Goal: Information Seeking & Learning: Learn about a topic

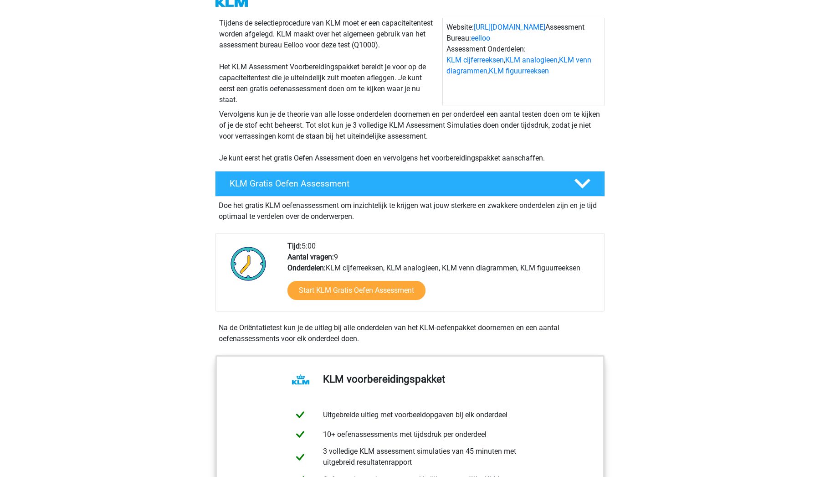
scroll to position [84, 0]
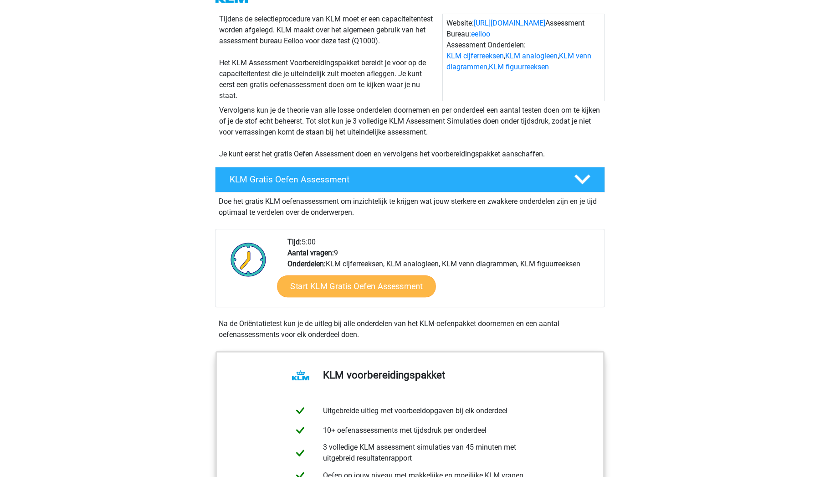
click at [338, 288] on link "Start KLM Gratis Oefen Assessment" at bounding box center [356, 286] width 159 height 22
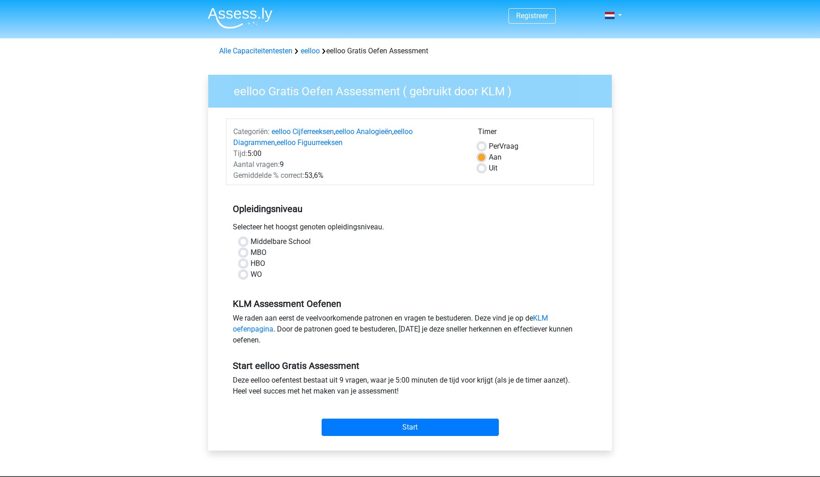
click at [251, 249] on label "MBO" at bounding box center [259, 252] width 16 height 11
click at [245, 249] on input "MBO" at bounding box center [243, 251] width 7 height 9
radio input "true"
click at [399, 423] on input "Start" at bounding box center [410, 426] width 177 height 17
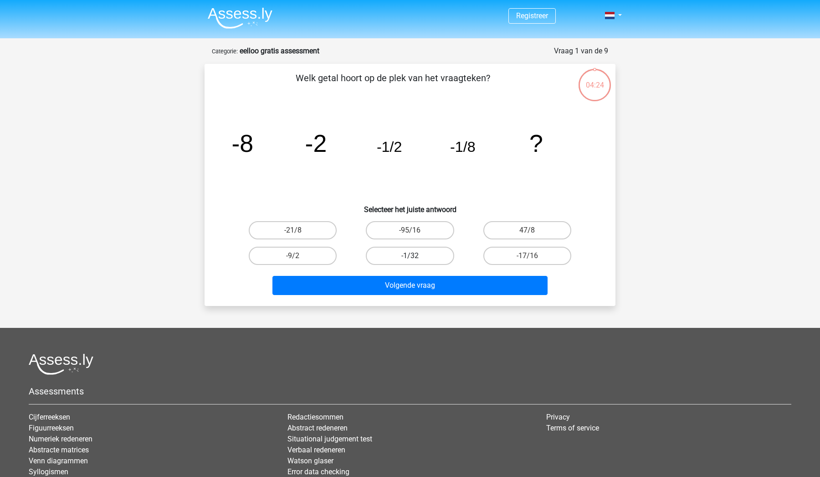
click at [431, 255] on label "-1/32" at bounding box center [410, 256] width 88 height 18
click at [416, 256] on input "-1/32" at bounding box center [413, 259] width 6 height 6
radio input "true"
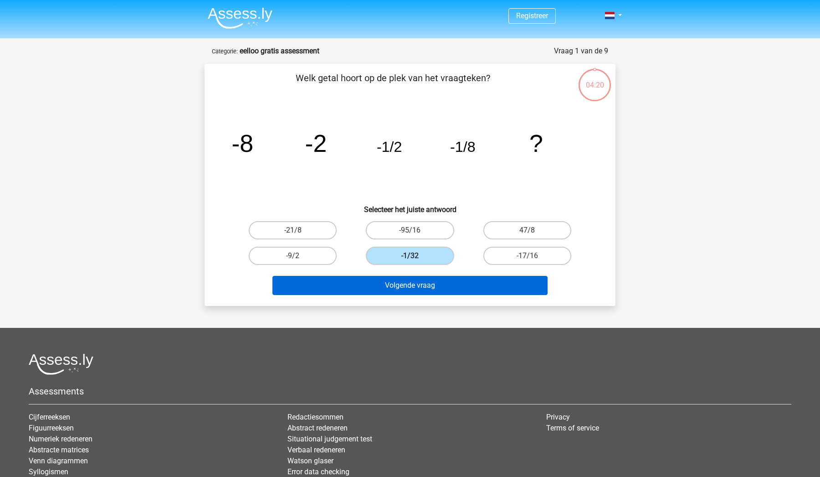
click at [424, 287] on button "Volgende vraag" at bounding box center [411, 285] width 276 height 19
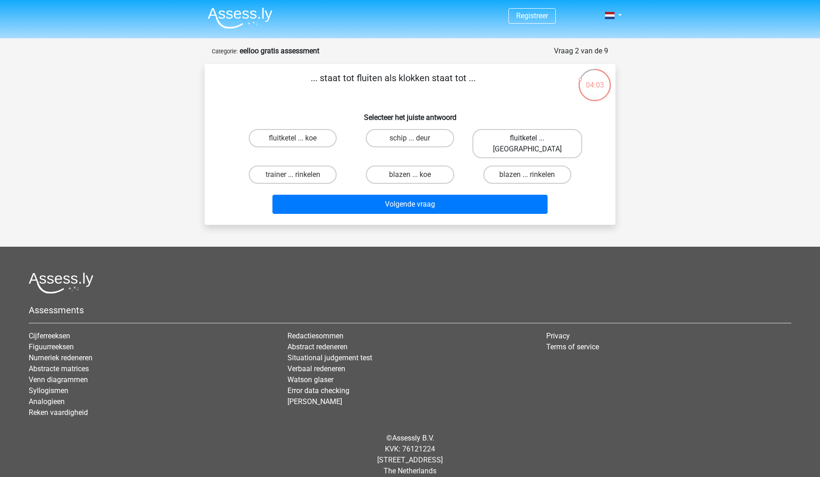
click at [545, 136] on label "fluitketel ... luiden" at bounding box center [528, 143] width 110 height 29
click at [533, 138] on input "fluitketel ... luiden" at bounding box center [530, 141] width 6 height 6
radio input "true"
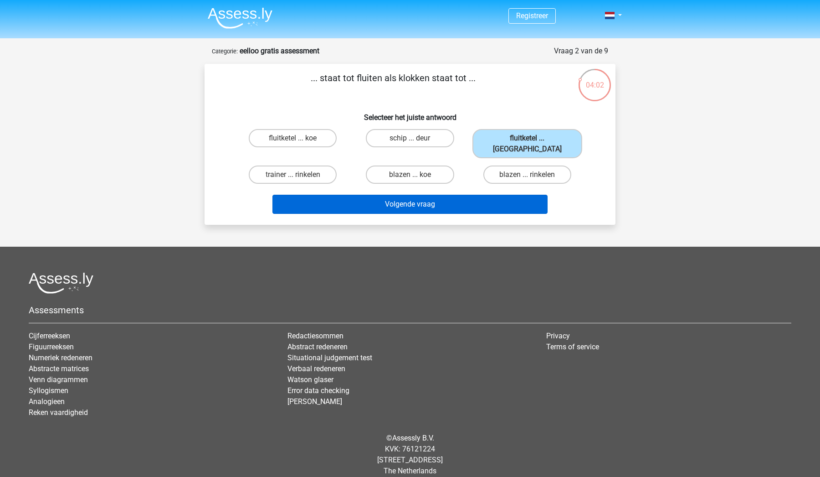
click at [456, 199] on button "Volgende vraag" at bounding box center [411, 204] width 276 height 19
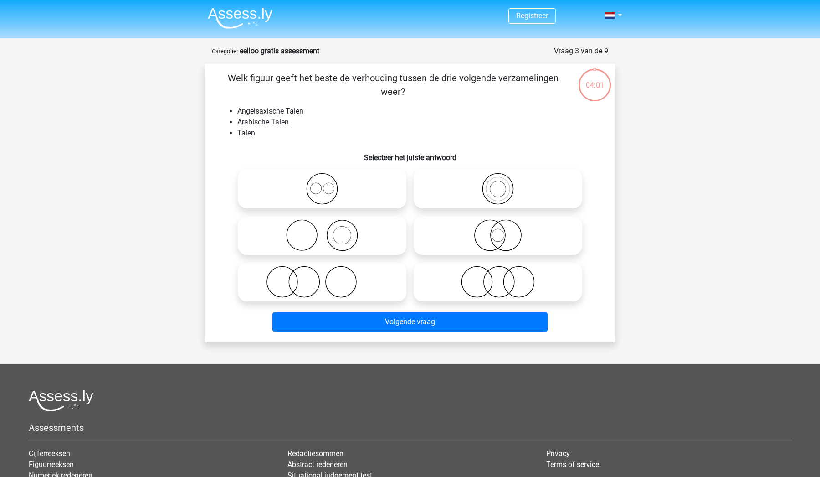
scroll to position [46, 0]
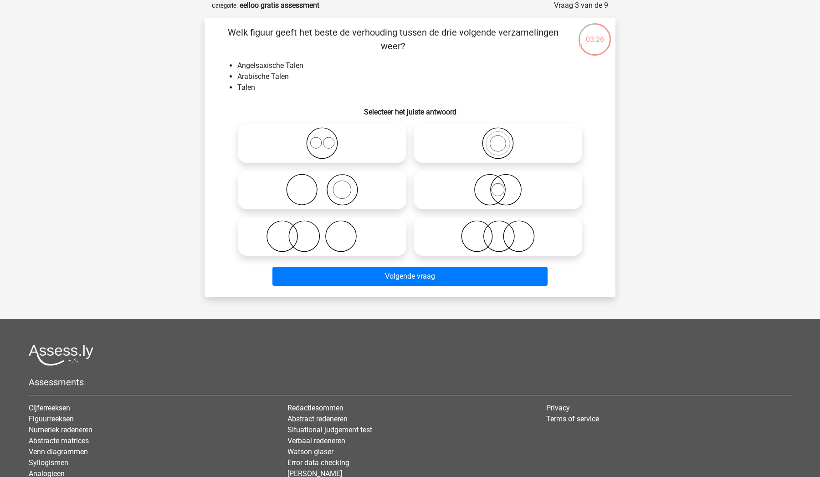
click at [459, 190] on icon at bounding box center [497, 190] width 161 height 32
click at [498, 185] on input "radio" at bounding box center [501, 182] width 6 height 6
radio input "true"
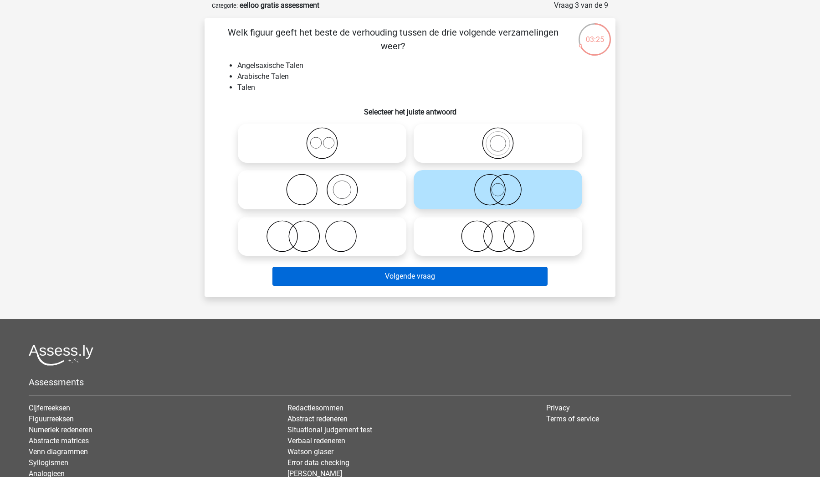
click at [461, 277] on button "Volgende vraag" at bounding box center [411, 276] width 276 height 19
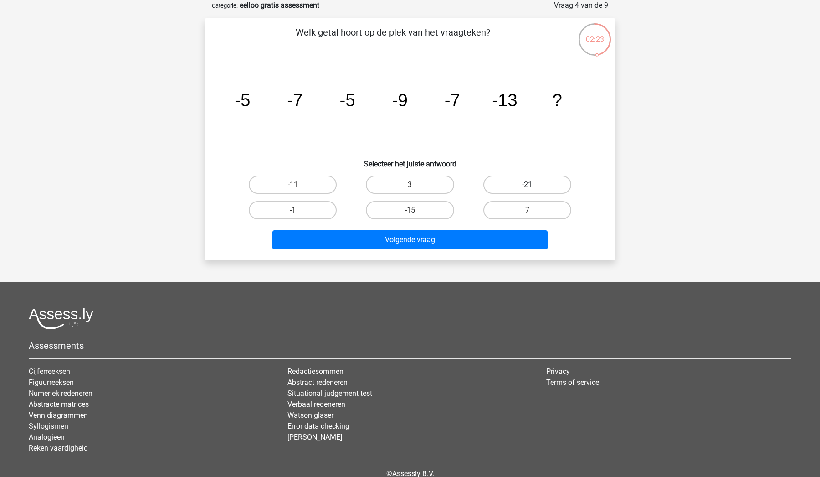
click at [516, 184] on label "-21" at bounding box center [528, 184] width 88 height 18
click at [527, 185] on input "-21" at bounding box center [530, 188] width 6 height 6
radio input "true"
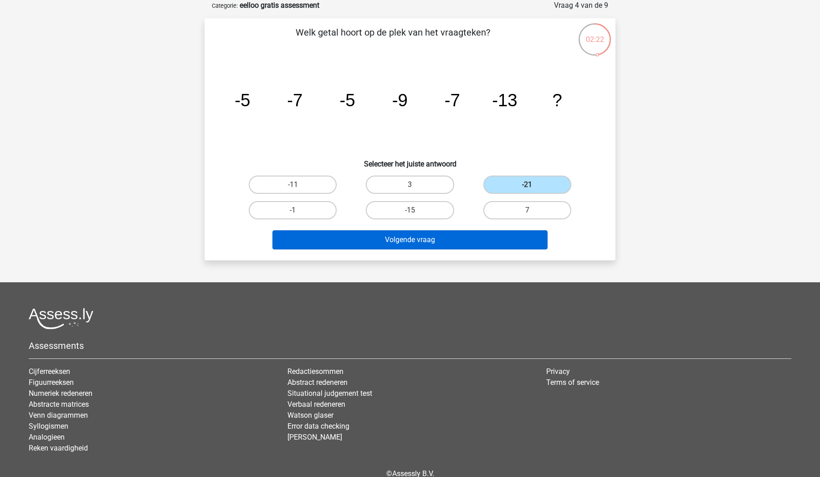
click at [478, 235] on button "Volgende vraag" at bounding box center [411, 239] width 276 height 19
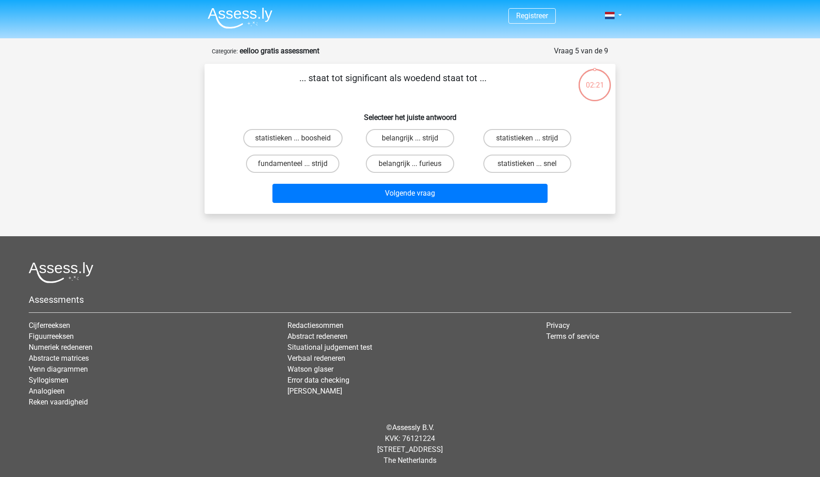
scroll to position [0, 0]
click at [412, 166] on input "belangrijk ... furieus" at bounding box center [413, 167] width 6 height 6
radio input "true"
click at [422, 139] on label "belangrijk ... strijd" at bounding box center [410, 138] width 88 height 18
click at [416, 139] on input "belangrijk ... strijd" at bounding box center [413, 141] width 6 height 6
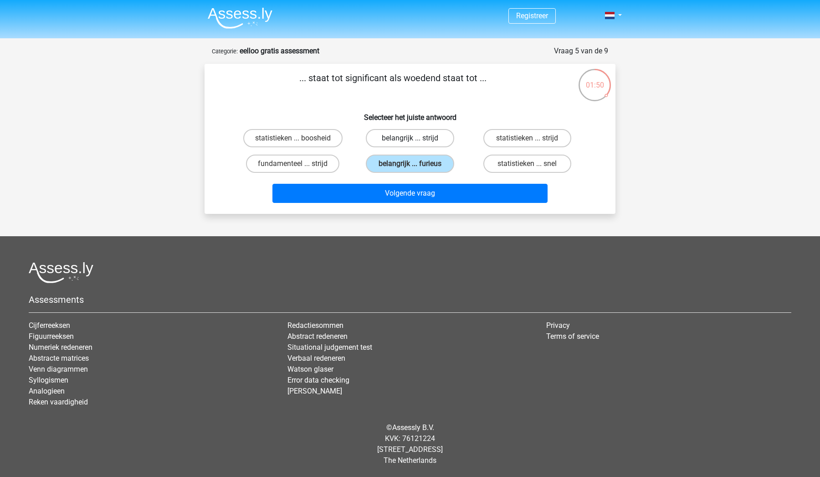
radio input "true"
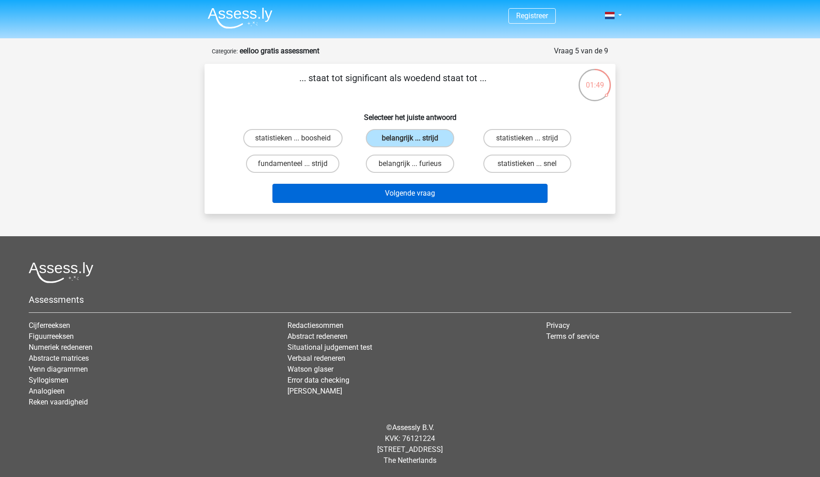
click at [433, 196] on button "Volgende vraag" at bounding box center [411, 193] width 276 height 19
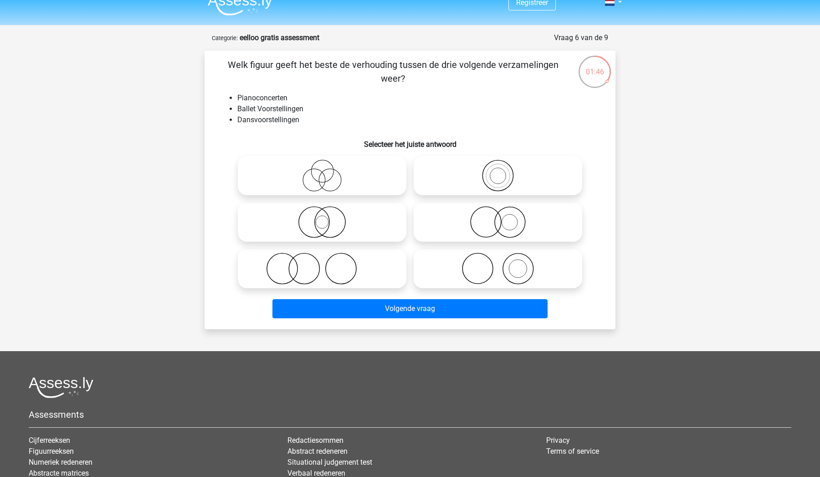
scroll to position [8, 0]
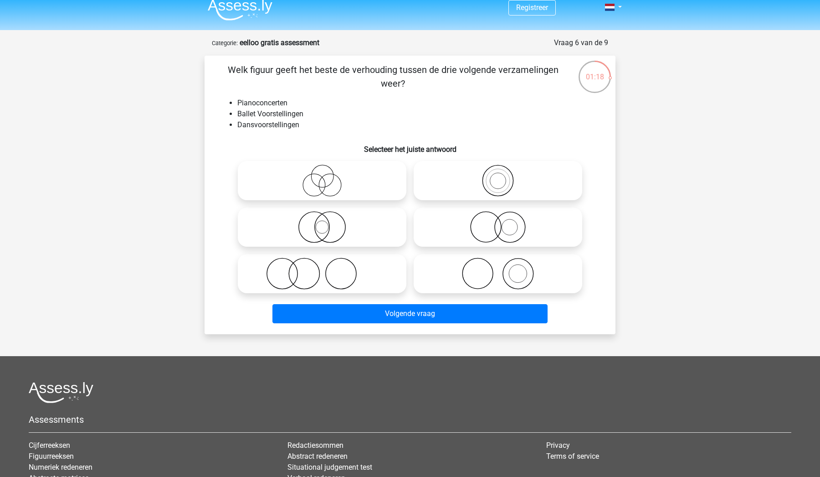
click at [474, 268] on icon at bounding box center [497, 274] width 161 height 32
click at [498, 268] on input "radio" at bounding box center [501, 266] width 6 height 6
radio input "true"
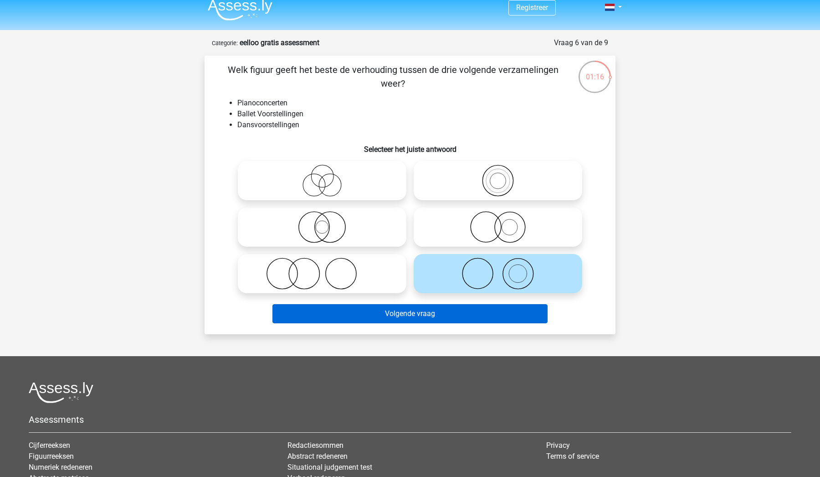
click at [472, 317] on button "Volgende vraag" at bounding box center [411, 313] width 276 height 19
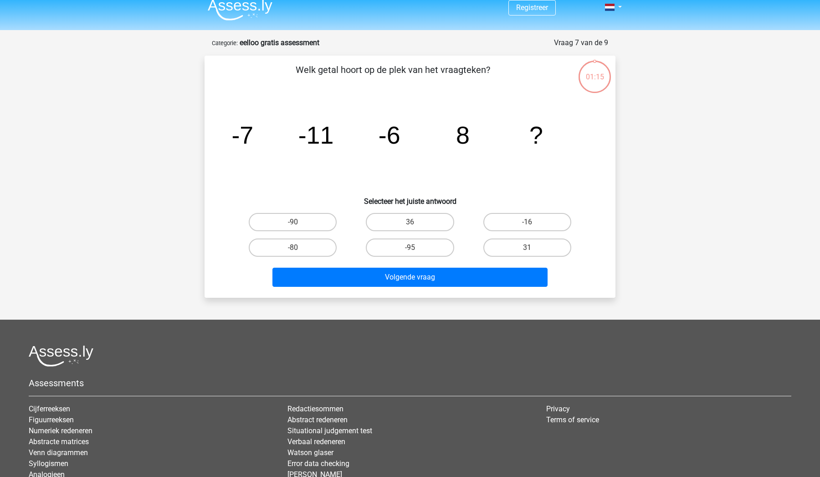
scroll to position [46, 0]
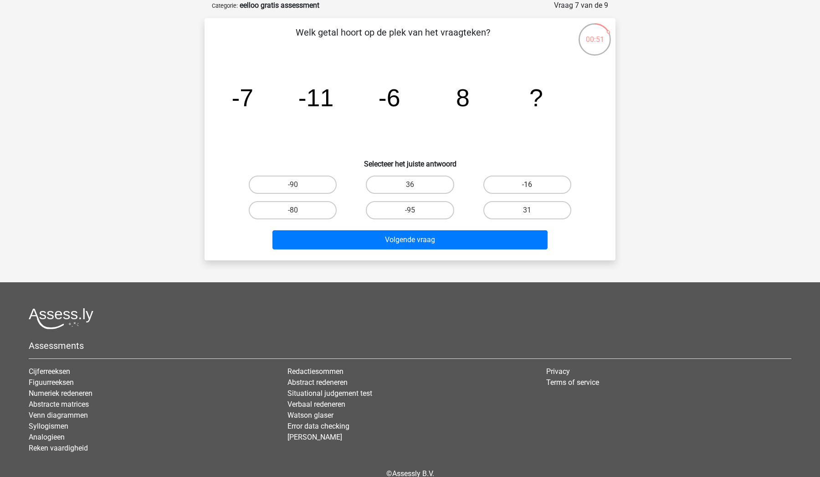
click at [540, 193] on label "-16" at bounding box center [528, 184] width 88 height 18
click at [533, 191] on input "-16" at bounding box center [530, 188] width 6 height 6
radio input "true"
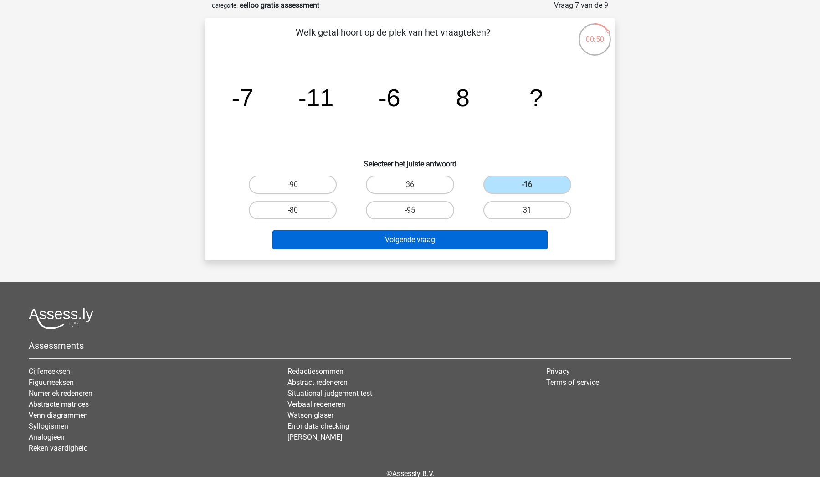
click at [512, 232] on button "Volgende vraag" at bounding box center [411, 239] width 276 height 19
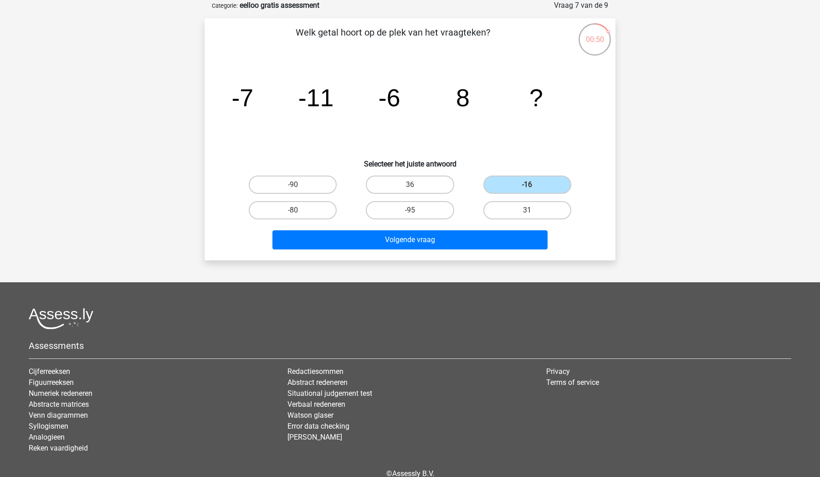
scroll to position [0, 0]
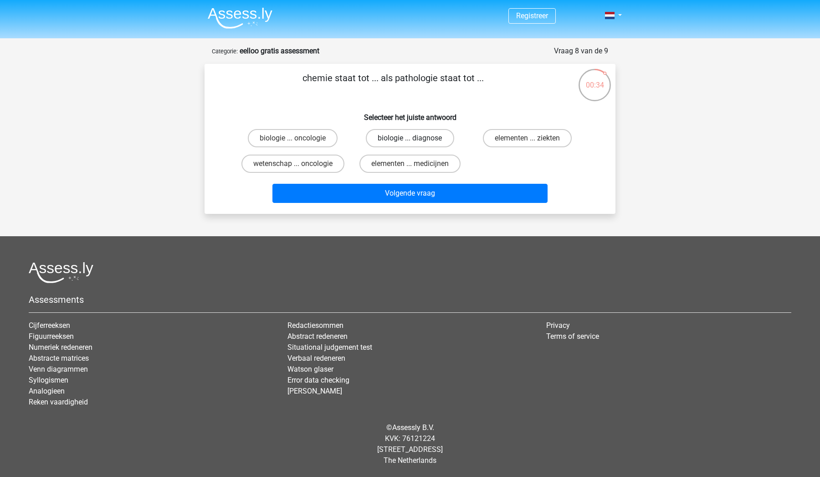
click at [395, 140] on label "biologie ... diagnose" at bounding box center [410, 138] width 88 height 18
click at [410, 140] on input "biologie ... diagnose" at bounding box center [413, 141] width 6 height 6
radio input "true"
click at [500, 136] on label "elementen ... ziekten" at bounding box center [527, 138] width 89 height 18
click at [527, 138] on input "elementen ... ziekten" at bounding box center [530, 141] width 6 height 6
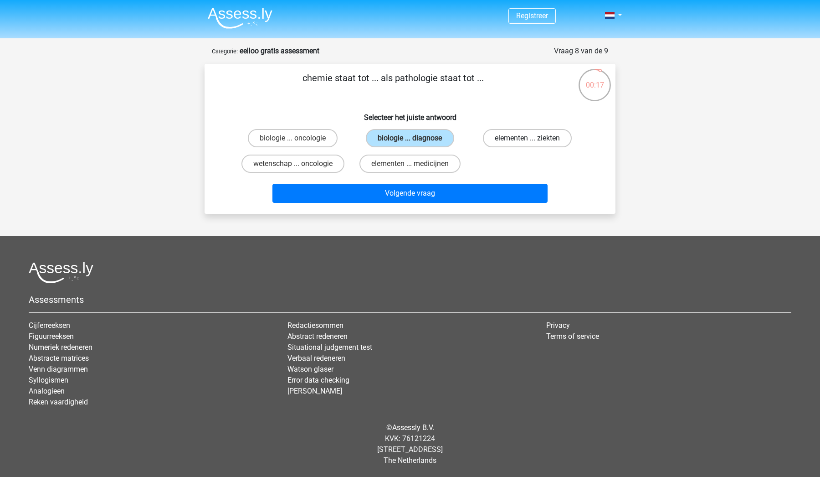
radio input "true"
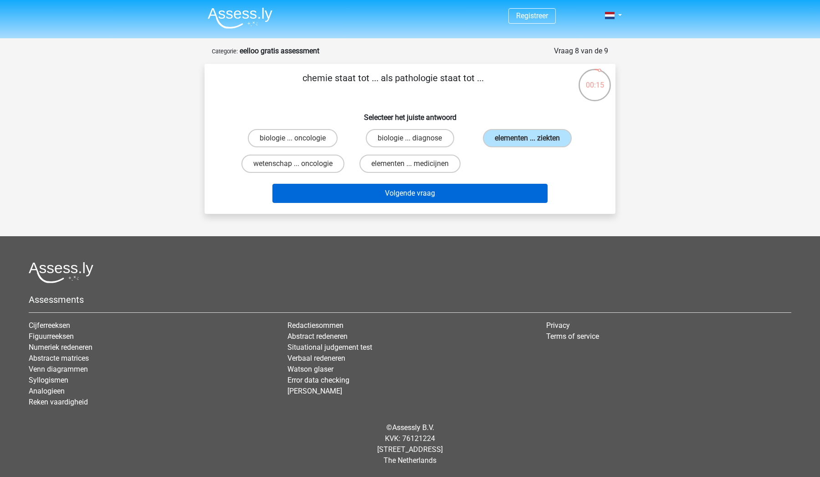
click at [471, 197] on button "Volgende vraag" at bounding box center [411, 193] width 276 height 19
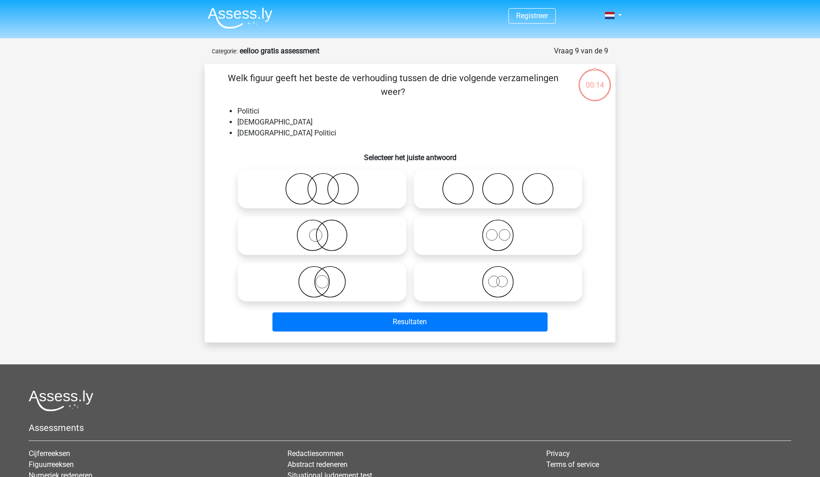
scroll to position [46, 0]
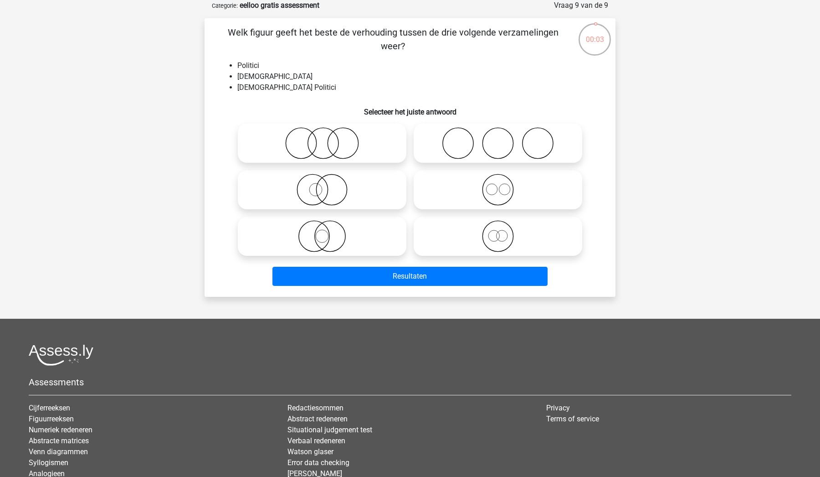
click at [504, 186] on icon at bounding box center [497, 190] width 161 height 32
click at [504, 185] on input "radio" at bounding box center [501, 182] width 6 height 6
radio input "true"
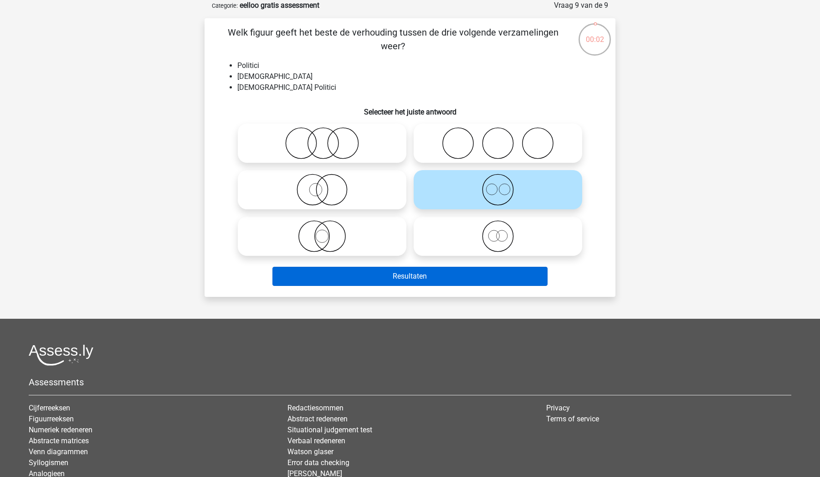
click at [505, 270] on button "Resultaten" at bounding box center [411, 276] width 276 height 19
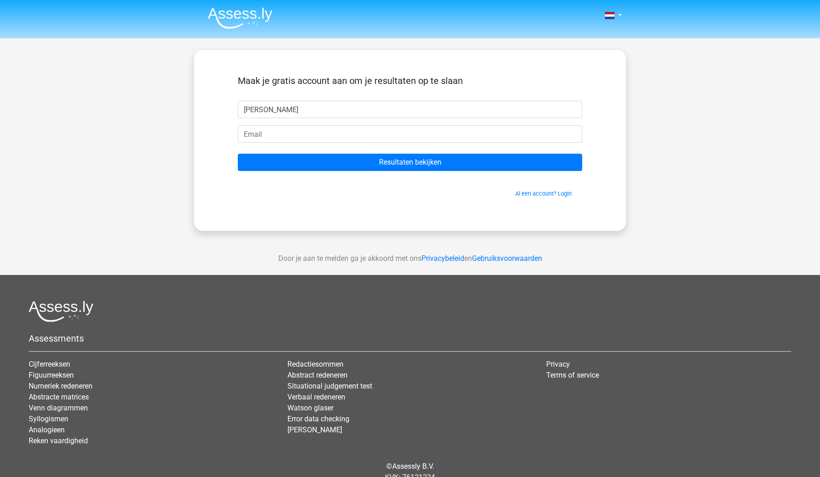
type input "Peter"
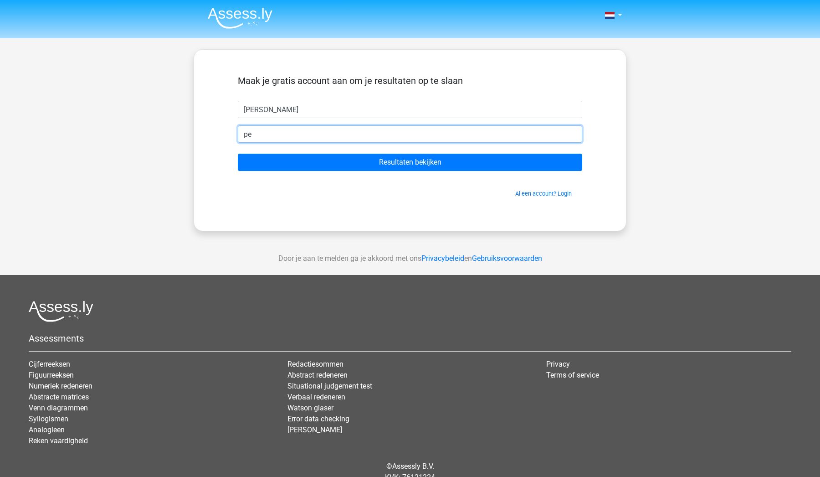
type input "p"
type input "peterkoene73@gmail.com"
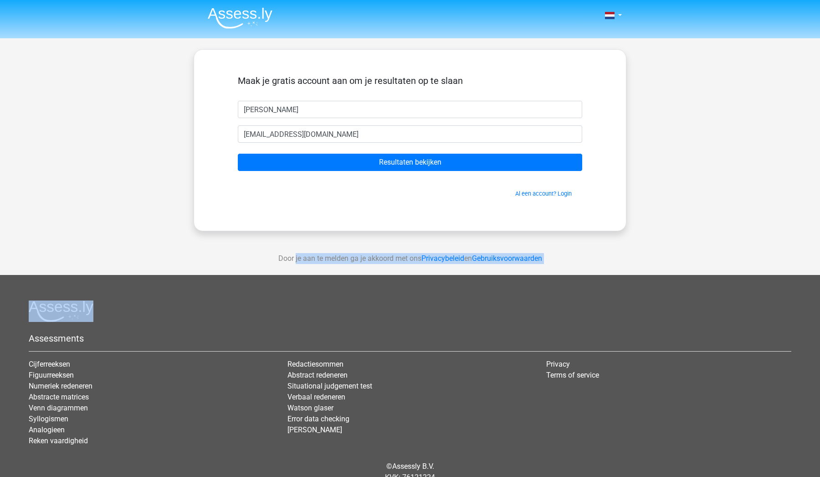
drag, startPoint x: 545, startPoint y: 283, endPoint x: 521, endPoint y: 236, distance: 53.6
click at [521, 236] on div "Nederlands English" at bounding box center [410, 257] width 820 height 515
click at [460, 163] on input "Resultaten bekijken" at bounding box center [410, 162] width 345 height 17
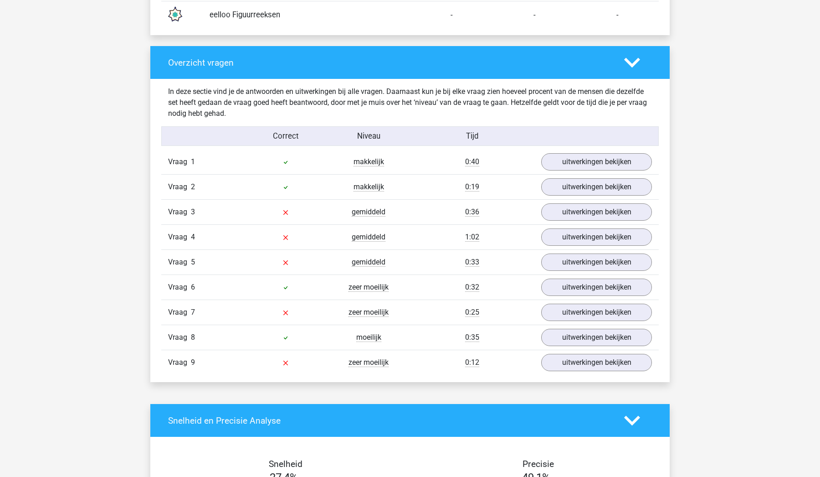
scroll to position [893, 0]
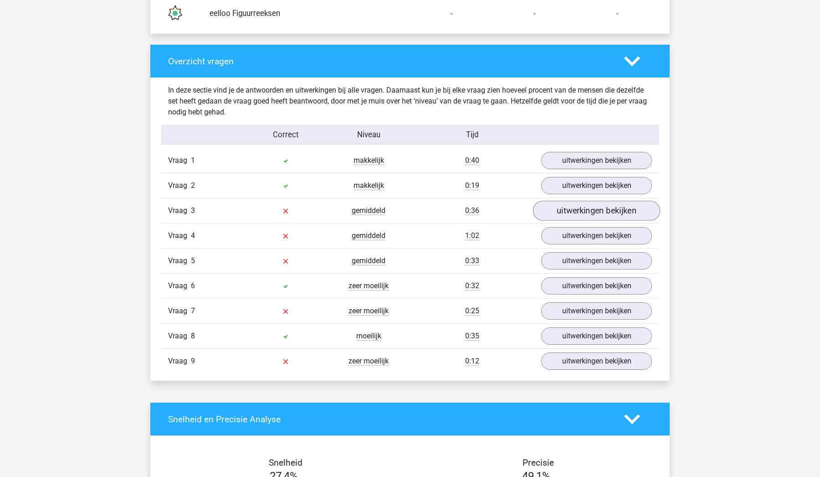
click at [574, 210] on link "uitwerkingen bekijken" at bounding box center [596, 211] width 127 height 20
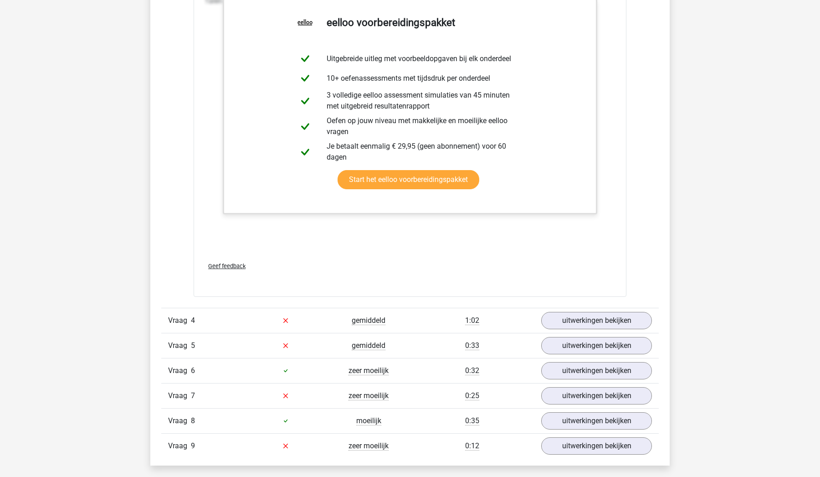
scroll to position [1461, 0]
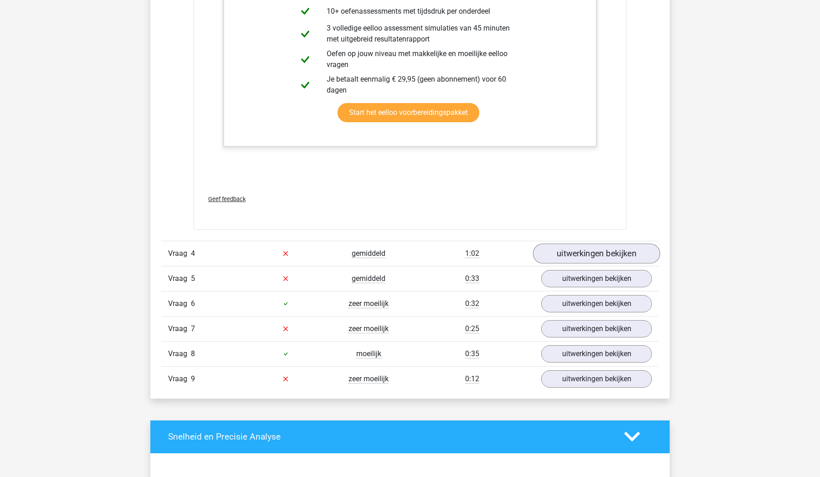
click at [582, 258] on link "uitwerkingen bekijken" at bounding box center [596, 253] width 127 height 20
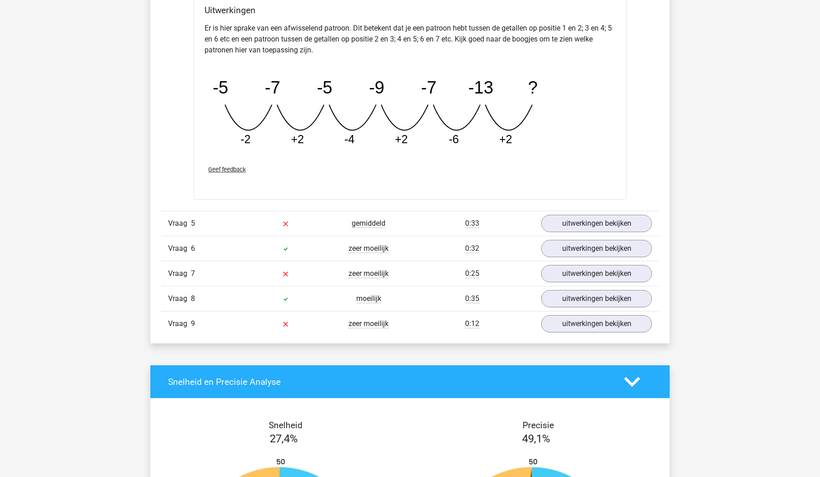
scroll to position [1938, 0]
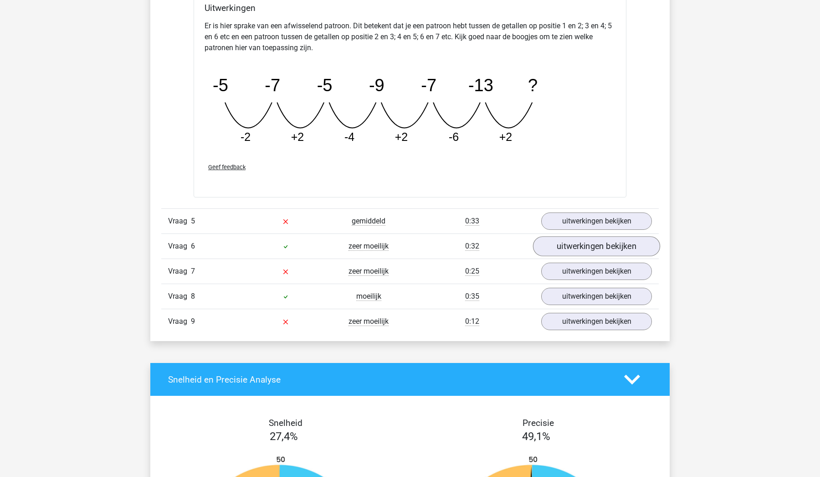
click at [582, 252] on link "uitwerkingen bekijken" at bounding box center [596, 246] width 127 height 20
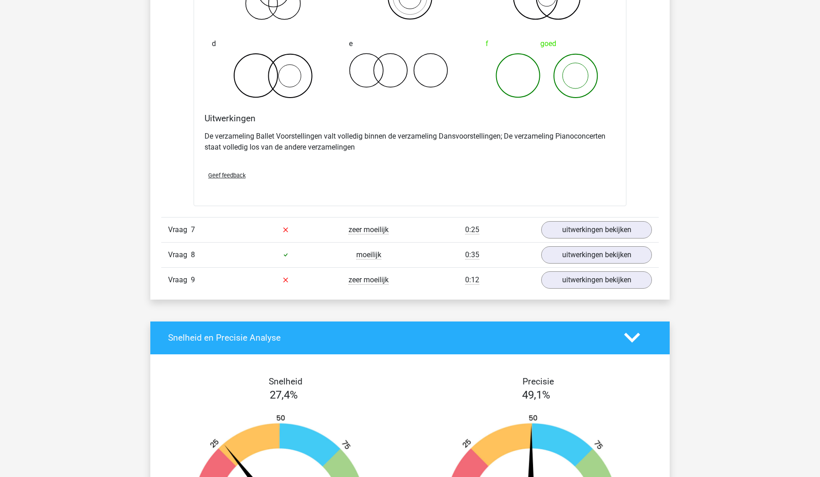
scroll to position [2330, 0]
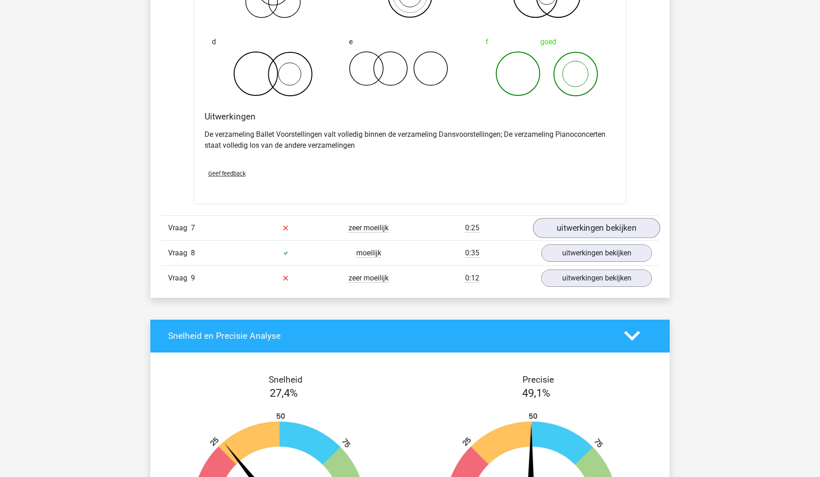
click at [573, 229] on link "uitwerkingen bekijken" at bounding box center [596, 228] width 127 height 20
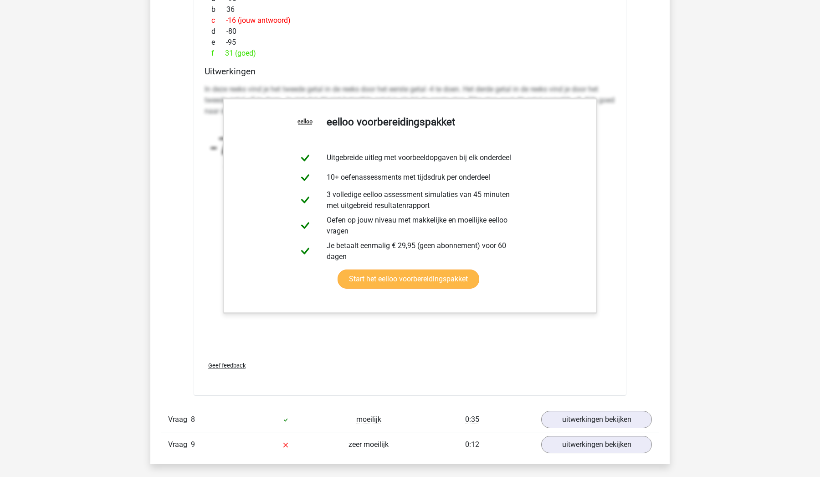
scroll to position [2720, 0]
click at [424, 67] on h4 "Uitwerkingen" at bounding box center [410, 70] width 411 height 10
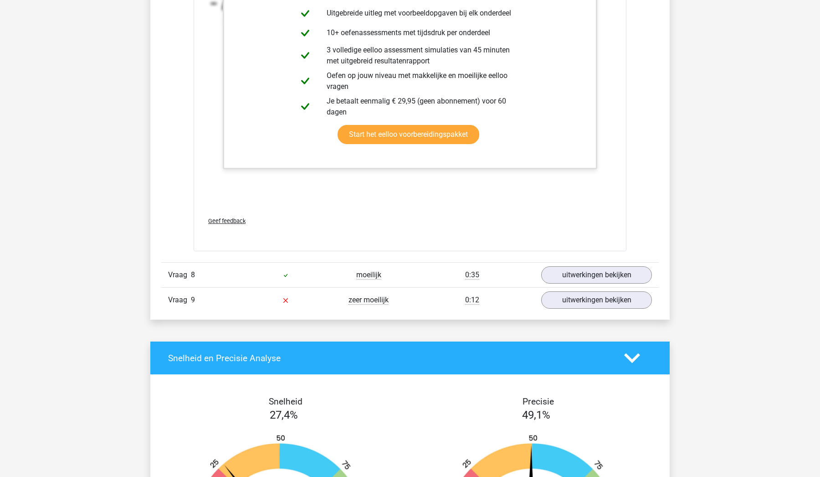
scroll to position [2866, 0]
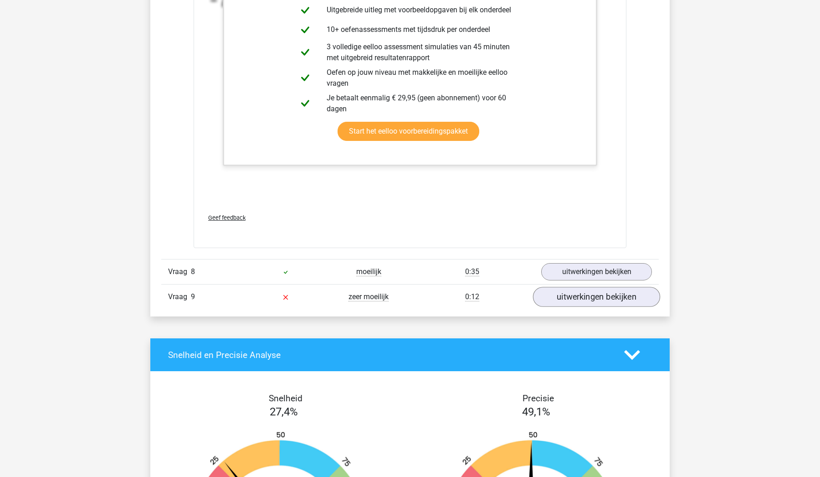
click at [581, 298] on link "uitwerkingen bekijken" at bounding box center [596, 297] width 127 height 20
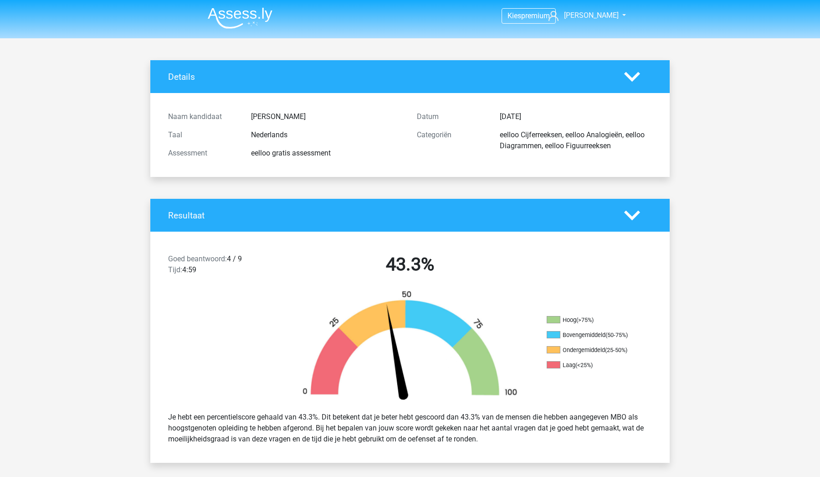
scroll to position [0, 0]
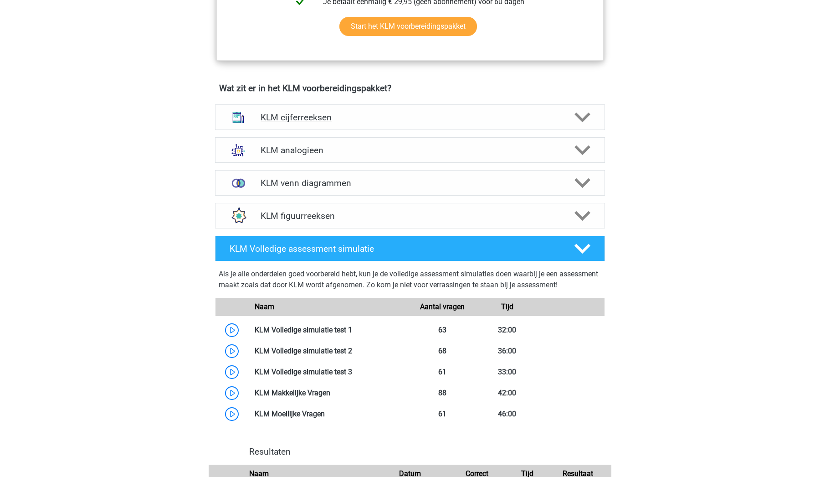
scroll to position [459, 0]
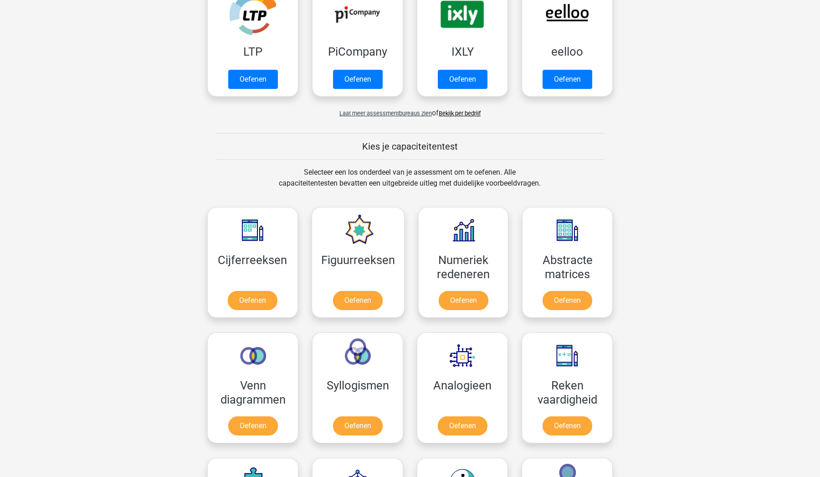
scroll to position [246, 0]
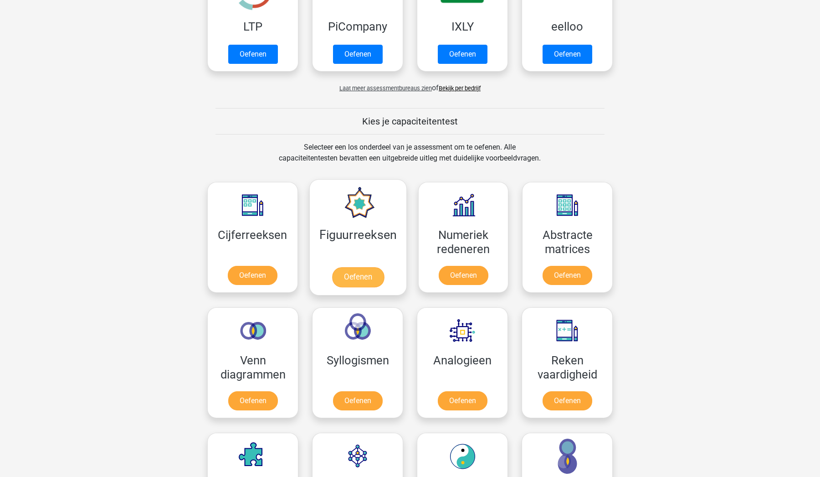
click at [353, 276] on link "Oefenen" at bounding box center [358, 277] width 52 height 20
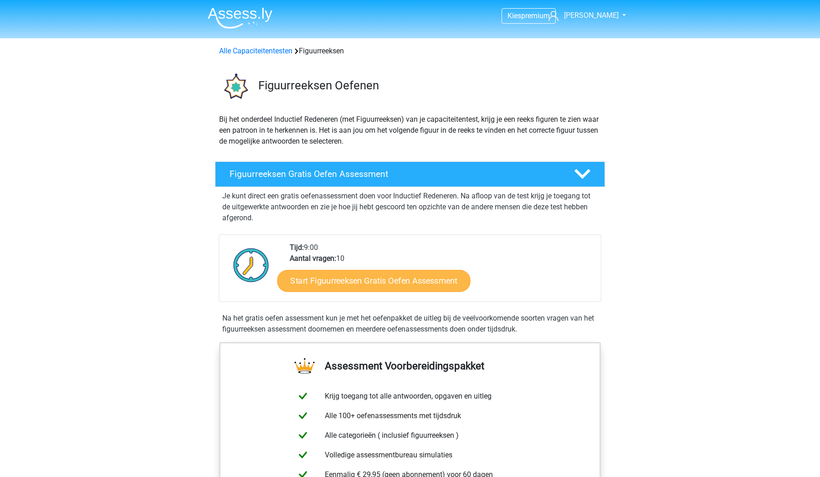
click at [353, 280] on link "Start Figuurreeksen Gratis Oefen Assessment" at bounding box center [374, 280] width 193 height 22
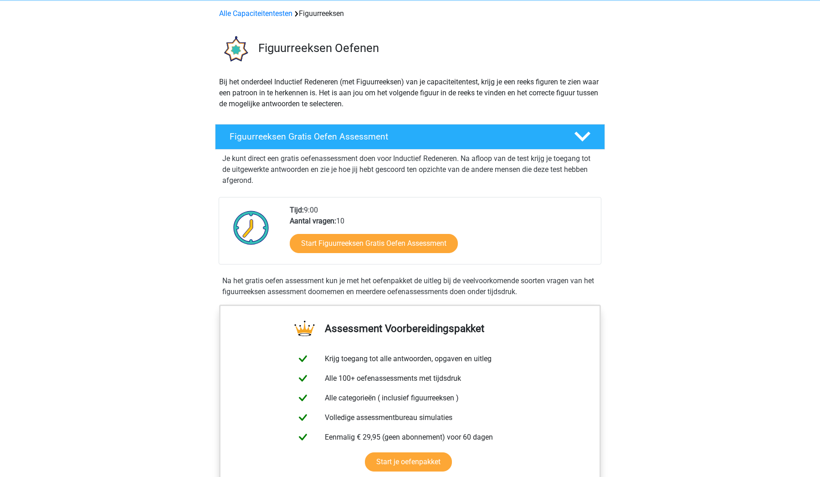
scroll to position [21, 0]
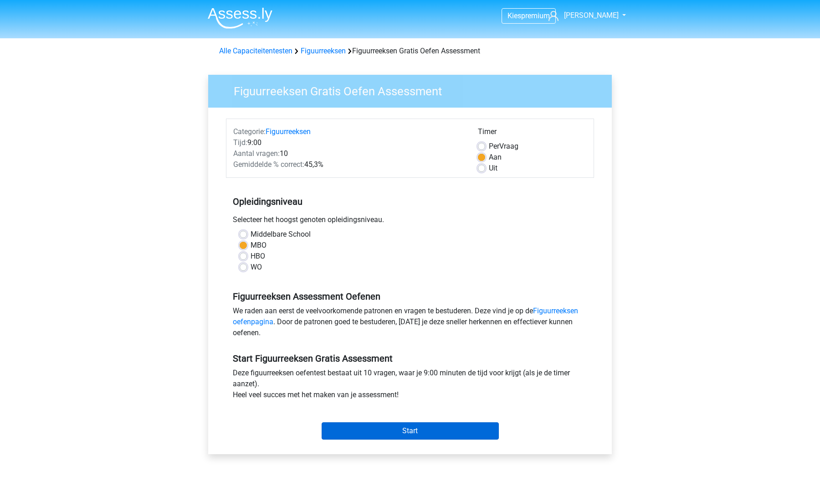
click at [454, 432] on input "Start" at bounding box center [410, 430] width 177 height 17
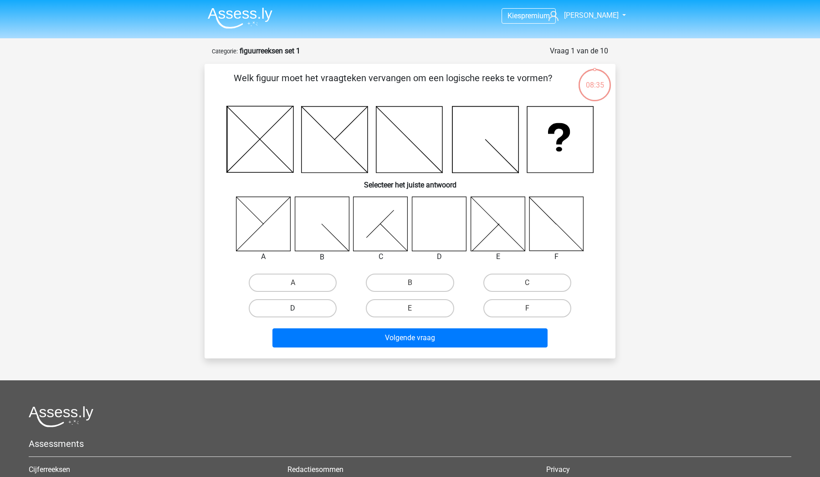
click at [308, 303] on label "D" at bounding box center [293, 308] width 88 height 18
click at [299, 308] on input "D" at bounding box center [296, 311] width 6 height 6
radio input "true"
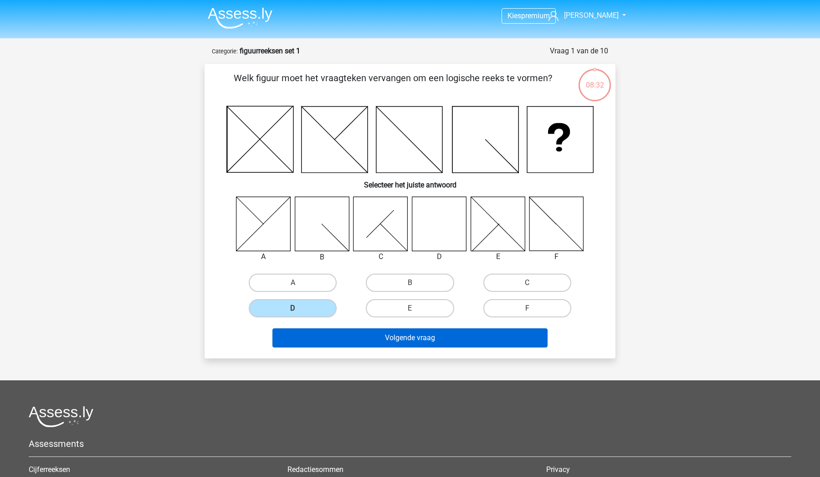
click at [394, 337] on button "Volgende vraag" at bounding box center [411, 337] width 276 height 19
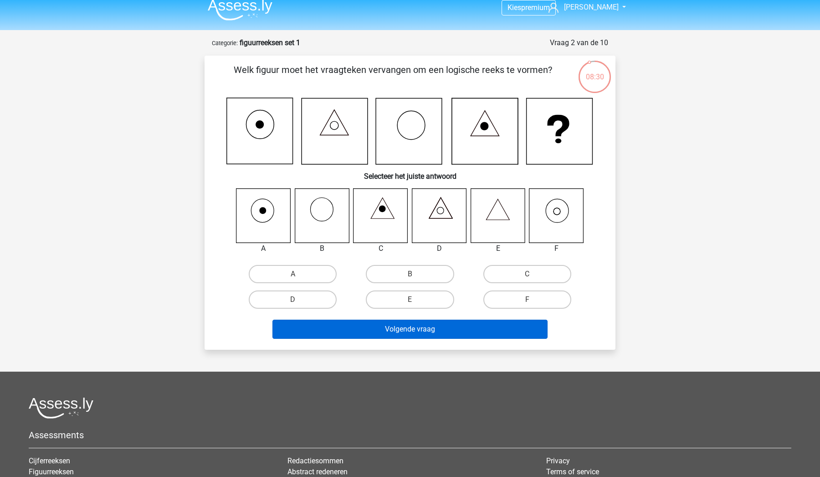
scroll to position [8, 0]
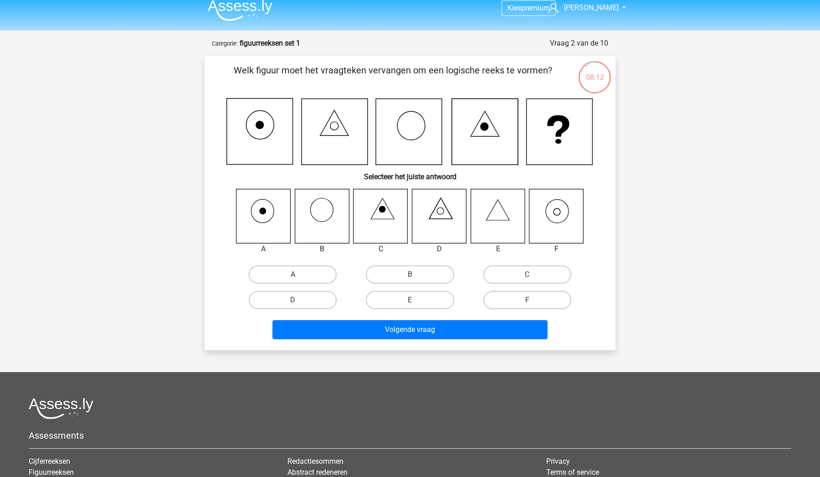
click at [546, 227] on icon at bounding box center [557, 216] width 54 height 54
click at [501, 300] on label "F" at bounding box center [528, 300] width 88 height 18
click at [527, 300] on input "F" at bounding box center [530, 303] width 6 height 6
radio input "true"
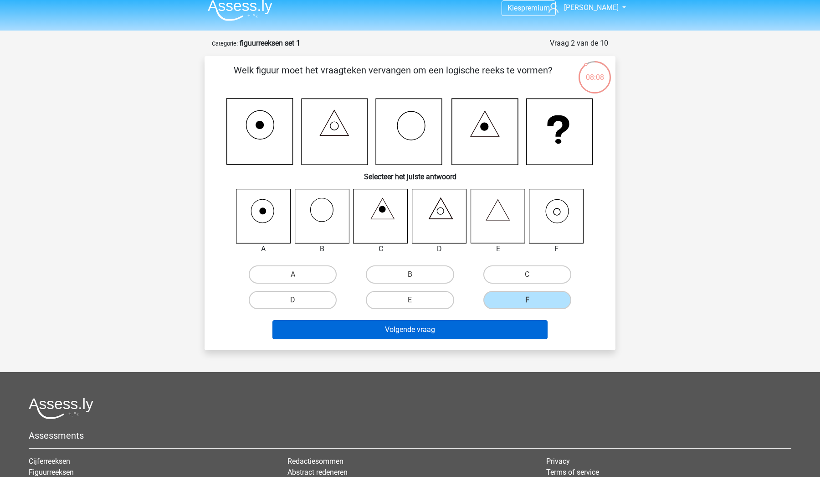
click at [485, 330] on button "Volgende vraag" at bounding box center [411, 329] width 276 height 19
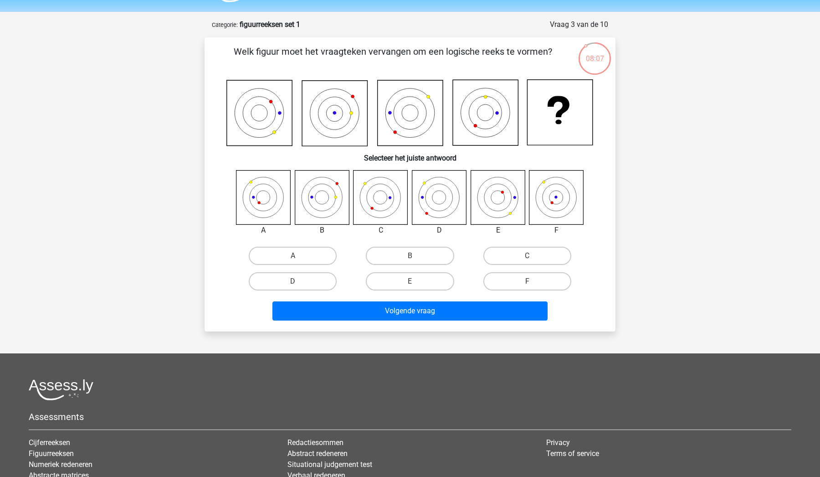
scroll to position [23, 0]
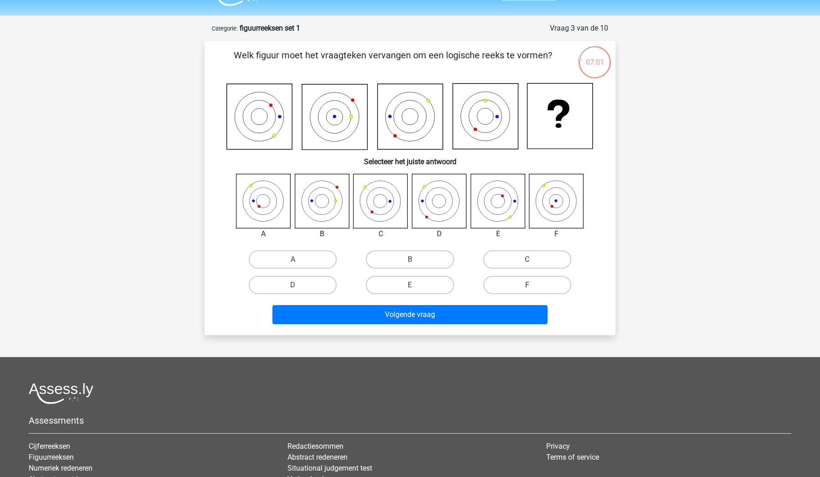
click at [505, 197] on icon at bounding box center [498, 201] width 54 height 54
click at [397, 277] on label "E" at bounding box center [410, 285] width 88 height 18
click at [410, 285] on input "E" at bounding box center [413, 288] width 6 height 6
radio input "true"
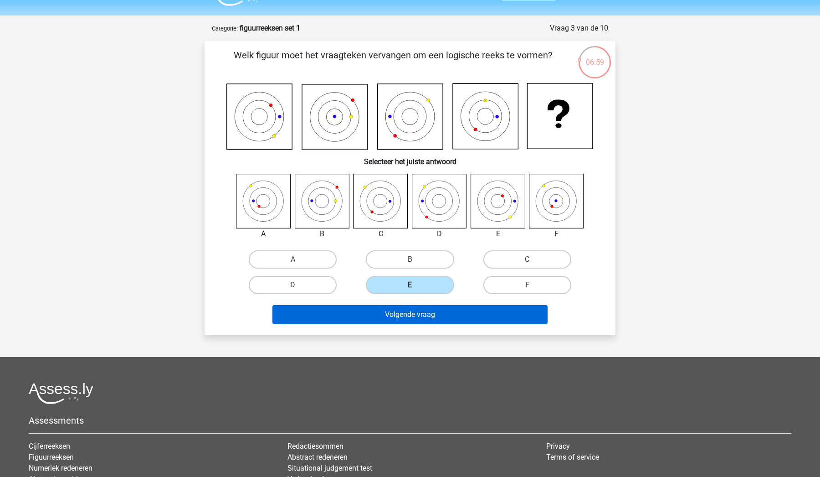
click at [410, 318] on button "Volgende vraag" at bounding box center [411, 314] width 276 height 19
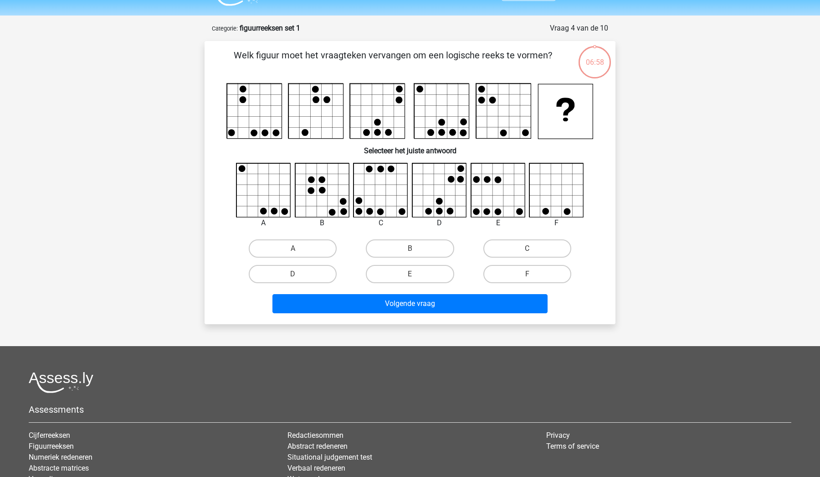
scroll to position [46, 0]
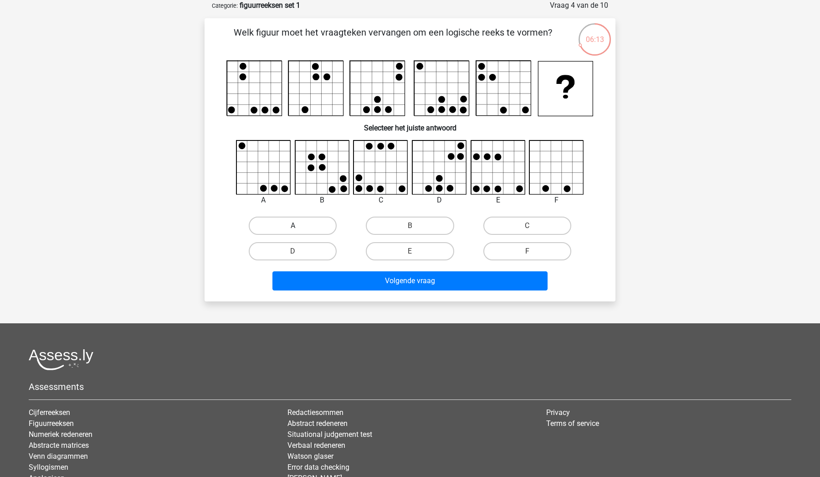
click at [301, 224] on label "A" at bounding box center [293, 225] width 88 height 18
click at [299, 226] on input "A" at bounding box center [296, 229] width 6 height 6
radio input "true"
click at [511, 171] on icon at bounding box center [498, 167] width 54 height 54
click at [440, 253] on label "E" at bounding box center [410, 251] width 88 height 18
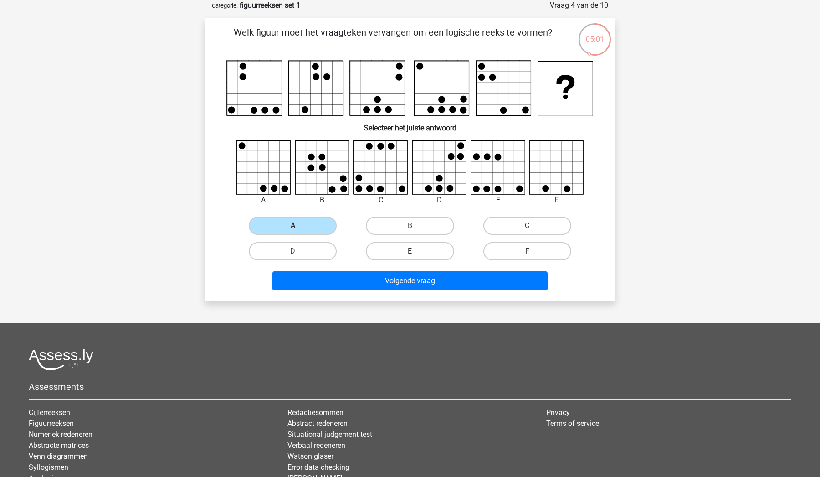
click at [416, 253] on input "E" at bounding box center [413, 254] width 6 height 6
radio input "true"
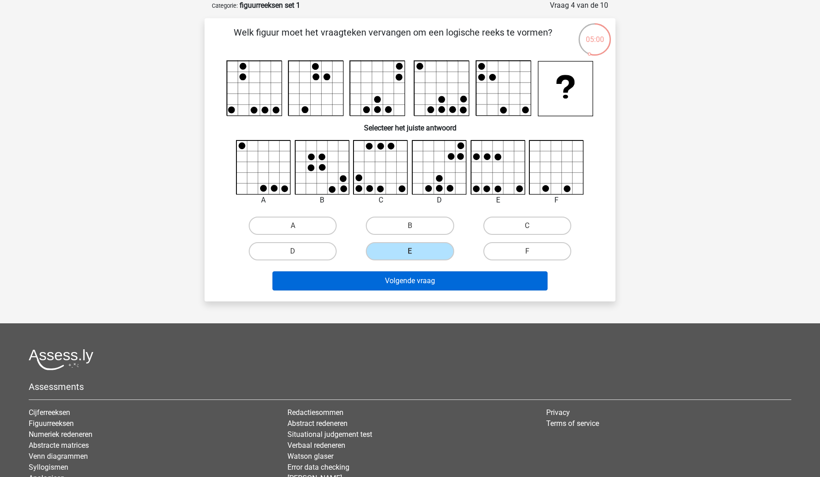
click at [442, 286] on button "Volgende vraag" at bounding box center [411, 280] width 276 height 19
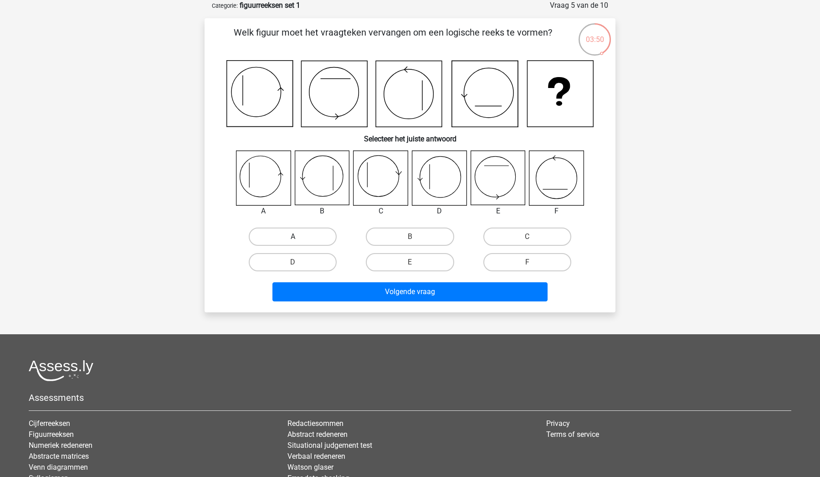
click at [277, 232] on label "A" at bounding box center [293, 236] width 88 height 18
click at [293, 237] on input "A" at bounding box center [296, 240] width 6 height 6
radio input "true"
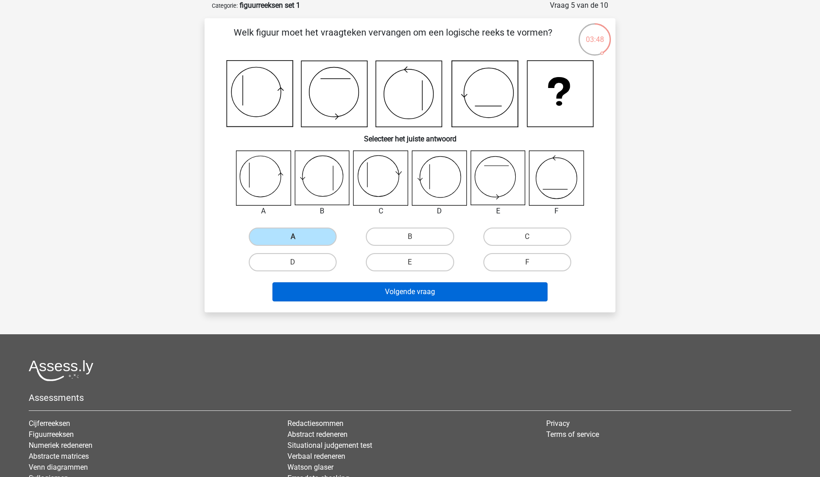
click at [349, 294] on button "Volgende vraag" at bounding box center [411, 291] width 276 height 19
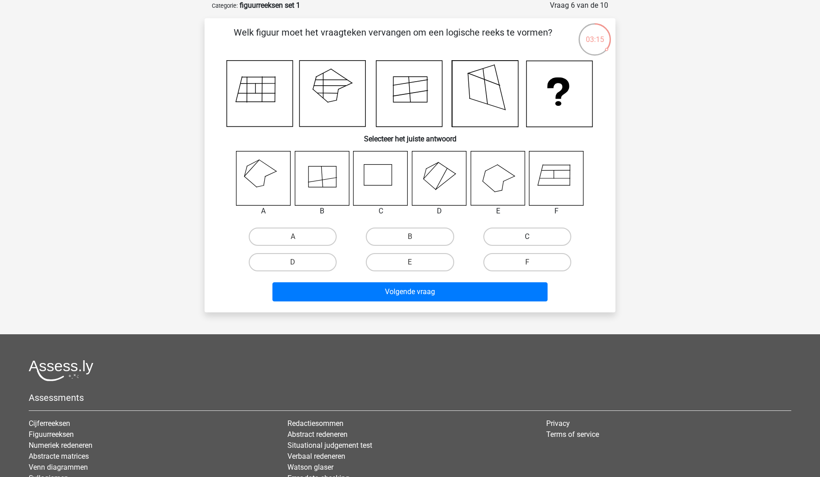
click at [499, 238] on label "C" at bounding box center [528, 236] width 88 height 18
click at [527, 238] on input "C" at bounding box center [530, 240] width 6 height 6
radio input "true"
click at [549, 177] on icon at bounding box center [557, 178] width 54 height 54
click at [528, 258] on label "F" at bounding box center [528, 262] width 88 height 18
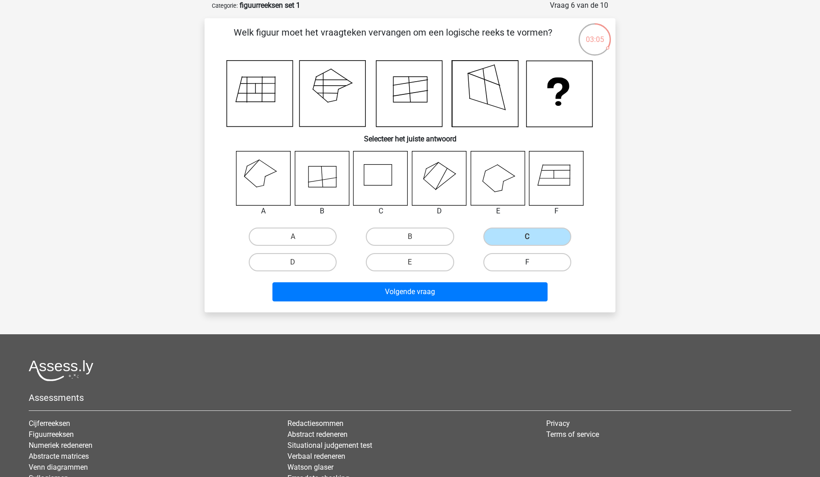
click at [528, 262] on input "F" at bounding box center [530, 265] width 6 height 6
radio input "true"
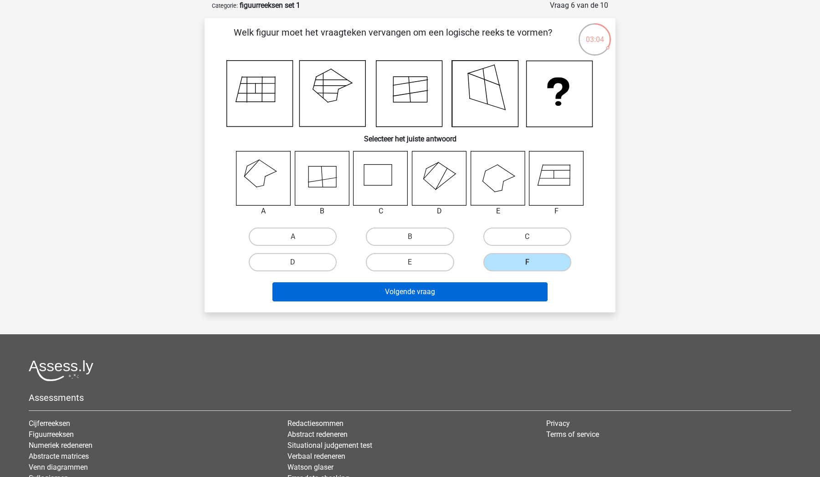
click at [515, 284] on button "Volgende vraag" at bounding box center [411, 291] width 276 height 19
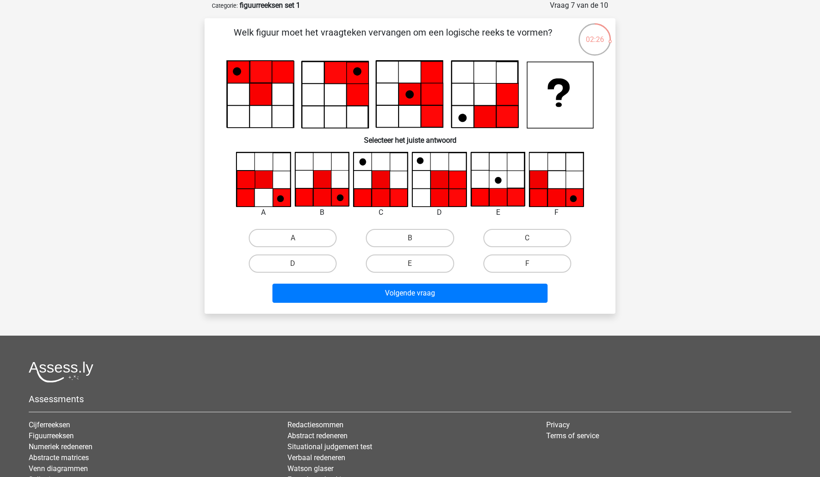
click at [286, 74] on icon at bounding box center [283, 72] width 22 height 22
click at [399, 236] on label "B" at bounding box center [410, 238] width 88 height 18
click at [410, 238] on input "B" at bounding box center [413, 241] width 6 height 6
radio input "true"
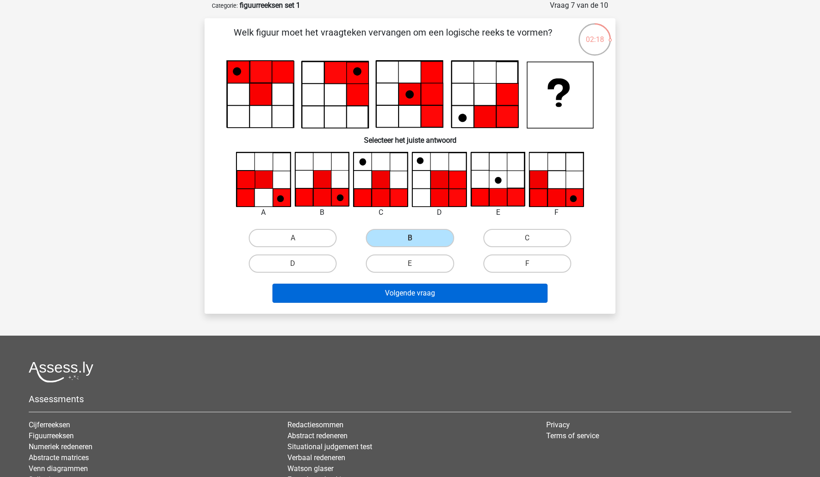
click at [407, 291] on button "Volgende vraag" at bounding box center [411, 292] width 276 height 19
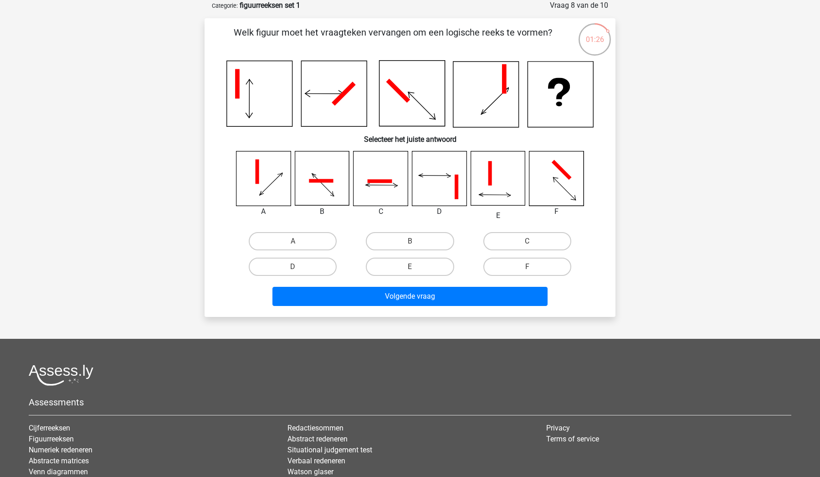
click at [369, 191] on icon at bounding box center [381, 178] width 54 height 54
click at [519, 240] on label "C" at bounding box center [528, 241] width 88 height 18
click at [527, 241] on input "C" at bounding box center [530, 244] width 6 height 6
radio input "true"
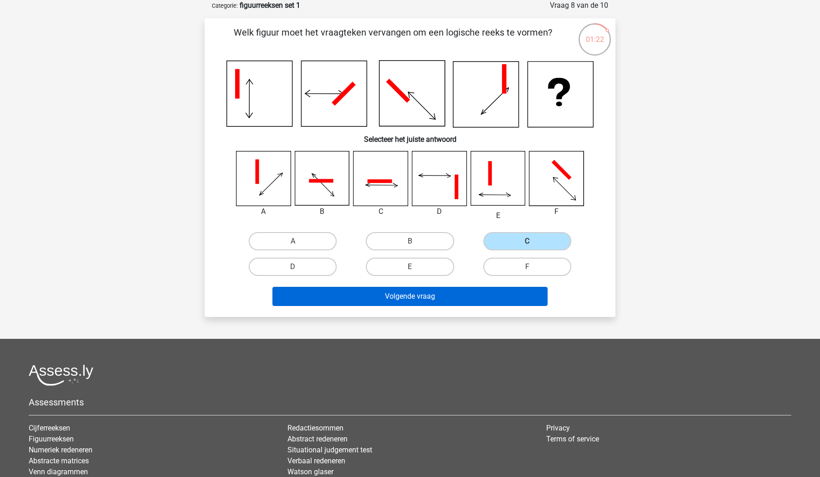
click at [473, 293] on button "Volgende vraag" at bounding box center [411, 296] width 276 height 19
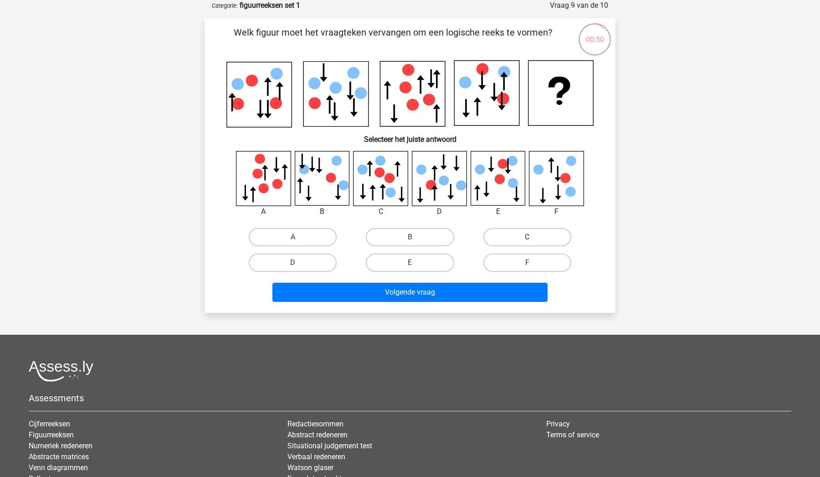
click at [525, 239] on label "C" at bounding box center [528, 237] width 88 height 18
click at [527, 239] on input "C" at bounding box center [530, 240] width 6 height 6
radio input "true"
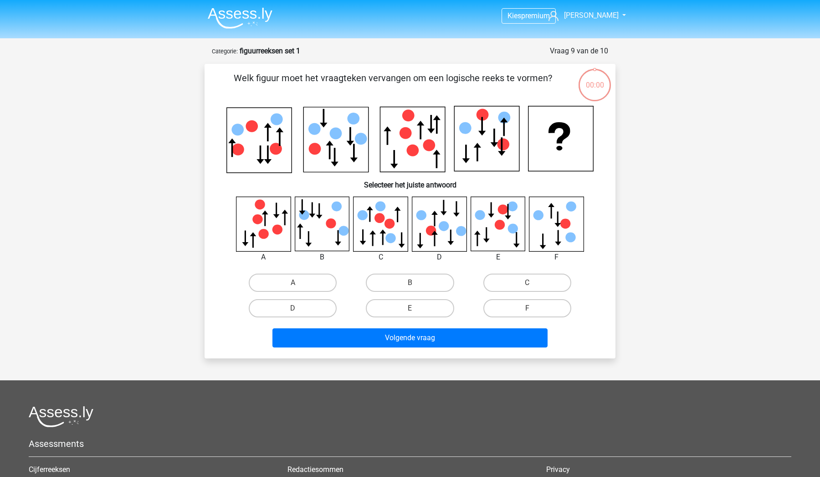
scroll to position [46, 0]
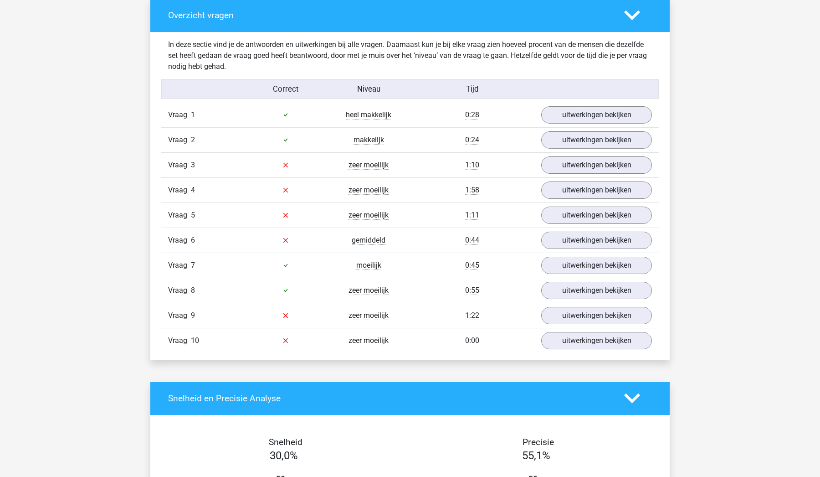
scroll to position [686, 0]
click at [556, 162] on link "uitwerkingen bekijken" at bounding box center [596, 165] width 127 height 20
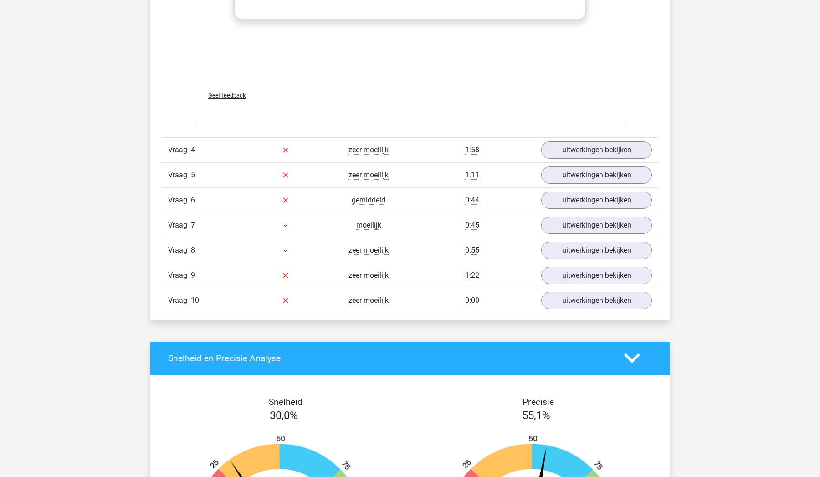
scroll to position [1494, 0]
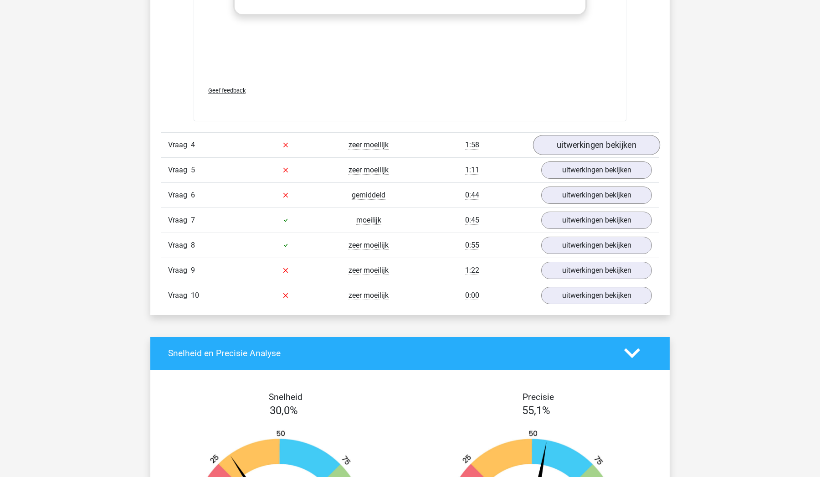
click at [583, 148] on link "uitwerkingen bekijken" at bounding box center [596, 145] width 127 height 20
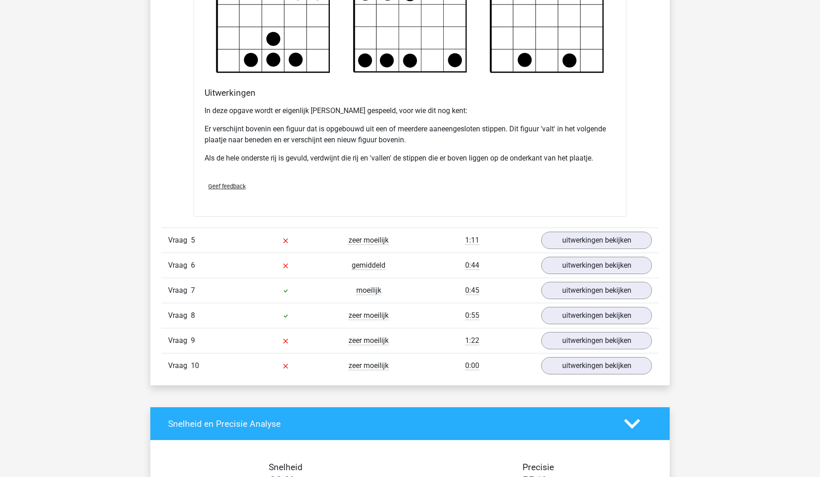
scroll to position [1991, 0]
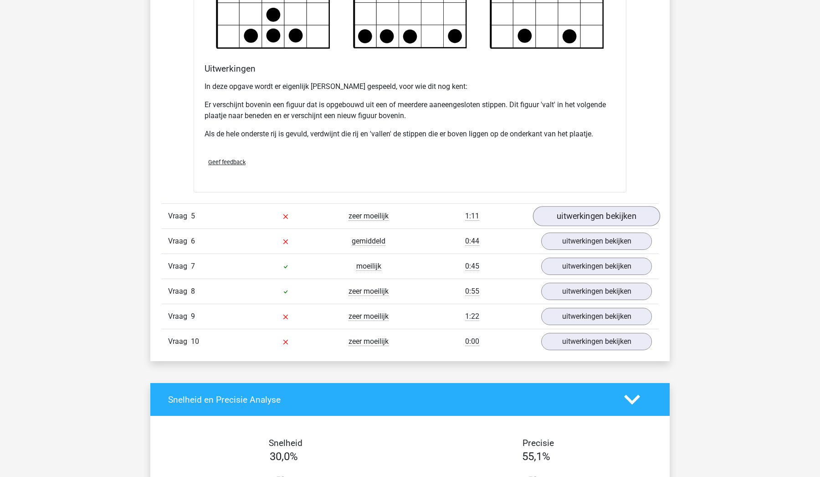
click at [582, 216] on link "uitwerkingen bekijken" at bounding box center [596, 216] width 127 height 20
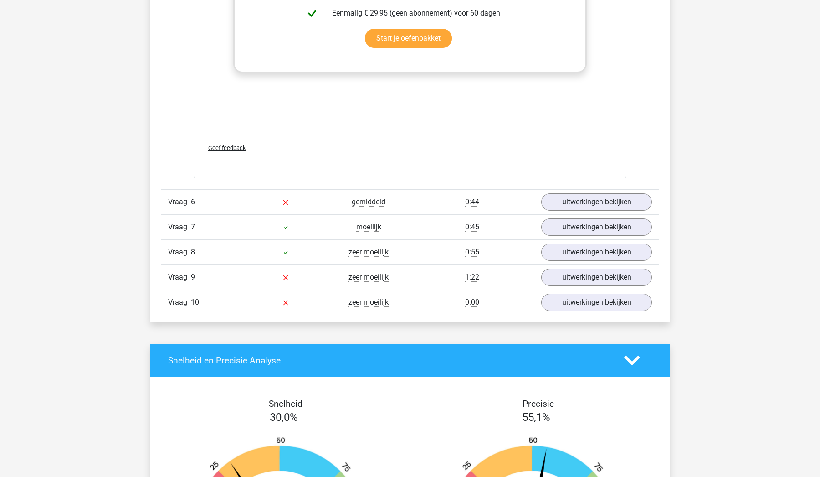
scroll to position [2793, 0]
click at [565, 194] on link "uitwerkingen bekijken" at bounding box center [596, 201] width 127 height 20
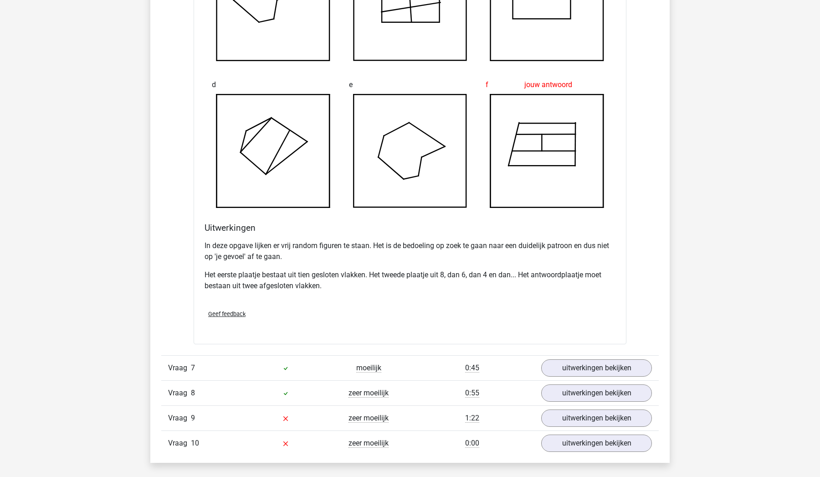
scroll to position [3265, 0]
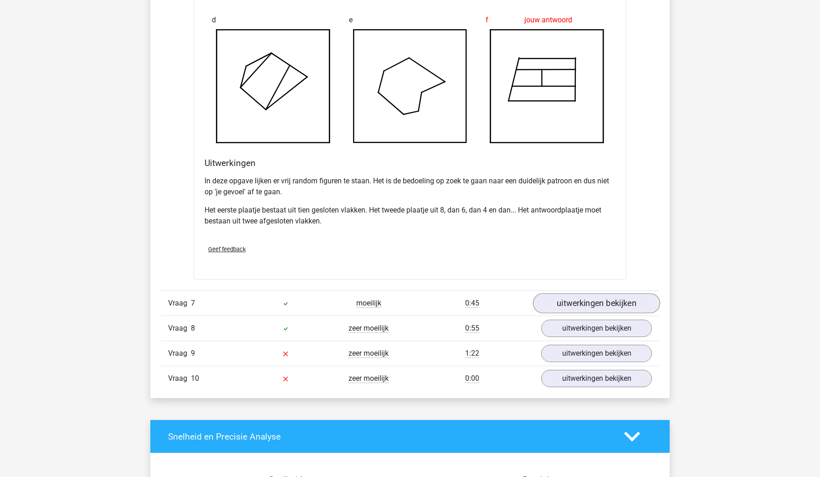
click at [592, 299] on link "uitwerkingen bekijken" at bounding box center [596, 303] width 127 height 20
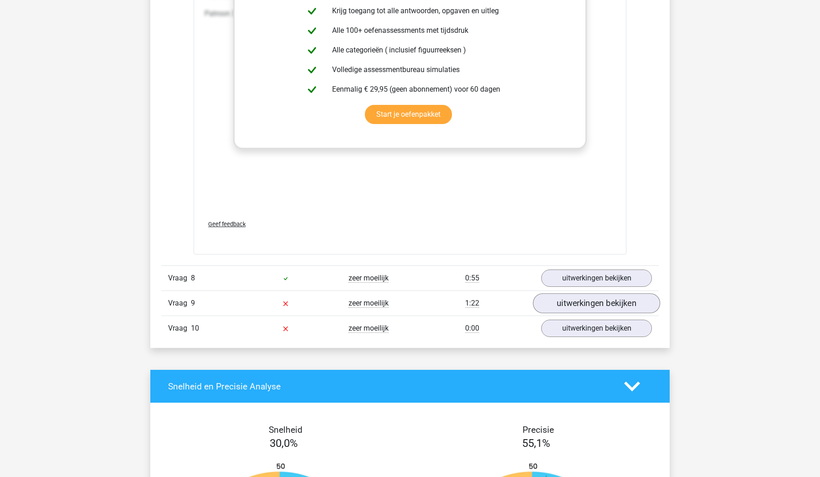
scroll to position [4085, 0]
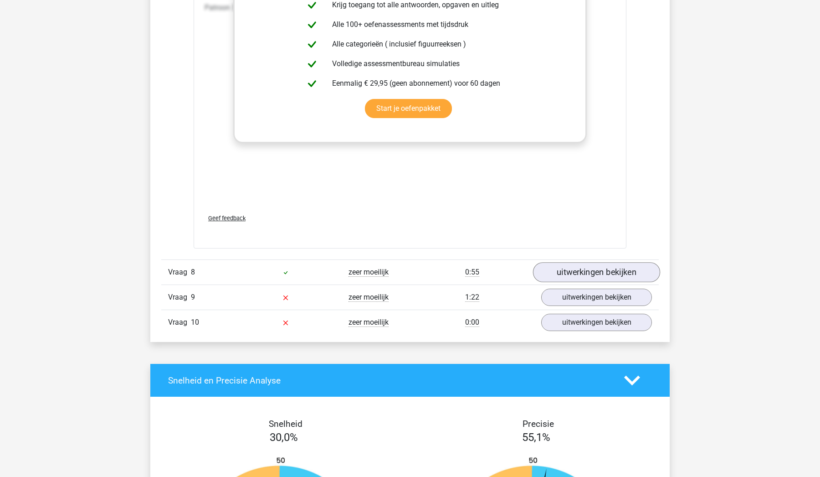
click at [597, 268] on link "uitwerkingen bekijken" at bounding box center [596, 272] width 127 height 20
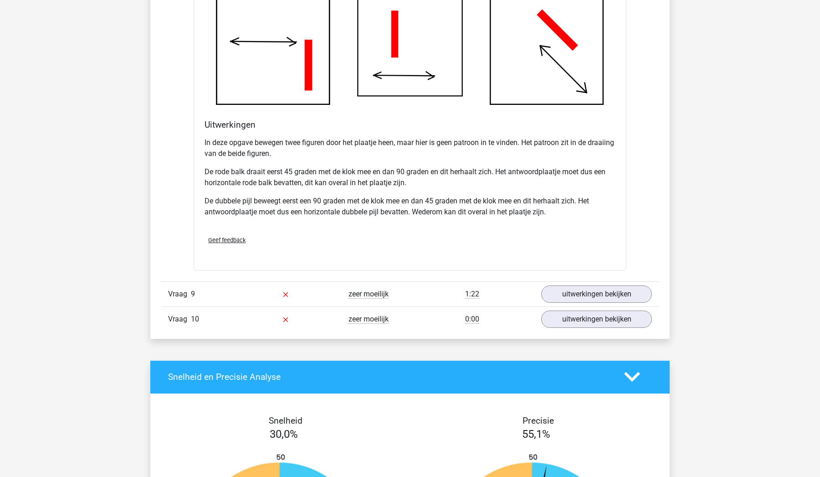
scroll to position [4680, 0]
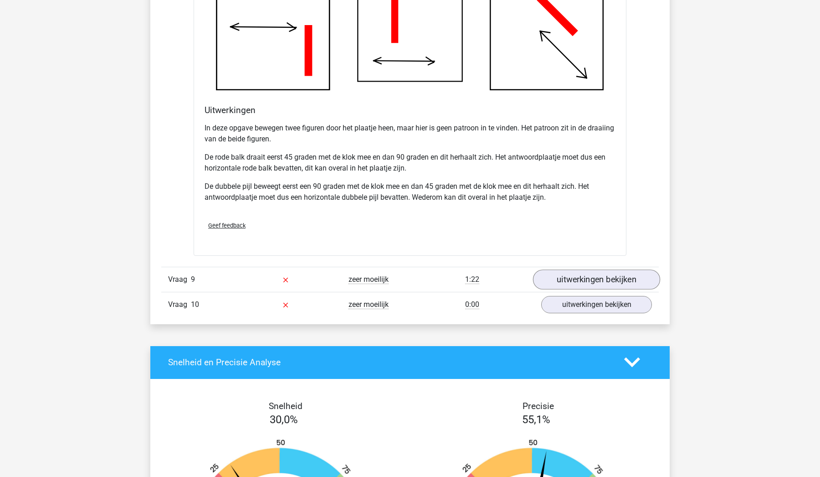
click at [595, 282] on link "uitwerkingen bekijken" at bounding box center [596, 279] width 127 height 20
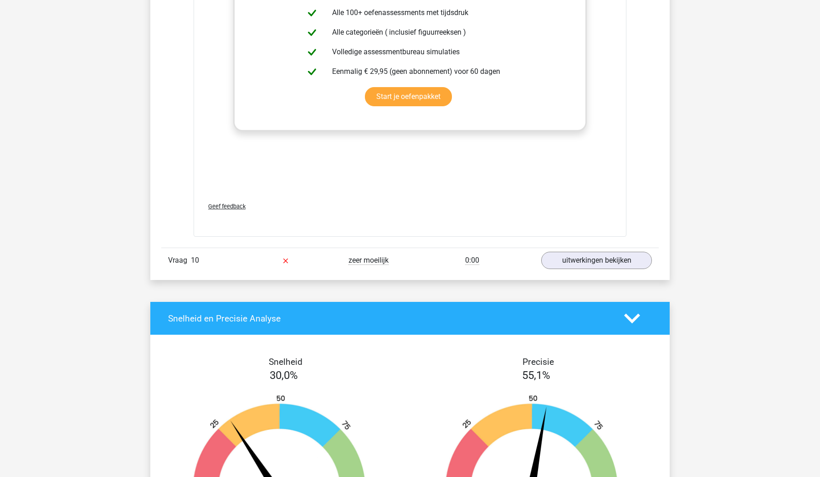
scroll to position [5488, 0]
click at [595, 258] on link "uitwerkingen bekijken" at bounding box center [596, 260] width 127 height 20
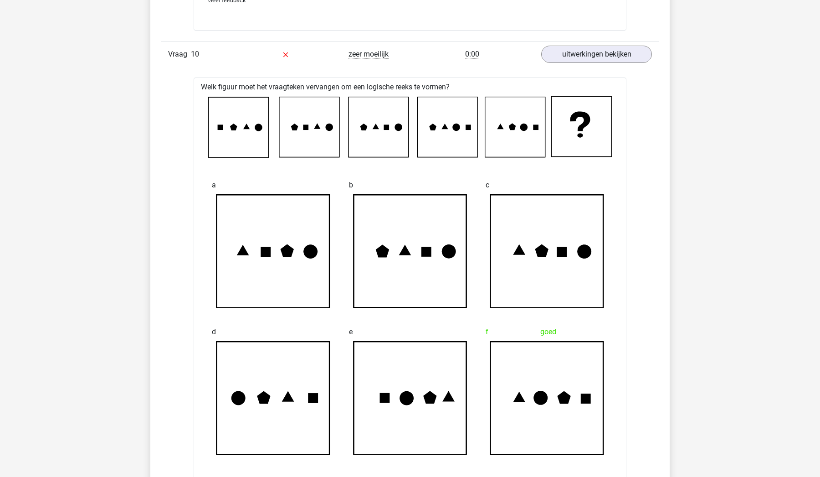
scroll to position [5524, 0]
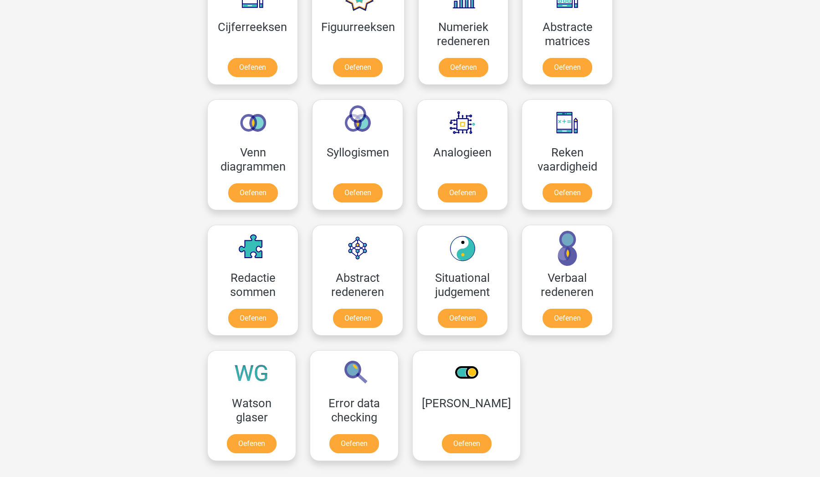
scroll to position [454, 0]
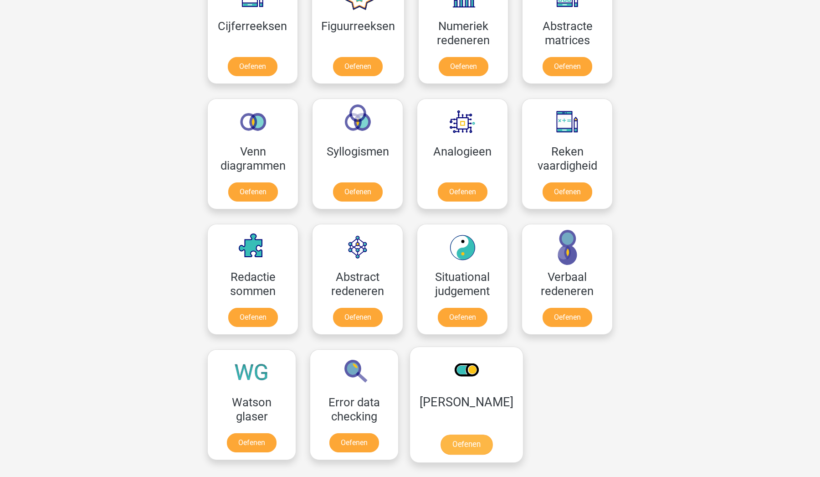
click at [463, 445] on link "Oefenen" at bounding box center [467, 444] width 52 height 20
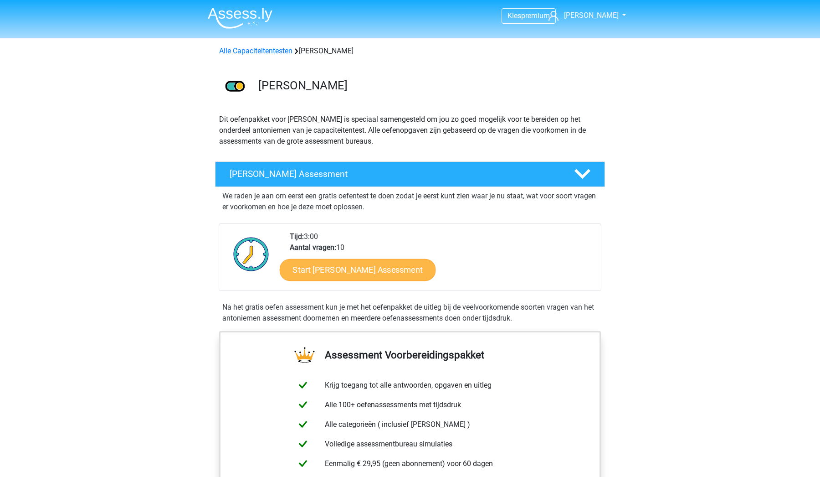
click at [401, 271] on link "Start [PERSON_NAME] Assessment" at bounding box center [358, 269] width 156 height 22
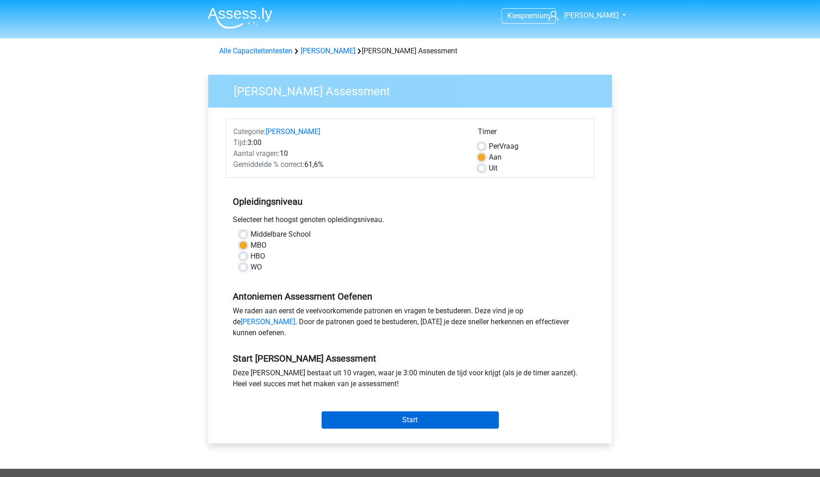
click at [427, 428] on input "Start" at bounding box center [410, 419] width 177 height 17
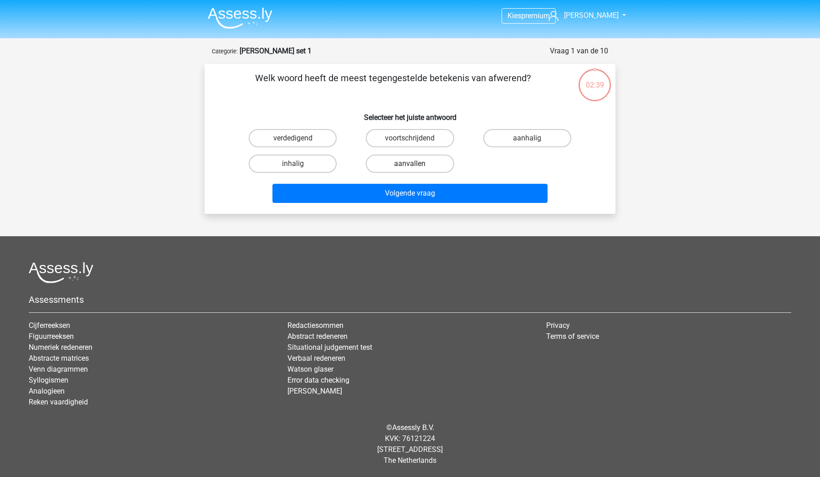
click at [429, 164] on label "aanvallen" at bounding box center [410, 164] width 88 height 18
click at [416, 164] on input "aanvallen" at bounding box center [413, 167] width 6 height 6
radio input "true"
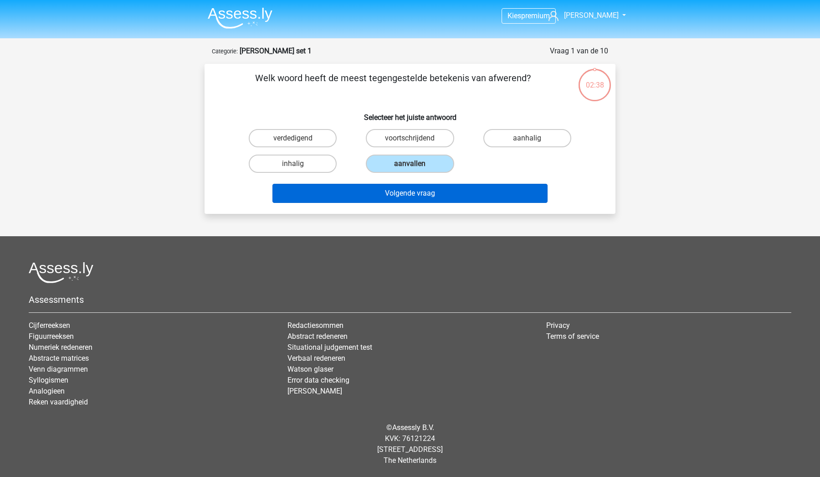
click at [428, 196] on button "Volgende vraag" at bounding box center [411, 193] width 276 height 19
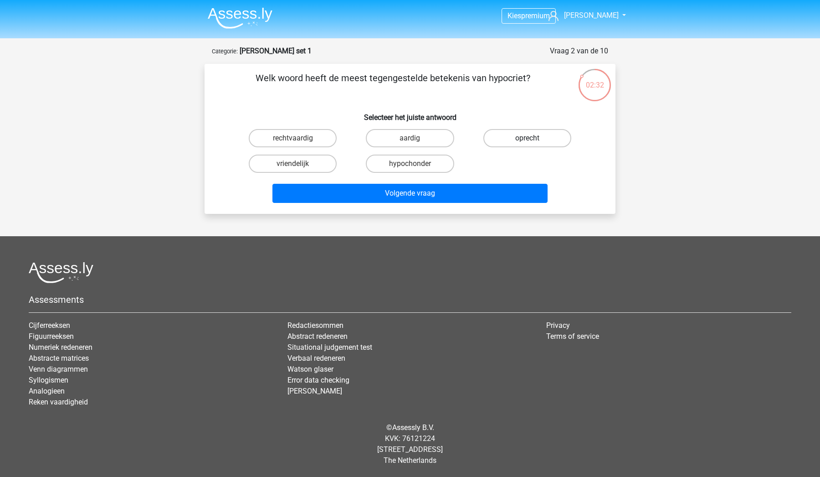
click at [510, 141] on label "oprecht" at bounding box center [528, 138] width 88 height 18
click at [527, 141] on input "oprecht" at bounding box center [530, 141] width 6 height 6
radio input "true"
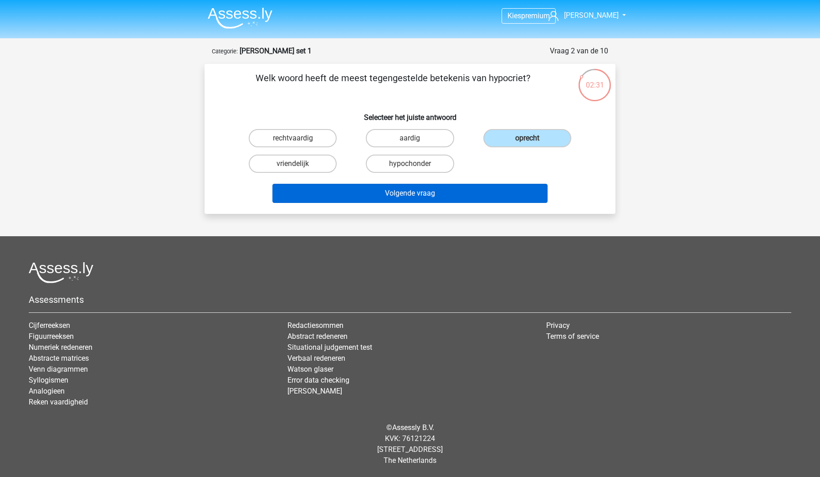
click at [489, 195] on button "Volgende vraag" at bounding box center [411, 193] width 276 height 19
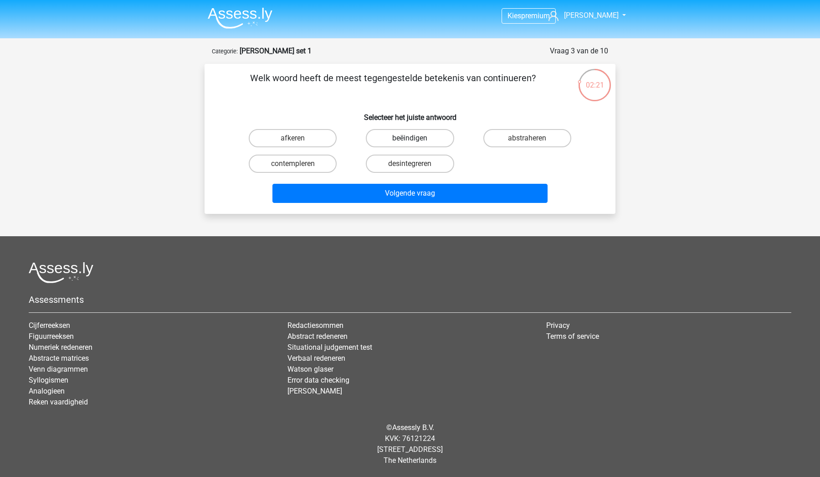
click at [429, 139] on label "beëindigen" at bounding box center [410, 138] width 88 height 18
click at [416, 139] on input "beëindigen" at bounding box center [413, 141] width 6 height 6
radio input "true"
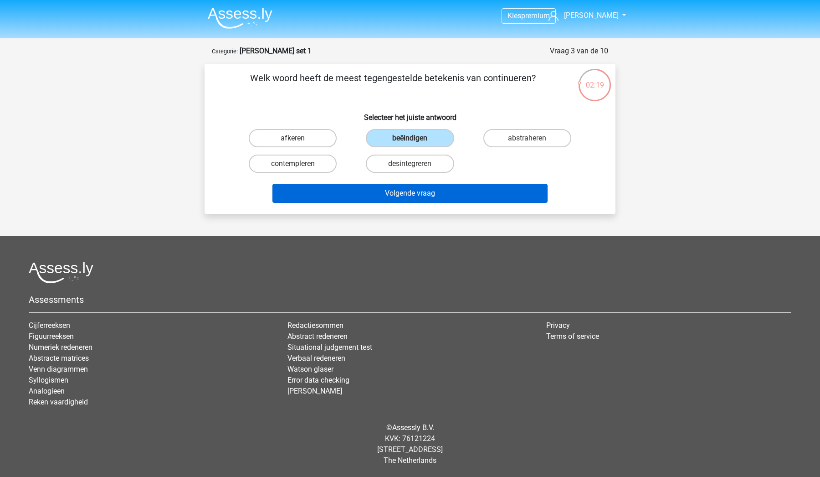
click at [449, 192] on button "Volgende vraag" at bounding box center [411, 193] width 276 height 19
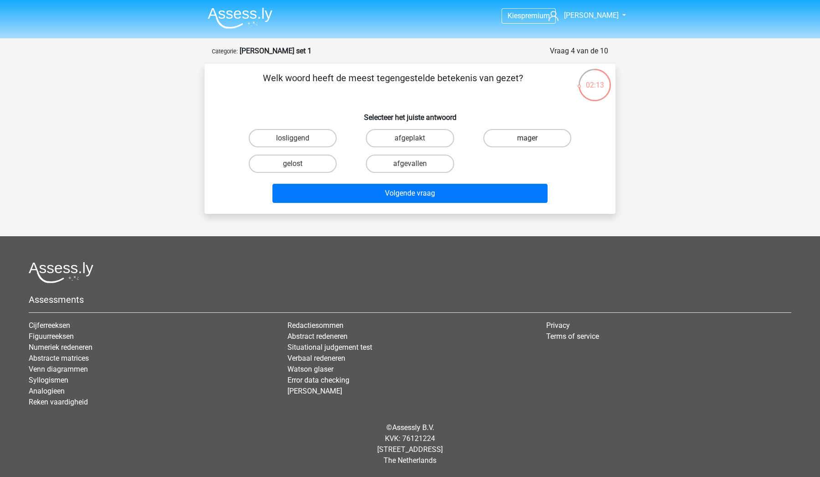
click at [533, 140] on label "mager" at bounding box center [528, 138] width 88 height 18
click at [533, 140] on input "mager" at bounding box center [530, 141] width 6 height 6
radio input "true"
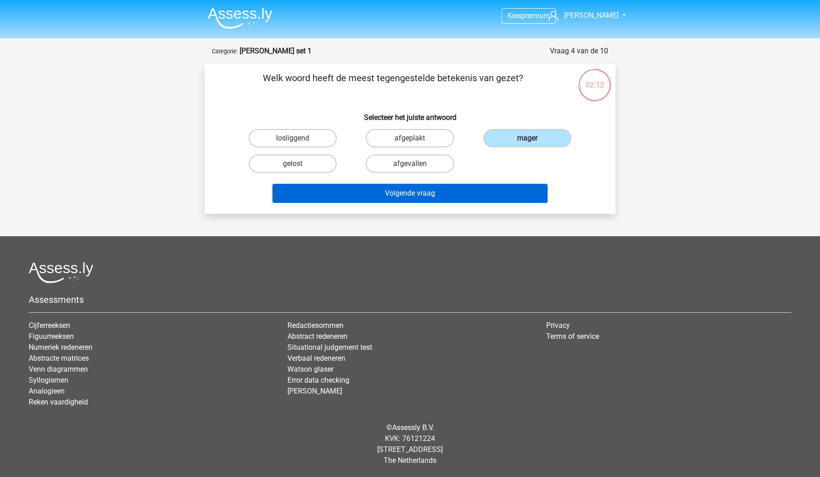
click at [501, 198] on button "Volgende vraag" at bounding box center [411, 193] width 276 height 19
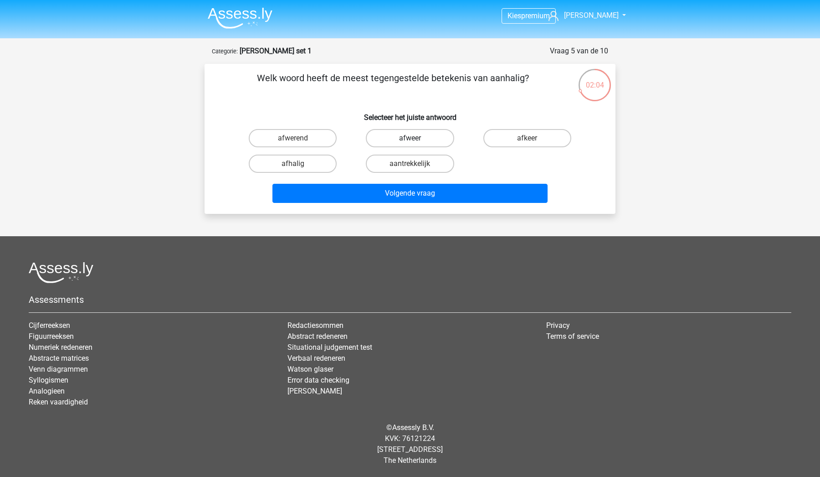
click at [422, 140] on label "afweer" at bounding box center [410, 138] width 88 height 18
click at [416, 140] on input "afweer" at bounding box center [413, 141] width 6 height 6
radio input "true"
click at [320, 132] on label "afwerend" at bounding box center [293, 138] width 88 height 18
click at [299, 138] on input "afwerend" at bounding box center [296, 141] width 6 height 6
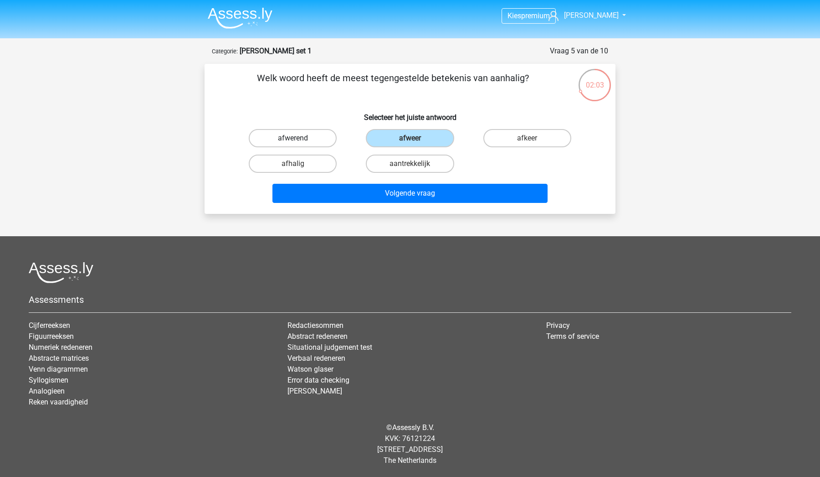
radio input "true"
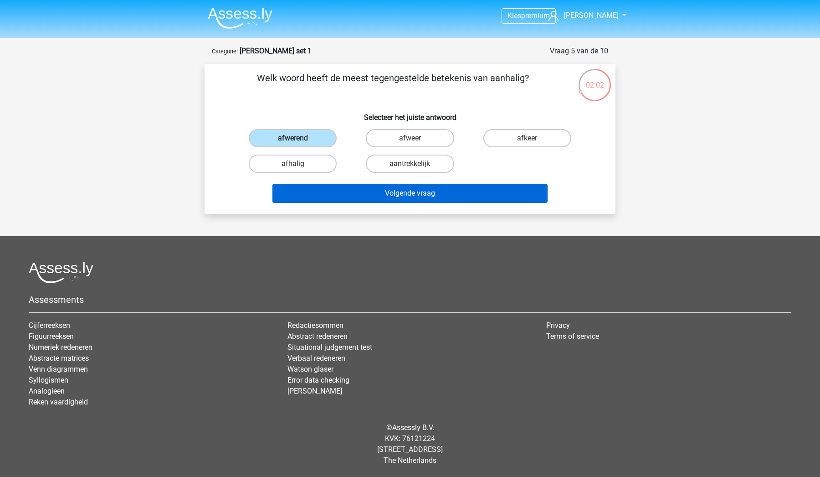
click at [366, 196] on button "Volgende vraag" at bounding box center [411, 193] width 276 height 19
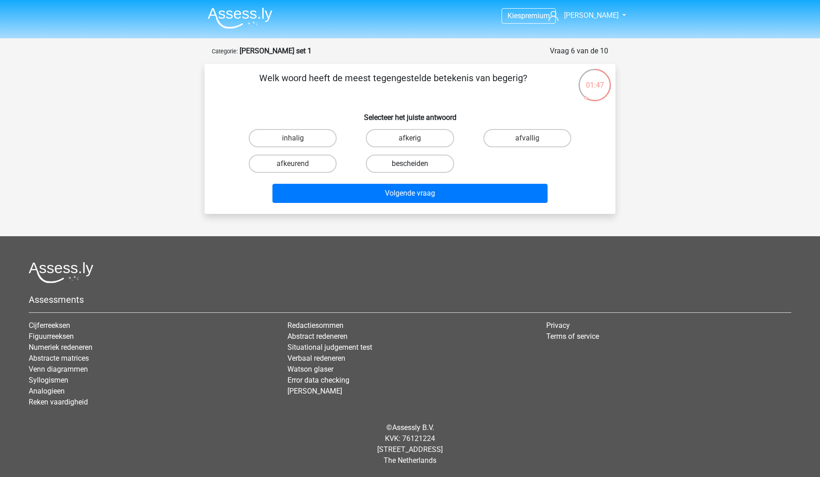
click at [401, 160] on label "bescheiden" at bounding box center [410, 164] width 88 height 18
click at [410, 164] on input "bescheiden" at bounding box center [413, 167] width 6 height 6
radio input "true"
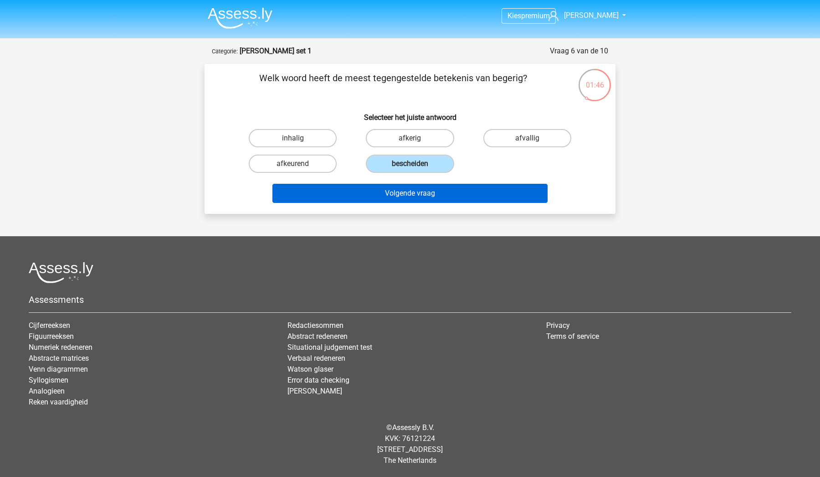
click at [410, 196] on button "Volgende vraag" at bounding box center [411, 193] width 276 height 19
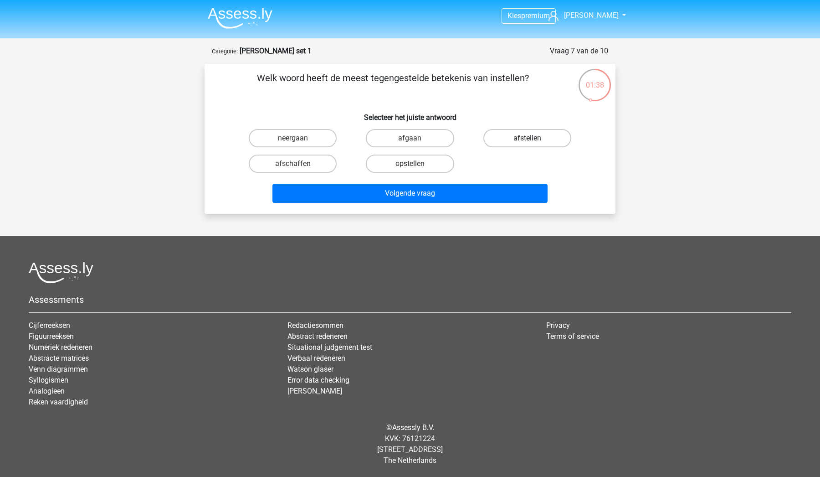
click at [520, 140] on label "afstellen" at bounding box center [528, 138] width 88 height 18
click at [527, 140] on input "afstellen" at bounding box center [530, 141] width 6 height 6
radio input "true"
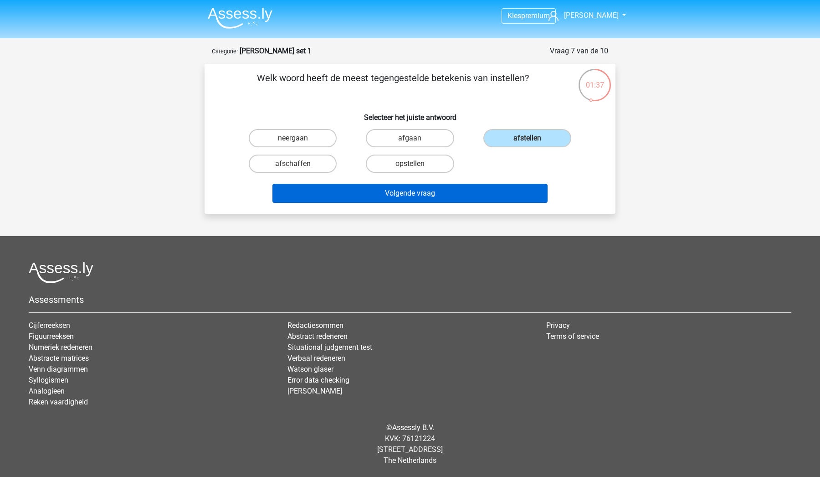
click at [471, 197] on button "Volgende vraag" at bounding box center [411, 193] width 276 height 19
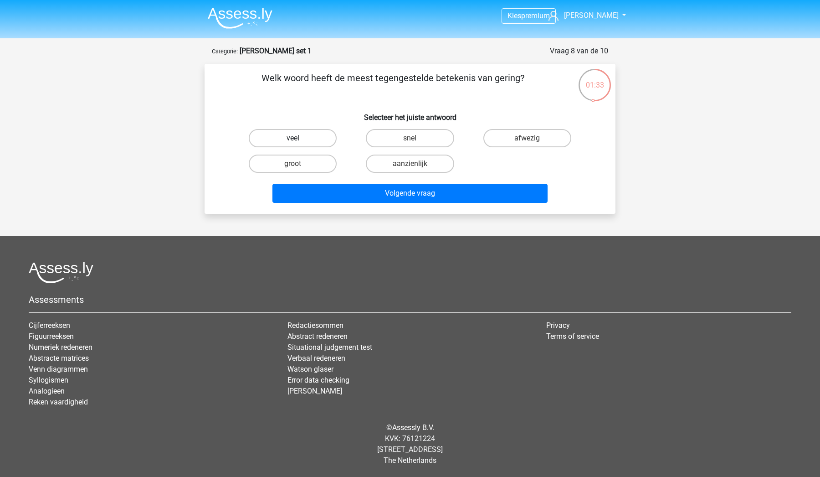
click at [319, 145] on label "veel" at bounding box center [293, 138] width 88 height 18
click at [299, 144] on input "veel" at bounding box center [296, 141] width 6 height 6
radio input "true"
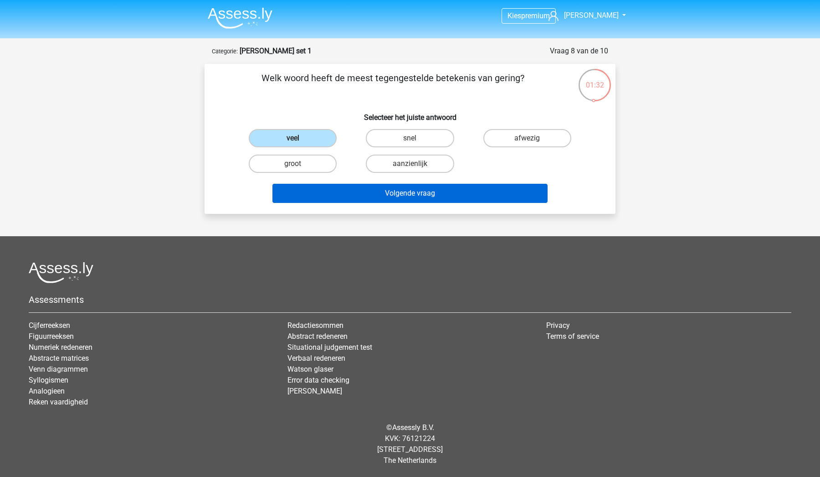
click at [382, 196] on button "Volgende vraag" at bounding box center [411, 193] width 276 height 19
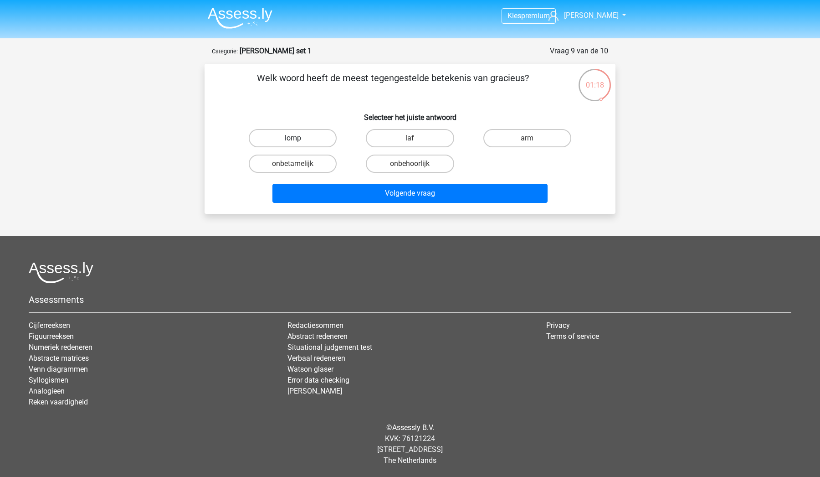
click at [317, 139] on label "lomp" at bounding box center [293, 138] width 88 height 18
click at [299, 139] on input "lomp" at bounding box center [296, 141] width 6 height 6
radio input "true"
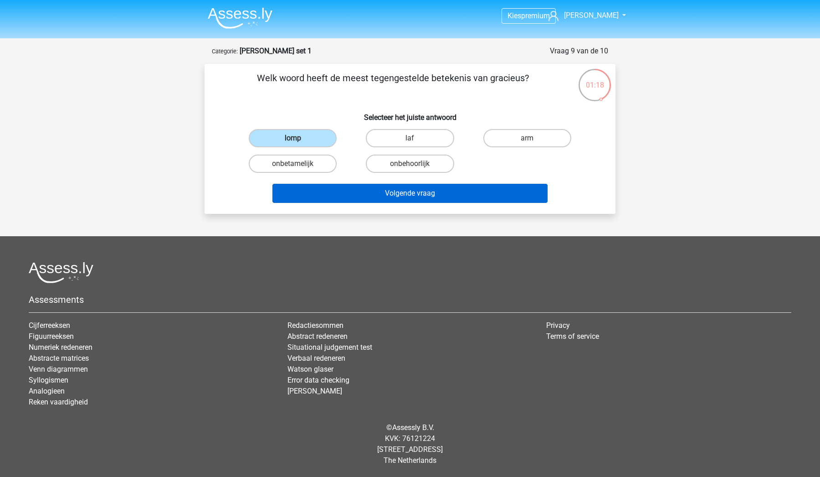
click at [352, 189] on button "Volgende vraag" at bounding box center [411, 193] width 276 height 19
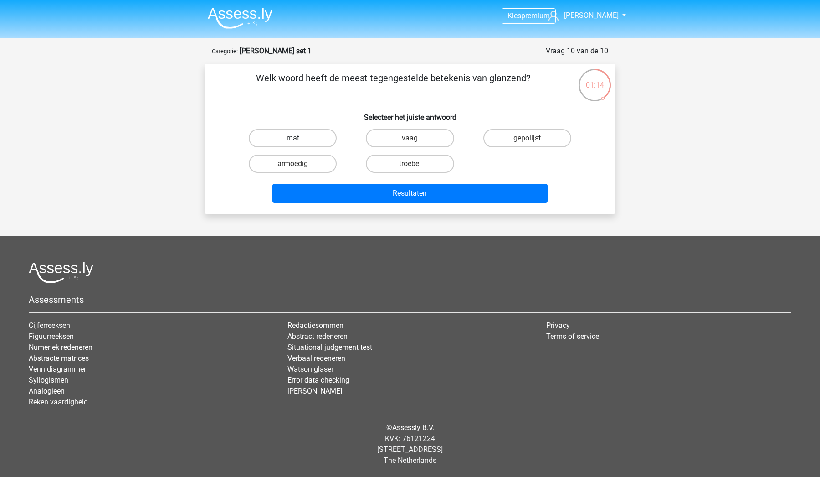
click at [316, 136] on label "mat" at bounding box center [293, 138] width 88 height 18
click at [299, 138] on input "mat" at bounding box center [296, 141] width 6 height 6
radio input "true"
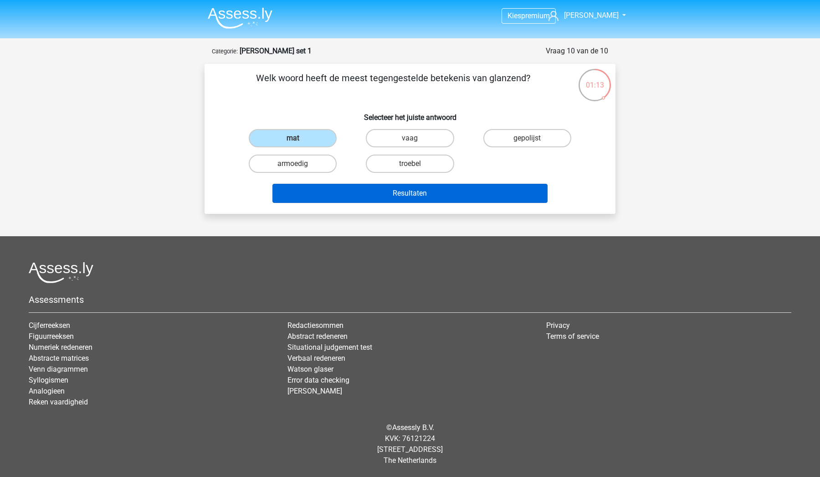
click at [344, 197] on button "Resultaten" at bounding box center [411, 193] width 276 height 19
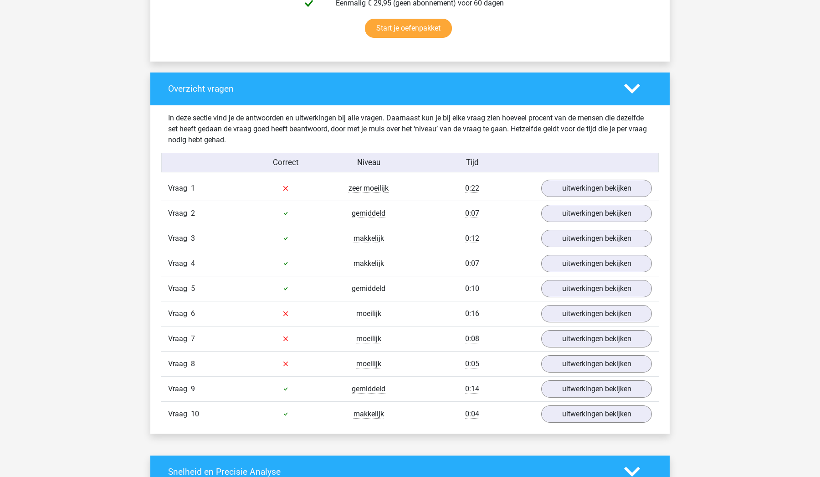
scroll to position [618, 0]
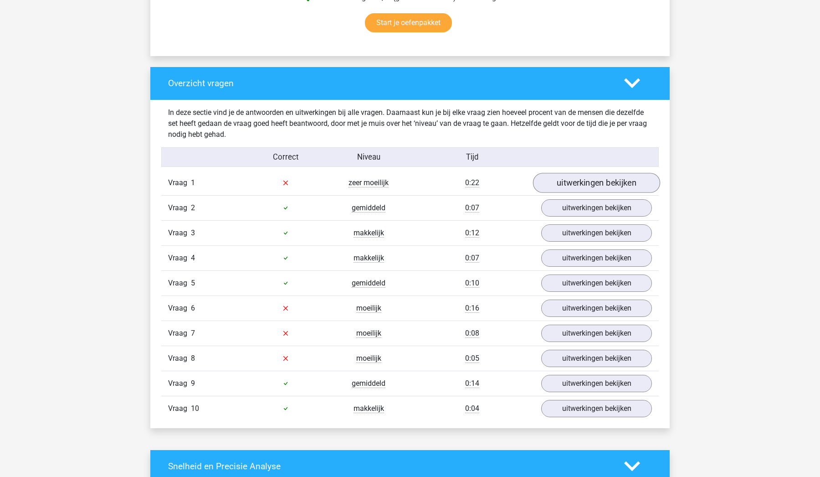
click at [593, 180] on link "uitwerkingen bekijken" at bounding box center [596, 183] width 127 height 20
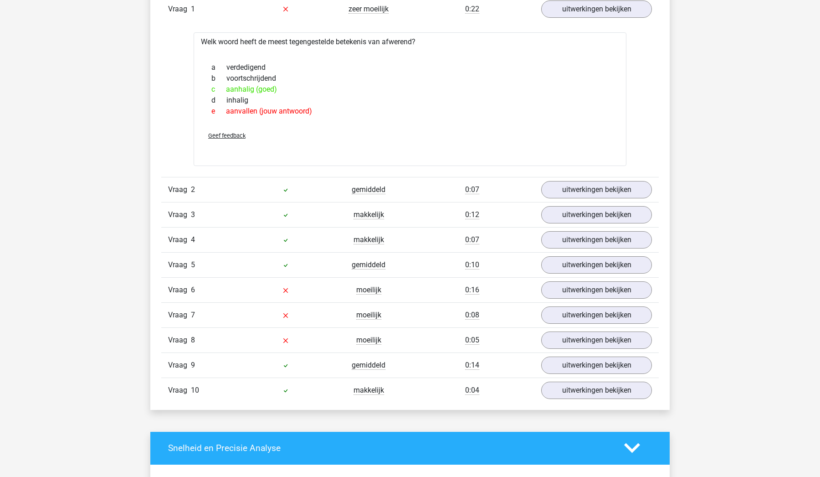
scroll to position [792, 0]
click at [558, 287] on link "uitwerkingen bekijken" at bounding box center [596, 290] width 127 height 20
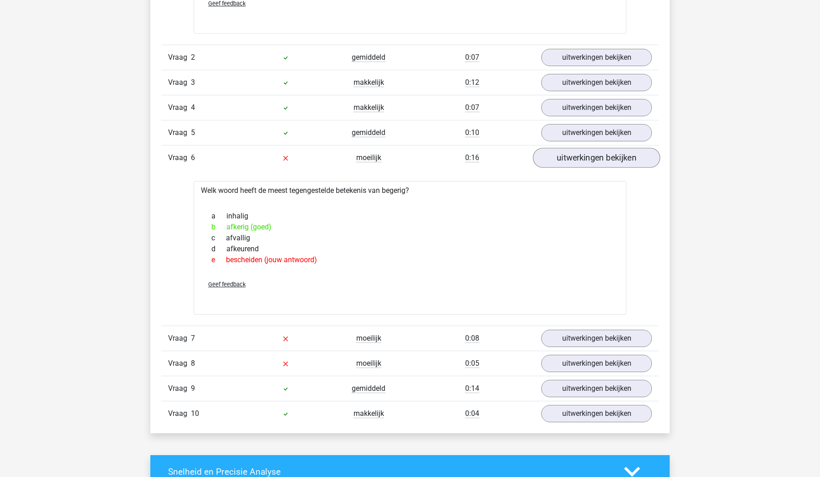
scroll to position [932, 0]
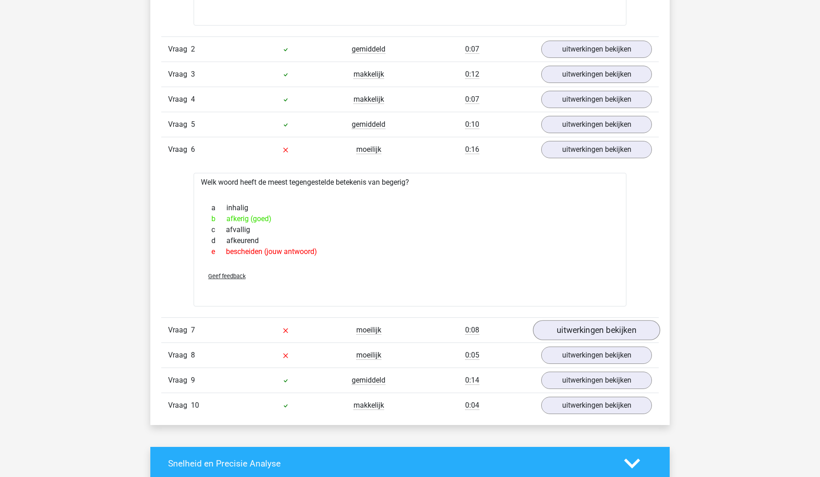
click at [613, 335] on link "uitwerkingen bekijken" at bounding box center [596, 330] width 127 height 20
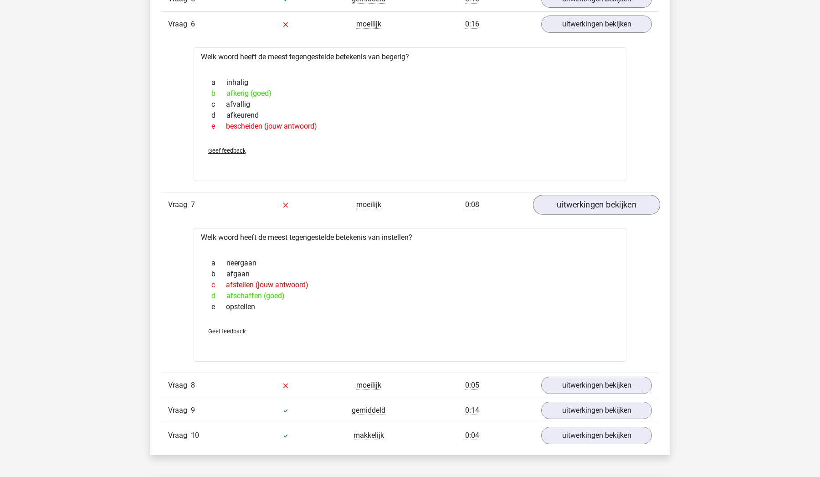
scroll to position [1067, 0]
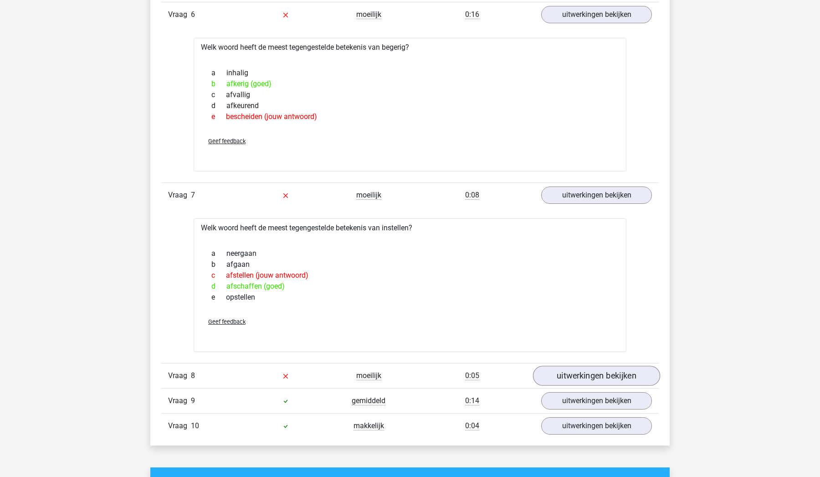
click at [608, 373] on link "uitwerkingen bekijken" at bounding box center [596, 376] width 127 height 20
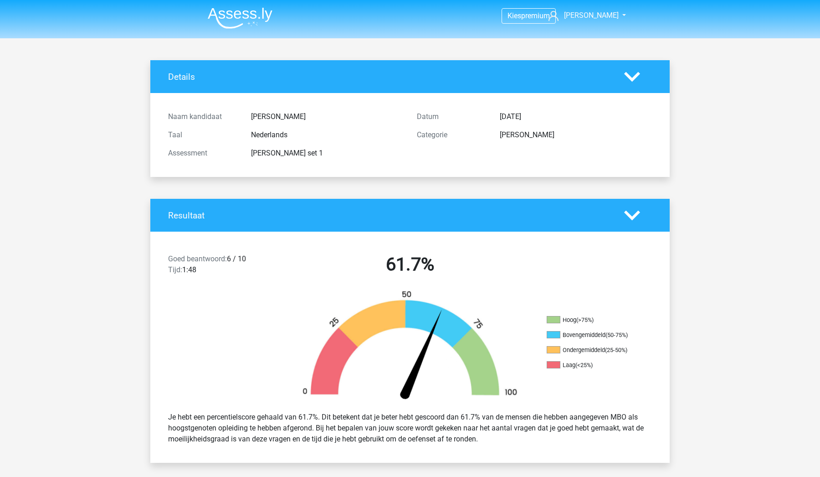
scroll to position [0, 0]
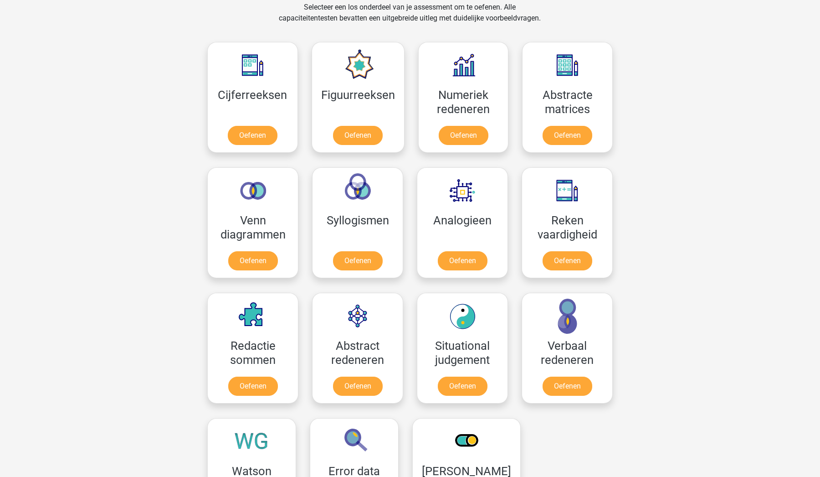
scroll to position [377, 0]
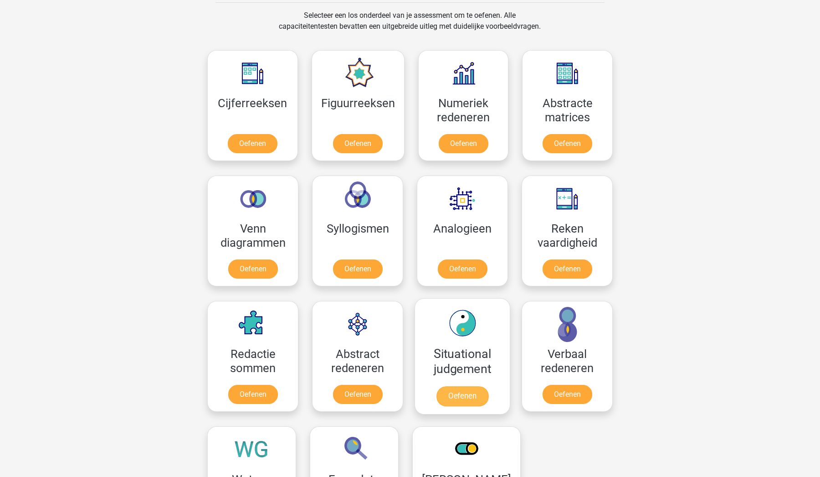
click at [482, 392] on link "Oefenen" at bounding box center [463, 396] width 52 height 20
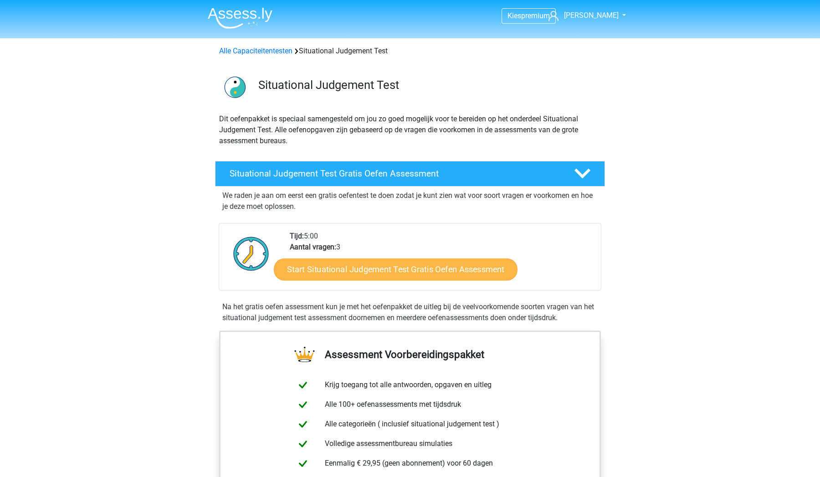
click at [443, 268] on link "Start Situational Judgement Test Gratis Oefen Assessment" at bounding box center [396, 269] width 244 height 22
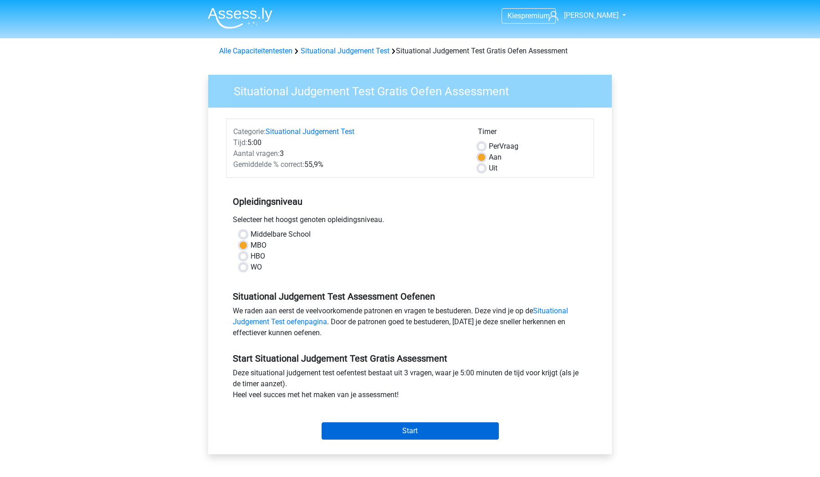
click at [419, 433] on input "Start" at bounding box center [410, 430] width 177 height 17
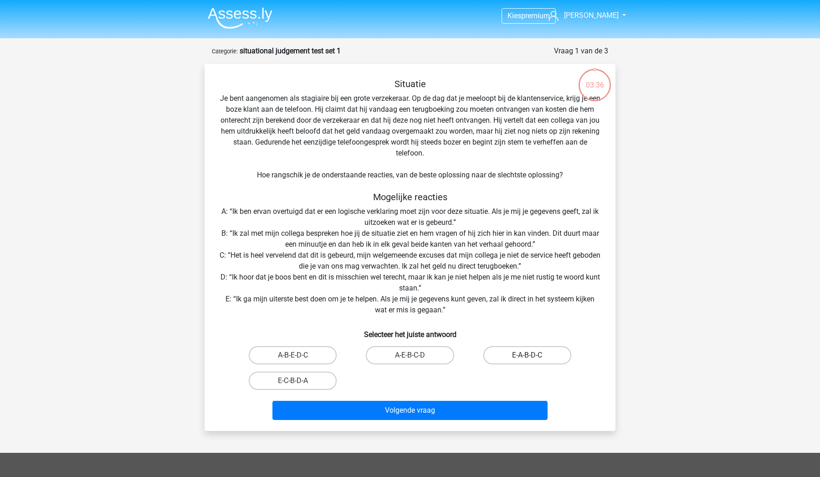
click at [522, 354] on label "E-A-B-D-C" at bounding box center [528, 355] width 88 height 18
click at [527, 355] on input "E-A-B-D-C" at bounding box center [530, 358] width 6 height 6
radio input "true"
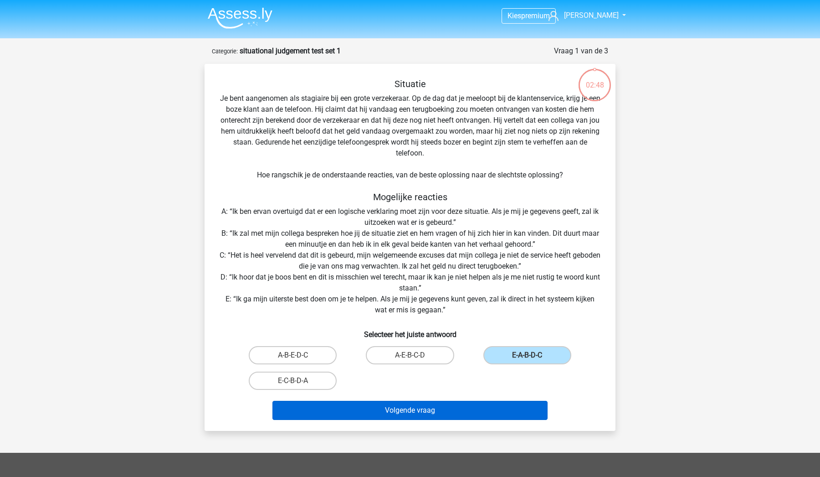
click at [354, 417] on button "Volgende vraag" at bounding box center [411, 410] width 276 height 19
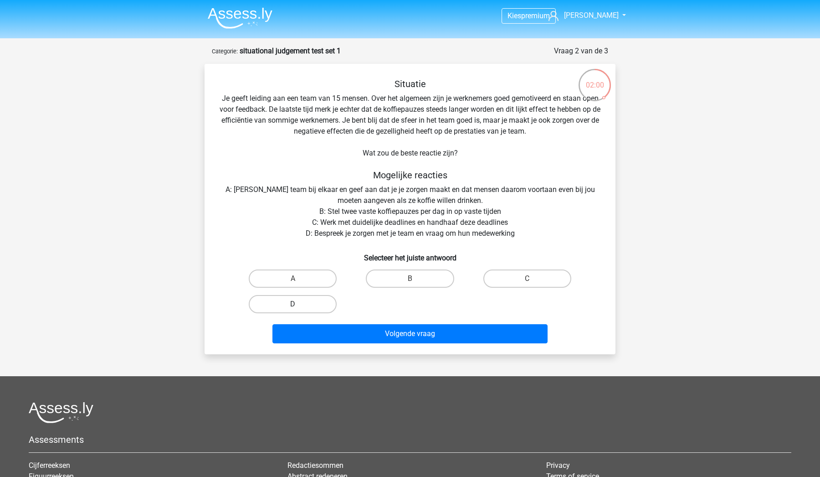
click at [318, 304] on label "D" at bounding box center [293, 304] width 88 height 18
click at [299, 304] on input "D" at bounding box center [296, 307] width 6 height 6
radio input "true"
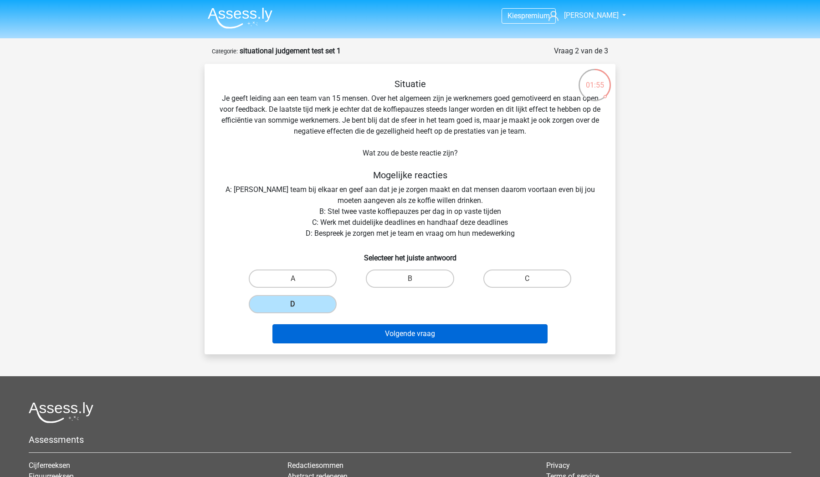
click at [405, 336] on button "Volgende vraag" at bounding box center [411, 333] width 276 height 19
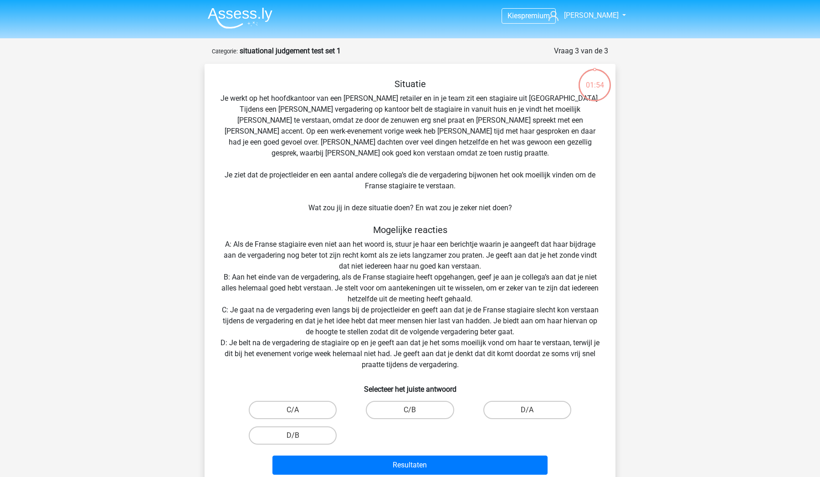
scroll to position [46, 0]
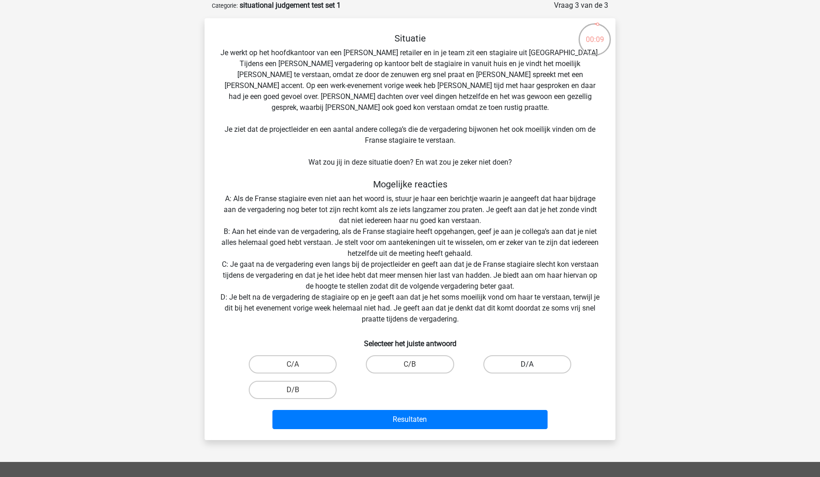
click at [488, 358] on label "D/A" at bounding box center [528, 364] width 88 height 18
click at [527, 364] on input "D/A" at bounding box center [530, 367] width 6 height 6
radio input "true"
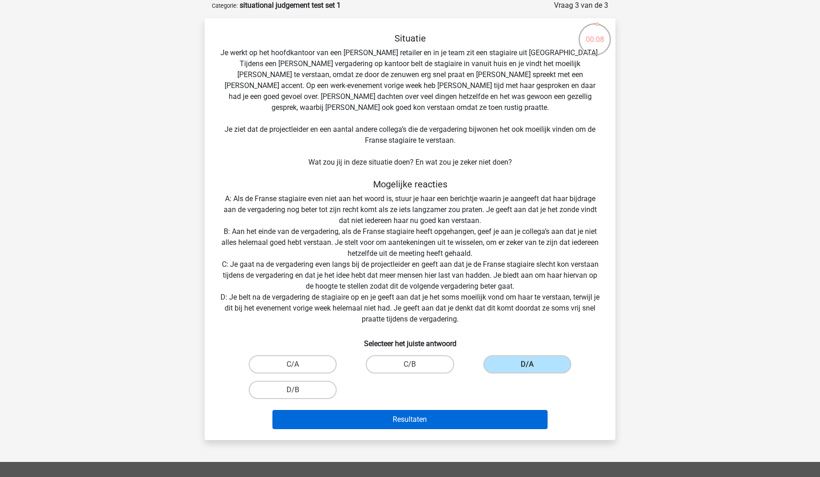
click at [458, 414] on button "Resultaten" at bounding box center [411, 419] width 276 height 19
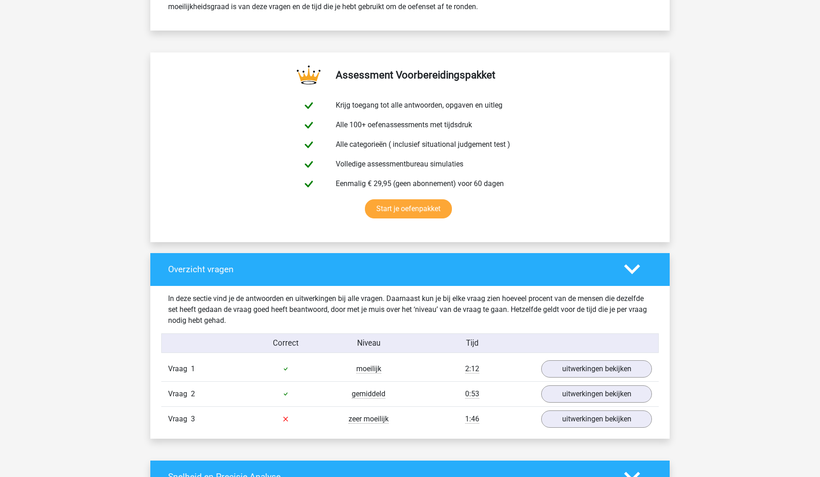
scroll to position [438, 0]
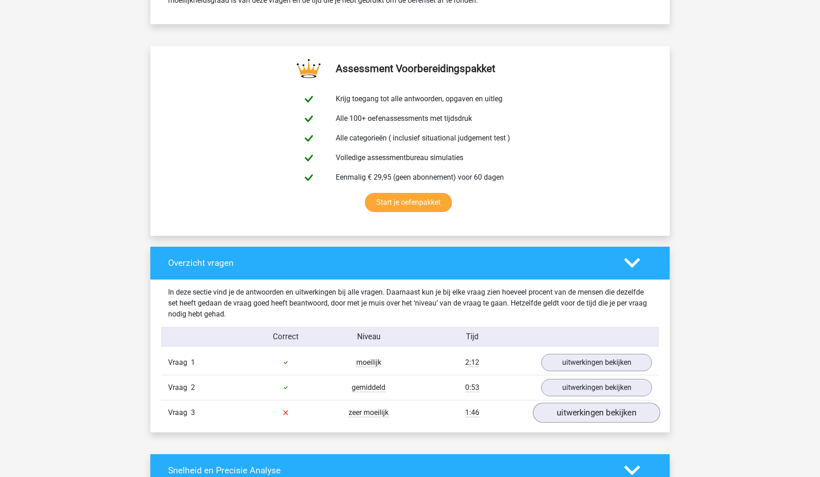
click at [558, 408] on link "uitwerkingen bekijken" at bounding box center [596, 412] width 127 height 20
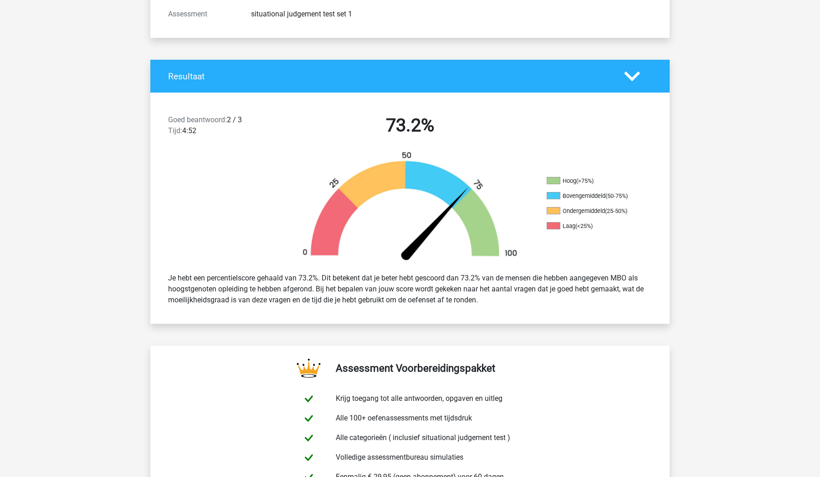
scroll to position [131, 0]
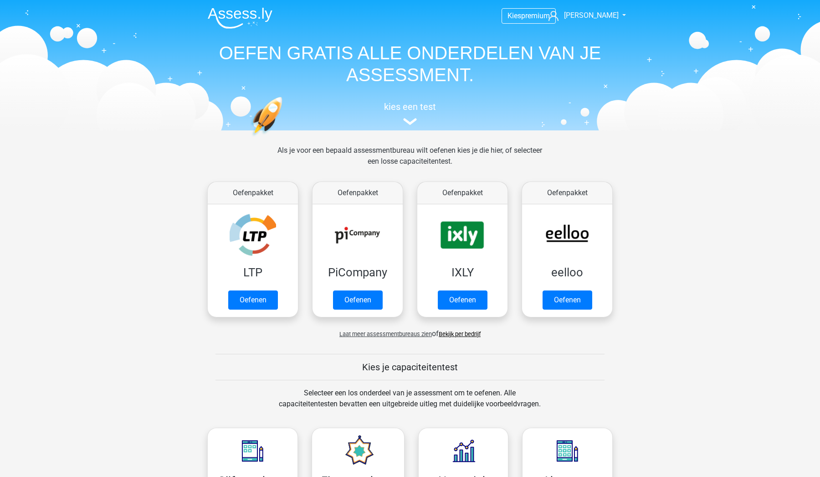
scroll to position [377, 0]
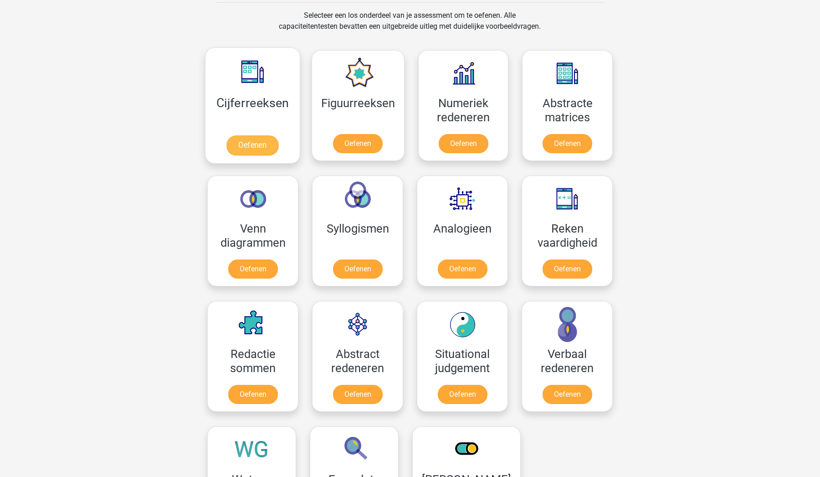
click at [244, 142] on link "Oefenen" at bounding box center [253, 145] width 52 height 20
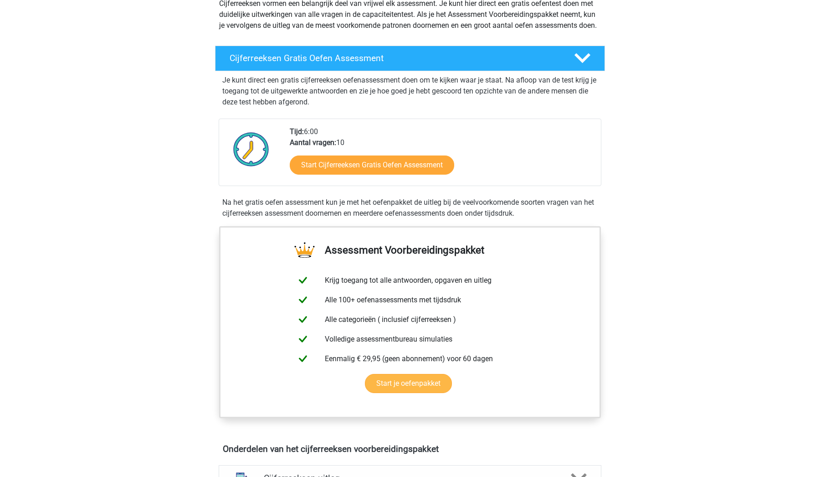
scroll to position [119, 0]
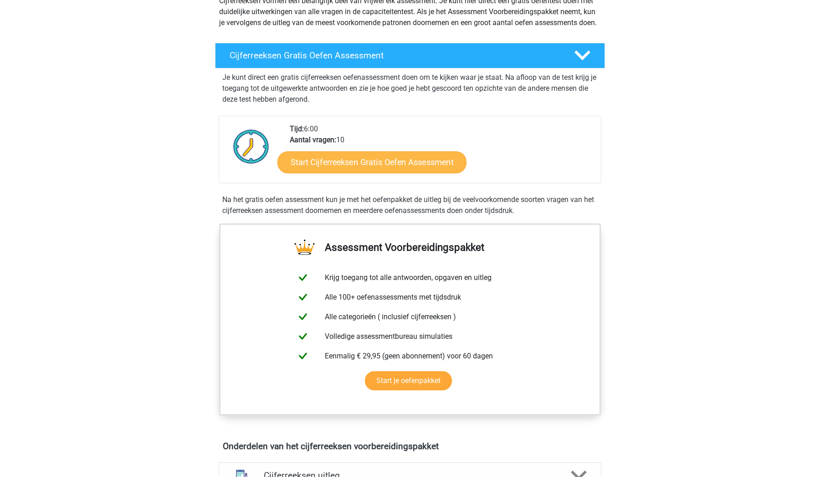
click at [335, 171] on link "Start Cijferreeksen Gratis Oefen Assessment" at bounding box center [372, 162] width 189 height 22
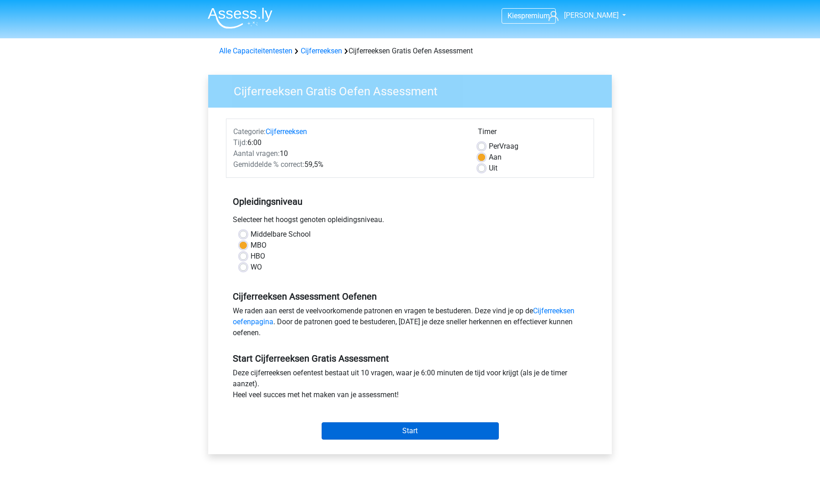
click at [433, 429] on input "Start" at bounding box center [410, 430] width 177 height 17
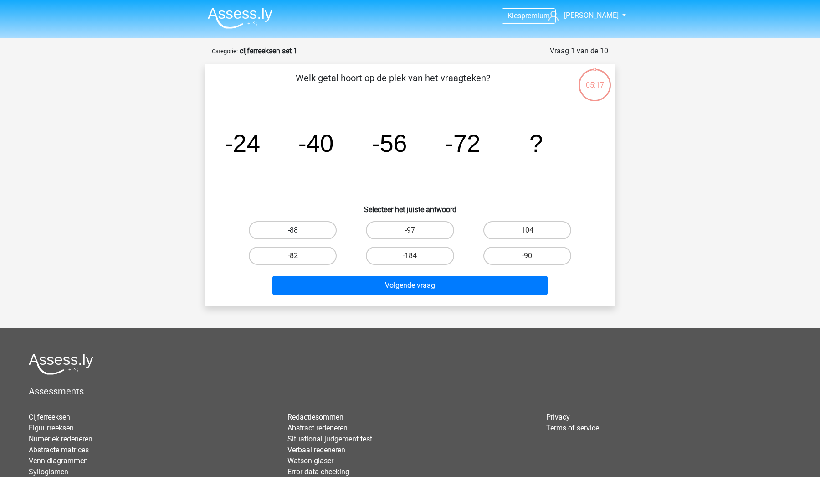
click at [317, 224] on label "-88" at bounding box center [293, 230] width 88 height 18
click at [299, 230] on input "-88" at bounding box center [296, 233] width 6 height 6
radio input "true"
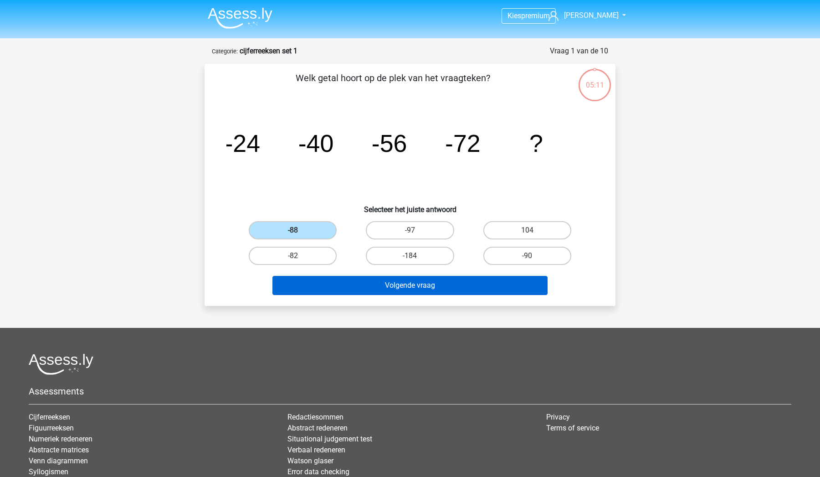
click at [373, 283] on button "Volgende vraag" at bounding box center [411, 285] width 276 height 19
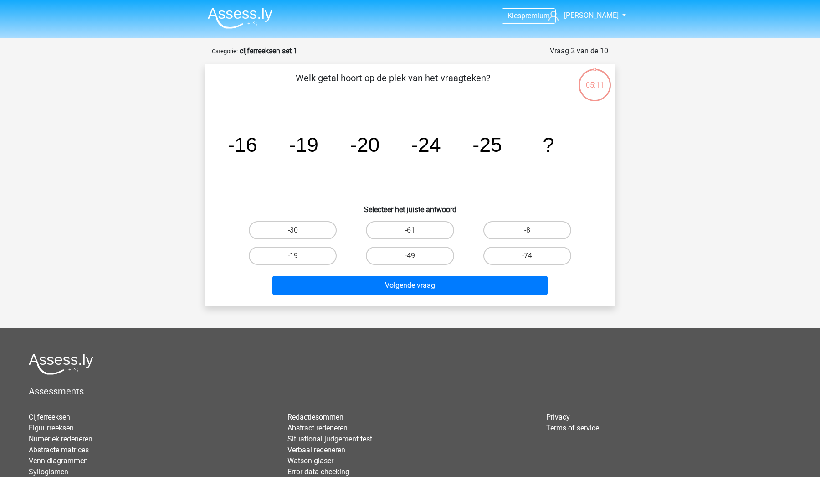
scroll to position [46, 0]
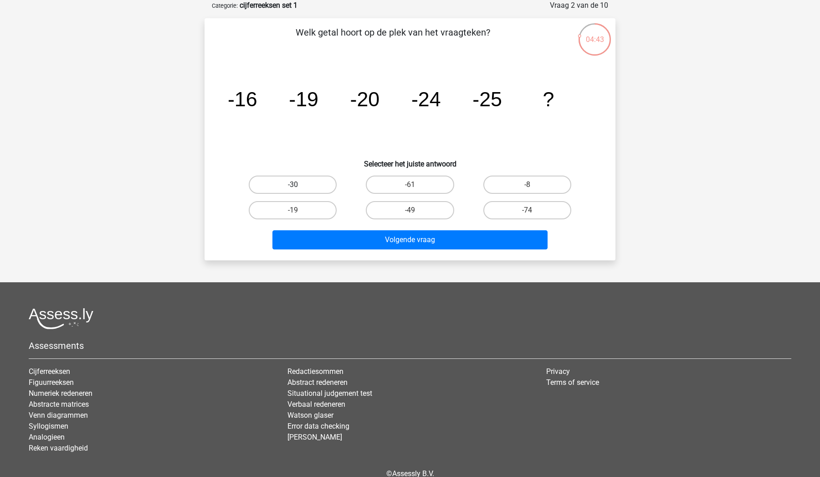
click at [319, 184] on label "-30" at bounding box center [293, 184] width 88 height 18
click at [299, 185] on input "-30" at bounding box center [296, 188] width 6 height 6
radio input "true"
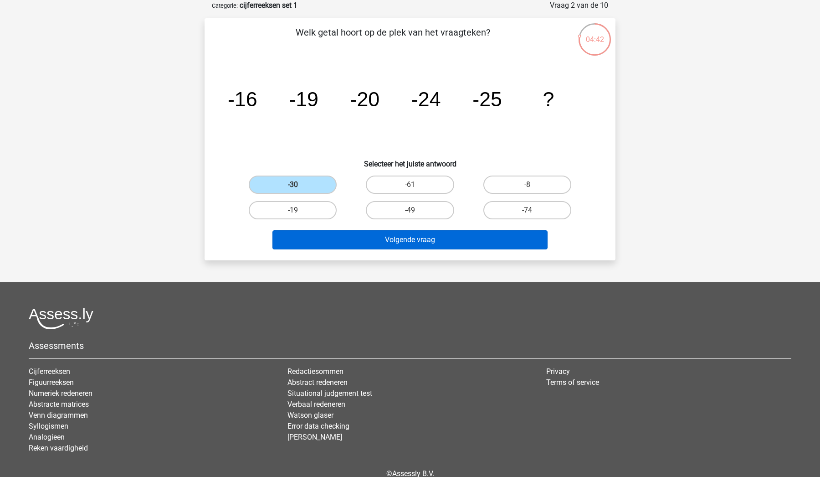
click at [354, 236] on button "Volgende vraag" at bounding box center [411, 239] width 276 height 19
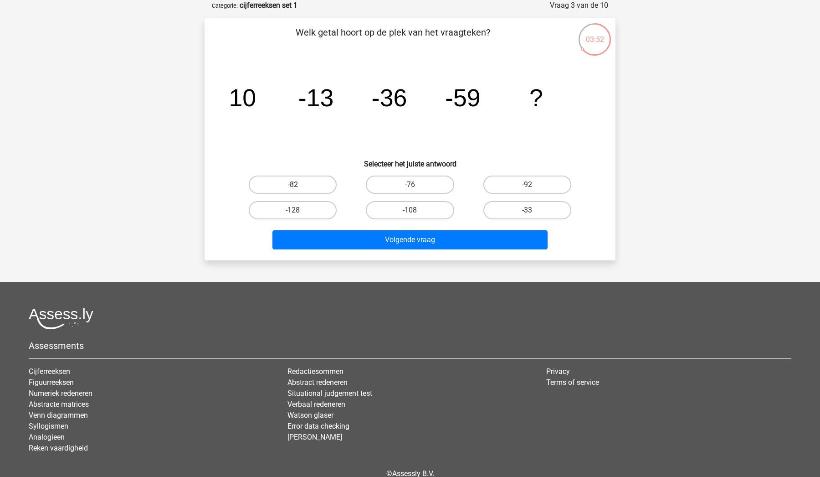
click at [330, 185] on label "-82" at bounding box center [293, 184] width 88 height 18
click at [299, 185] on input "-82" at bounding box center [296, 188] width 6 height 6
radio input "true"
click at [375, 250] on div "Volgende vraag" at bounding box center [410, 241] width 352 height 23
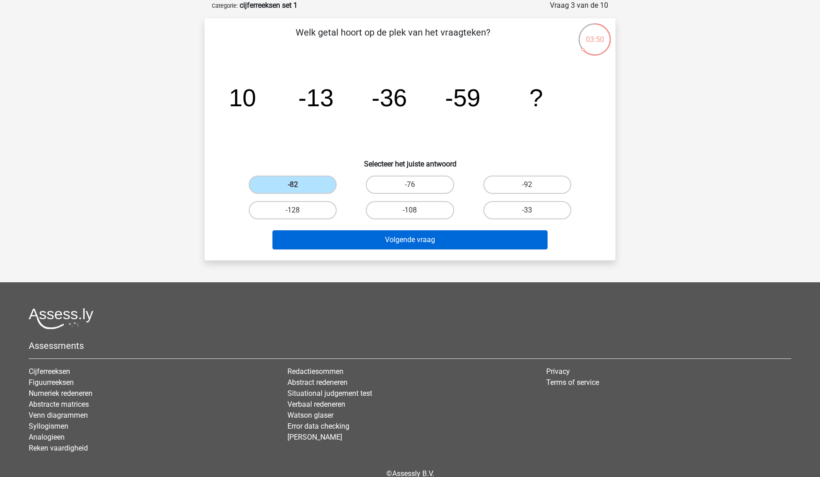
click at [381, 237] on button "Volgende vraag" at bounding box center [411, 239] width 276 height 19
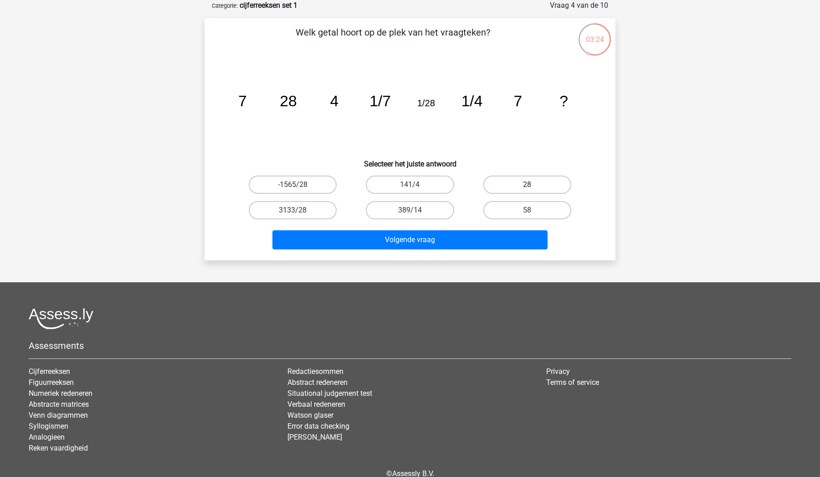
click at [534, 189] on label "28" at bounding box center [528, 184] width 88 height 18
click at [533, 189] on input "28" at bounding box center [530, 188] width 6 height 6
radio input "true"
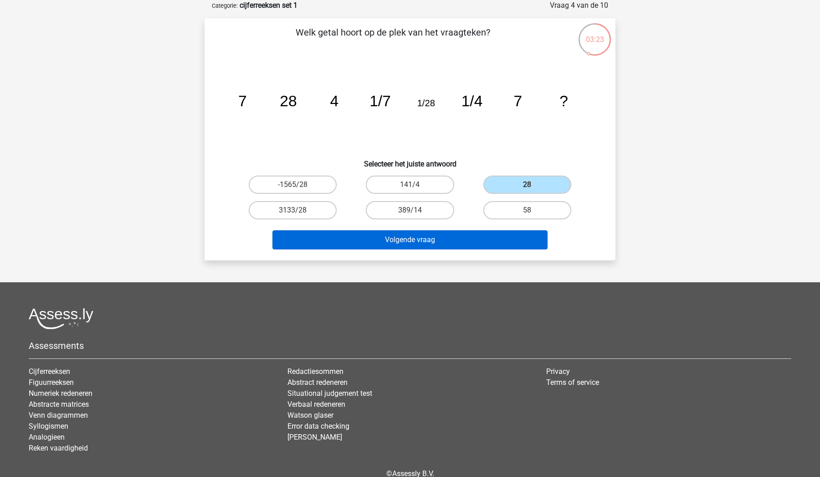
click at [465, 240] on button "Volgende vraag" at bounding box center [411, 239] width 276 height 19
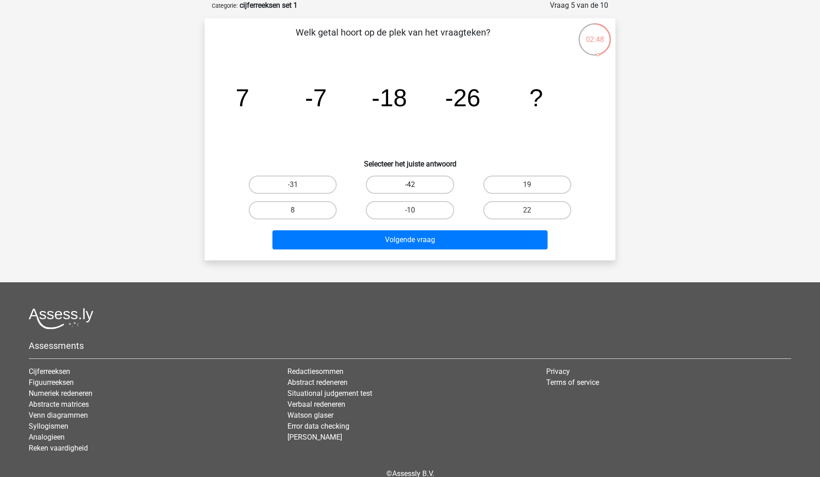
click at [392, 185] on label "-42" at bounding box center [410, 184] width 88 height 18
click at [410, 185] on input "-42" at bounding box center [413, 188] width 6 height 6
radio input "true"
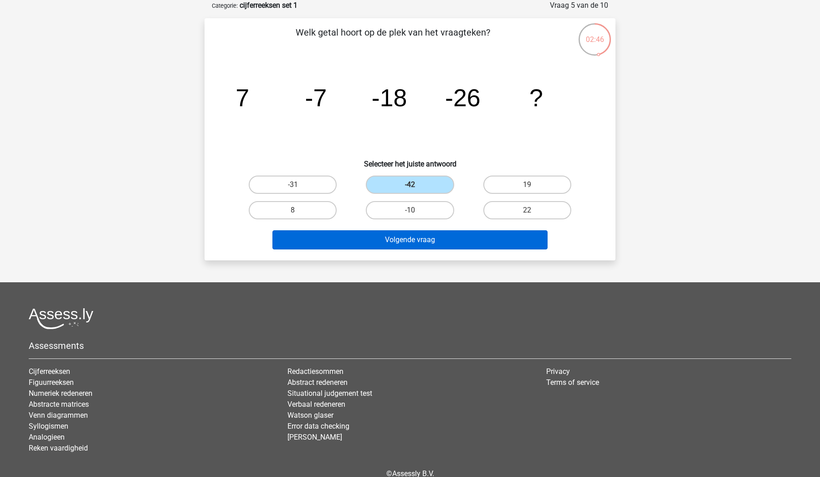
click at [400, 240] on button "Volgende vraag" at bounding box center [411, 239] width 276 height 19
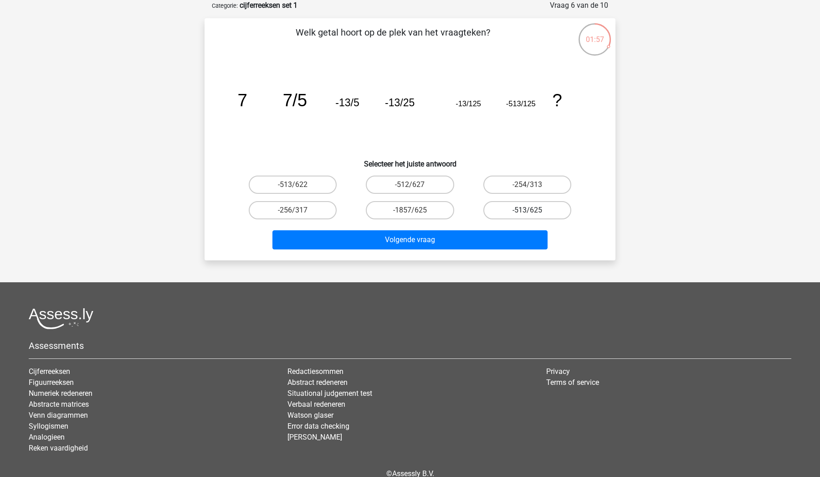
click at [532, 209] on label "-513/625" at bounding box center [528, 210] width 88 height 18
click at [532, 210] on input "-513/625" at bounding box center [530, 213] width 6 height 6
radio input "true"
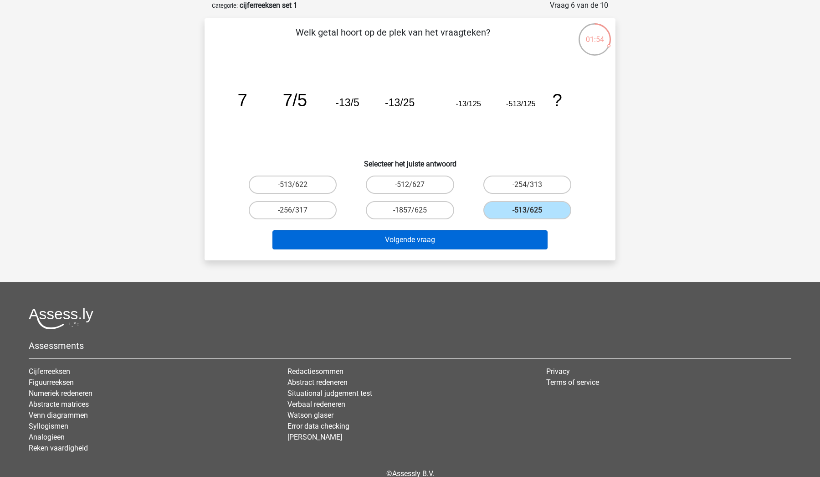
click at [494, 238] on button "Volgende vraag" at bounding box center [411, 239] width 276 height 19
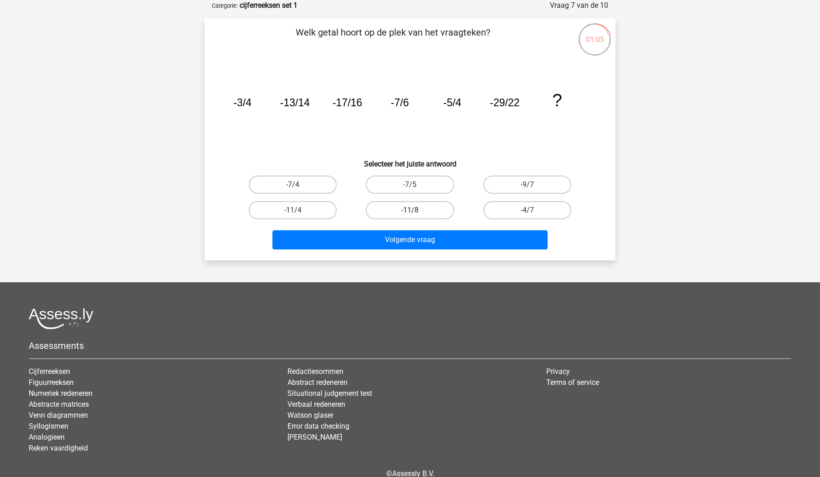
click at [397, 211] on label "-11/8" at bounding box center [410, 210] width 88 height 18
click at [410, 211] on input "-11/8" at bounding box center [413, 213] width 6 height 6
radio input "true"
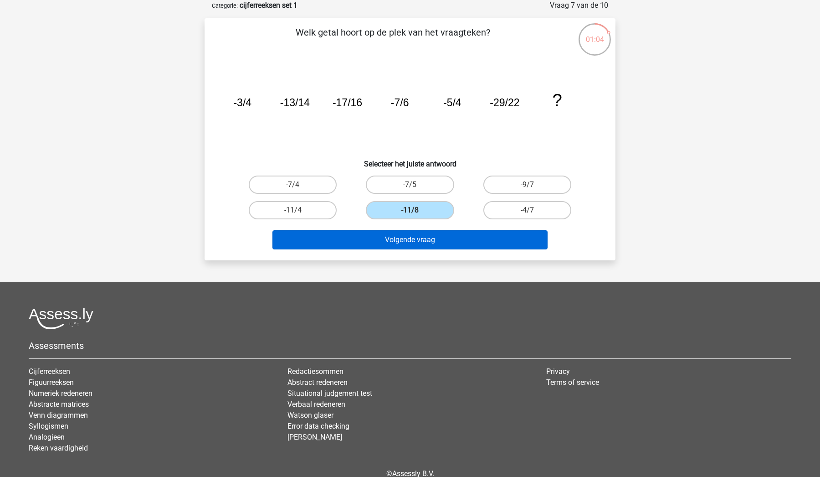
click at [417, 242] on button "Volgende vraag" at bounding box center [411, 239] width 276 height 19
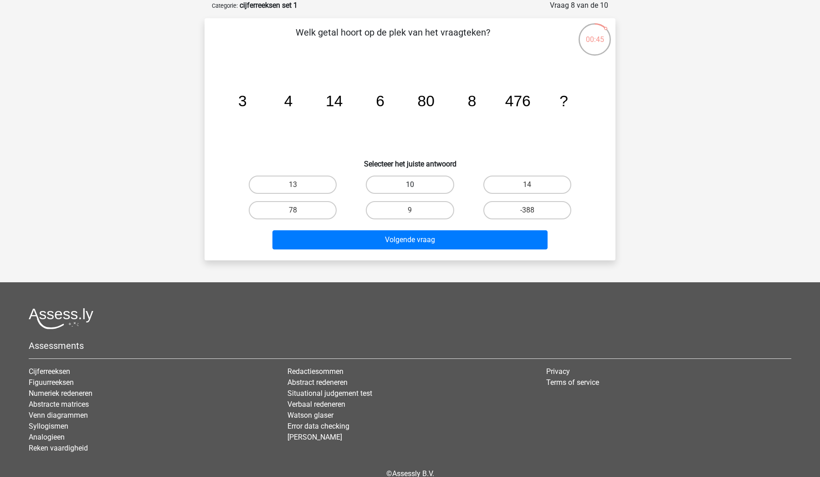
click at [431, 188] on label "10" at bounding box center [410, 184] width 88 height 18
click at [416, 188] on input "10" at bounding box center [413, 188] width 6 height 6
radio input "true"
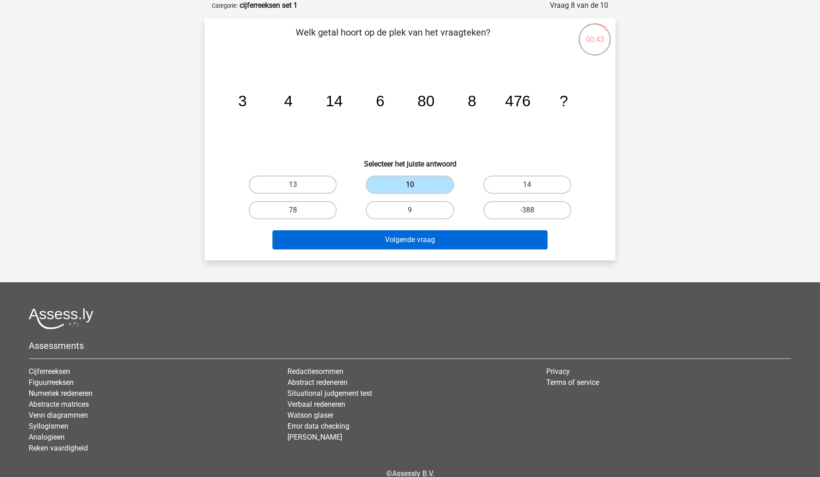
click at [447, 236] on button "Volgende vraag" at bounding box center [411, 239] width 276 height 19
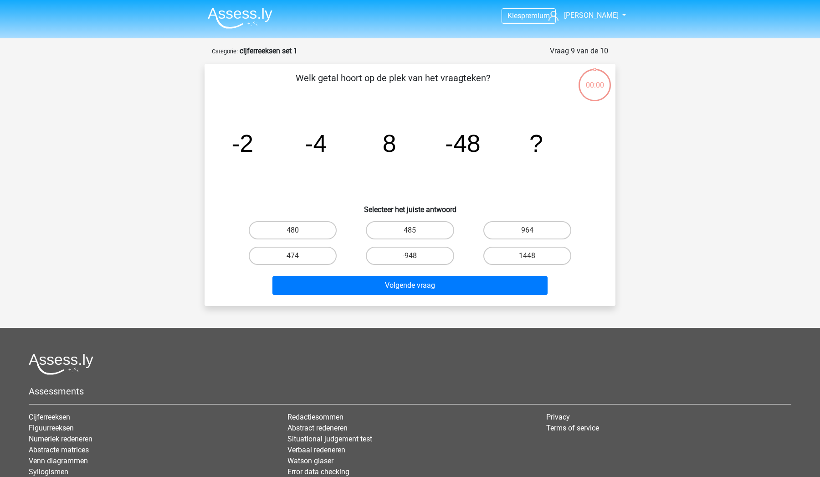
scroll to position [46, 0]
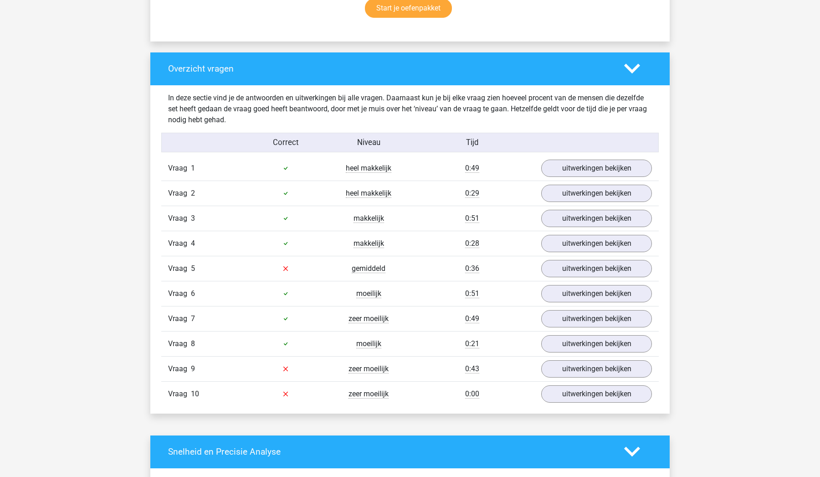
scroll to position [635, 0]
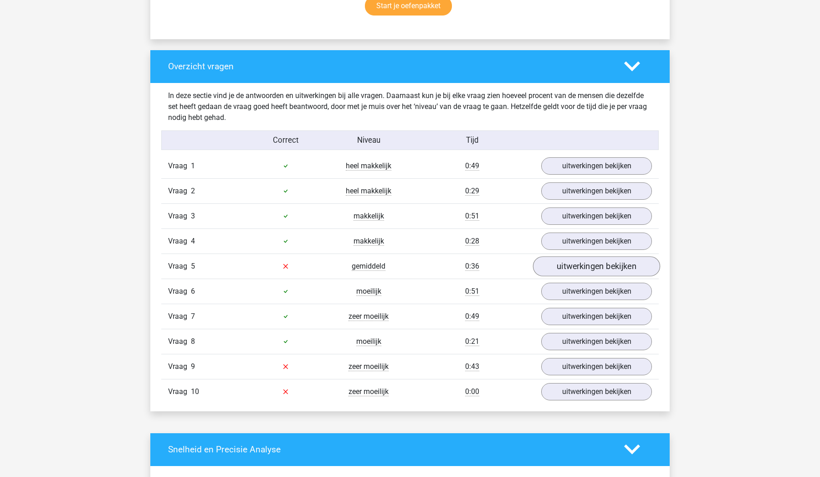
click at [560, 263] on link "uitwerkingen bekijken" at bounding box center [596, 266] width 127 height 20
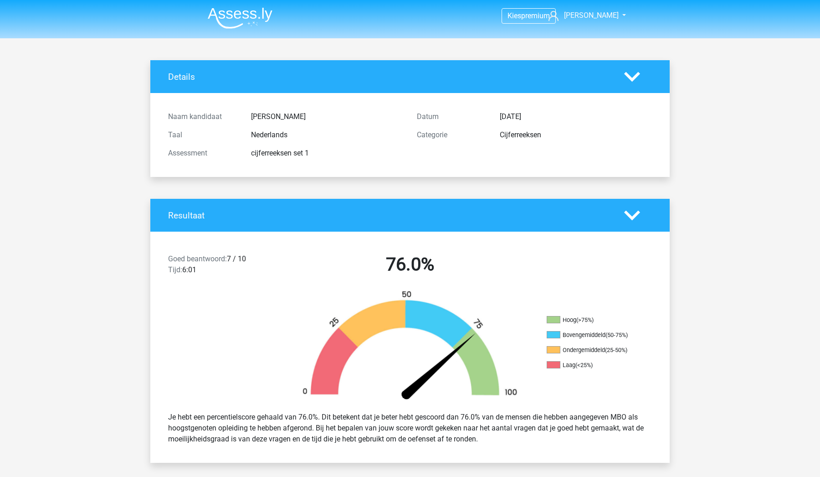
scroll to position [0, 0]
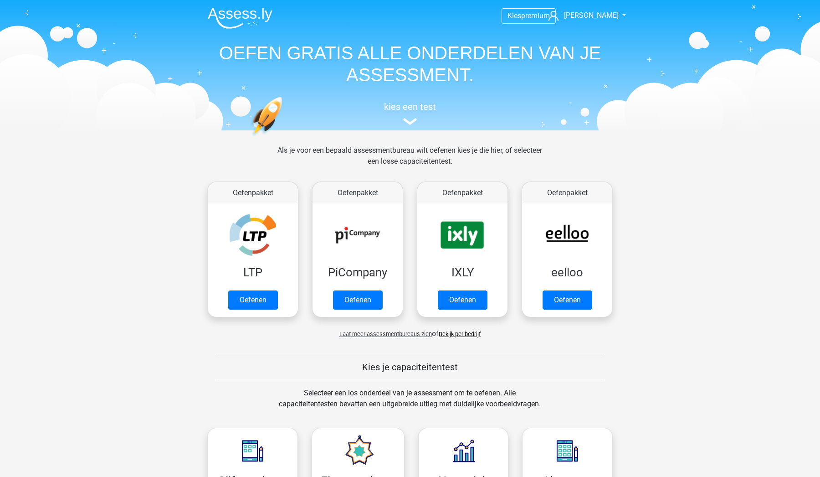
scroll to position [377, 0]
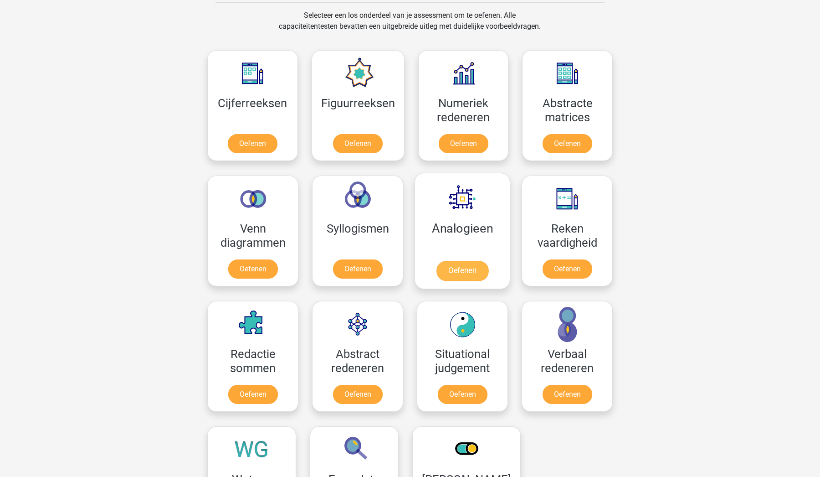
click at [467, 271] on link "Oefenen" at bounding box center [463, 271] width 52 height 20
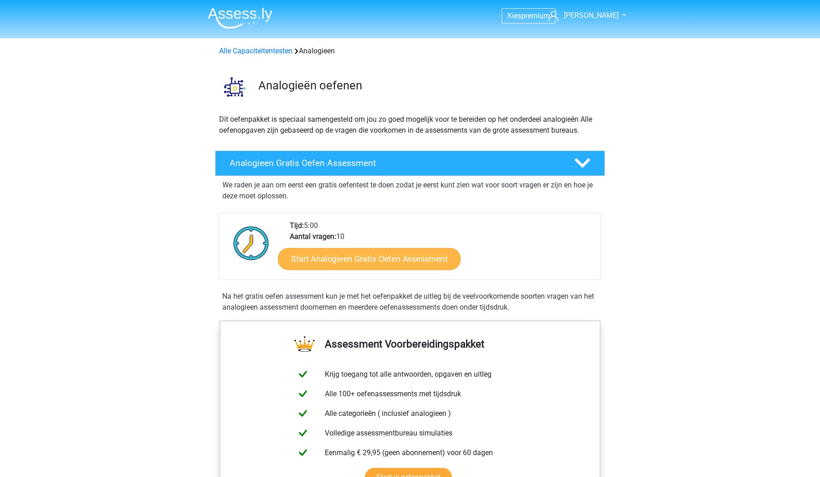
click at [418, 258] on link "Start Analogieen Gratis Oefen Assessment" at bounding box center [369, 258] width 183 height 22
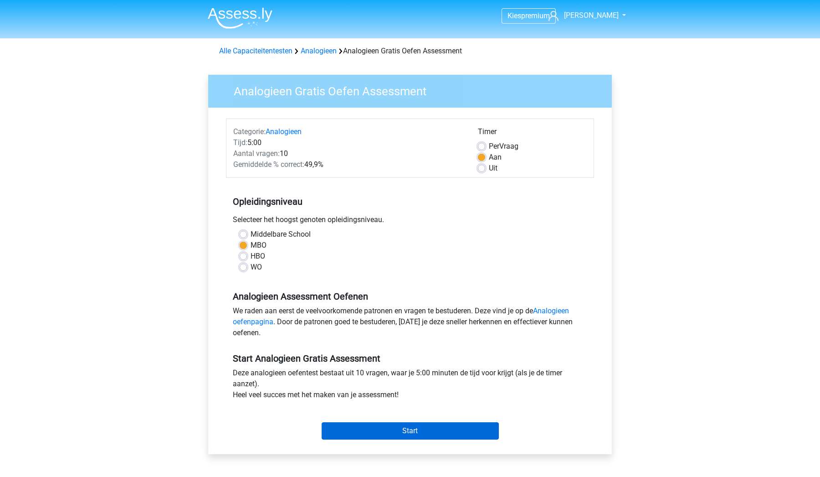
click at [429, 426] on input "Start" at bounding box center [410, 430] width 177 height 17
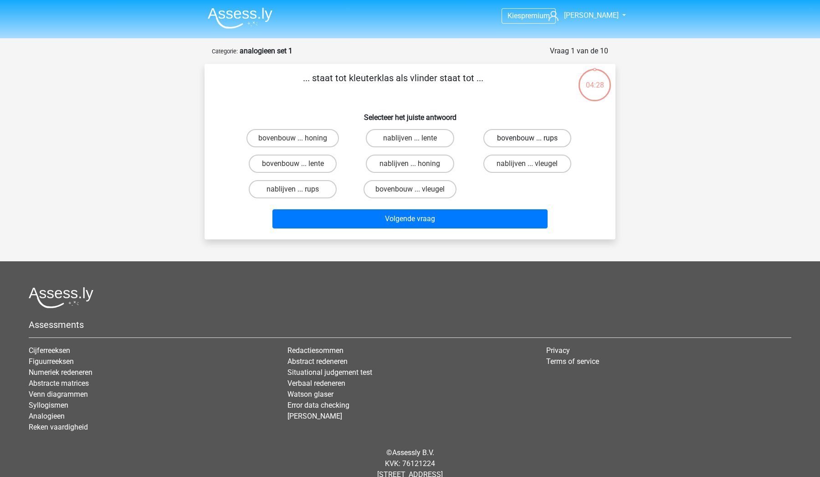
click at [517, 136] on label "bovenbouw ... rups" at bounding box center [528, 138] width 88 height 18
click at [527, 138] on input "bovenbouw ... rups" at bounding box center [530, 141] width 6 height 6
radio input "true"
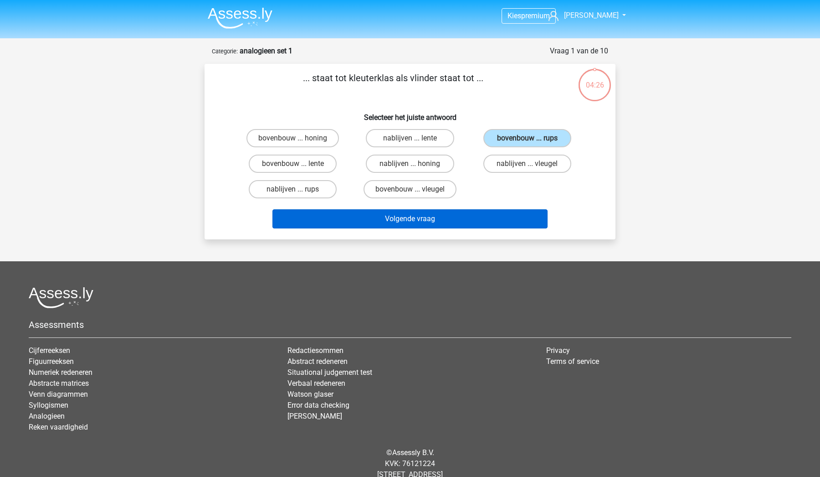
click at [474, 225] on button "Volgende vraag" at bounding box center [411, 218] width 276 height 19
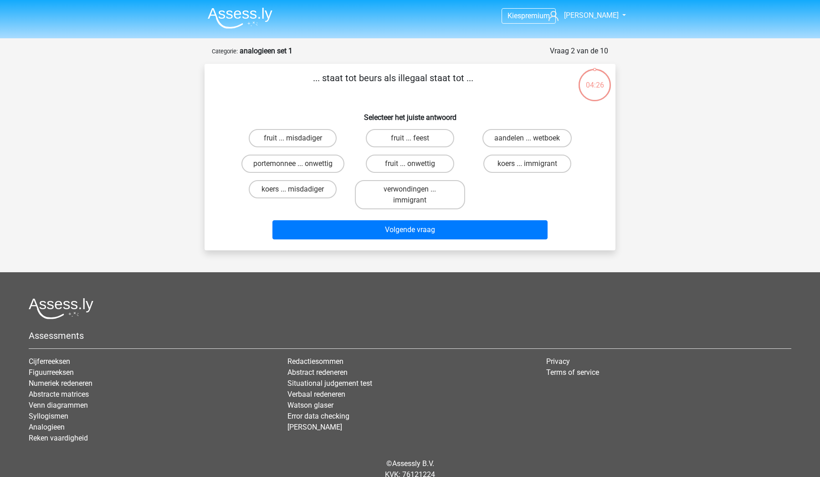
scroll to position [36, 0]
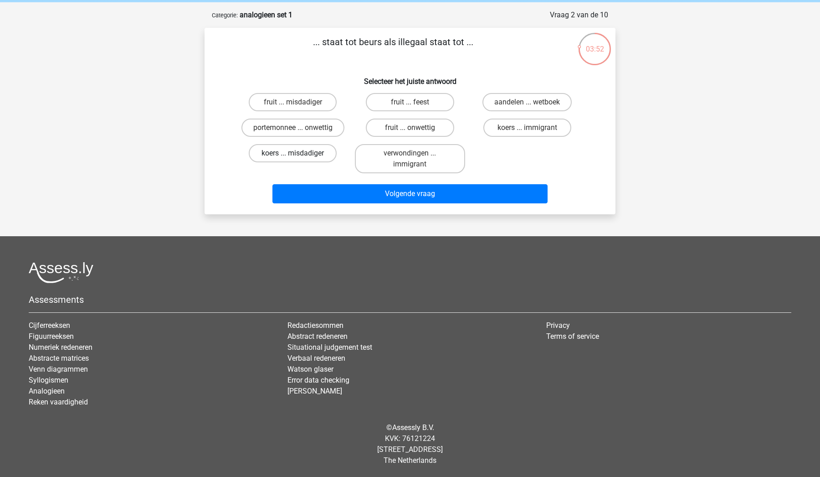
click at [312, 155] on label "koers ... misdadiger" at bounding box center [293, 153] width 88 height 18
click at [299, 155] on input "koers ... misdadiger" at bounding box center [296, 156] width 6 height 6
radio input "true"
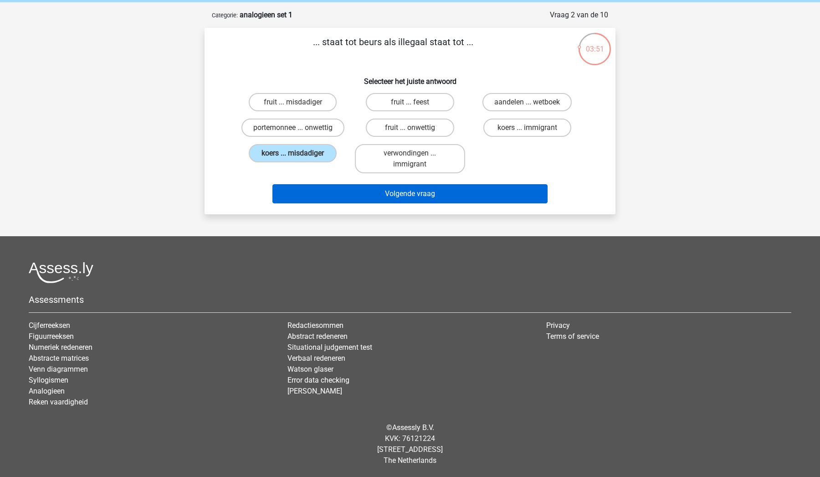
click at [366, 197] on button "Volgende vraag" at bounding box center [411, 193] width 276 height 19
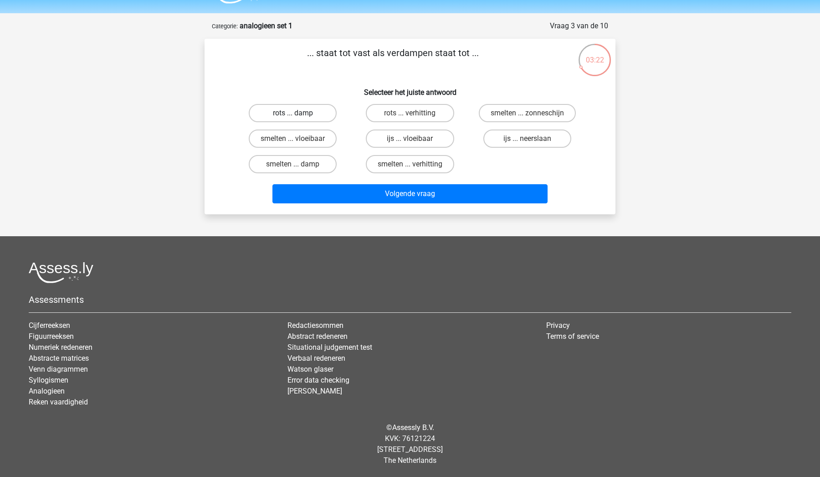
click at [315, 114] on label "rots ... damp" at bounding box center [293, 113] width 88 height 18
click at [299, 114] on input "rots ... damp" at bounding box center [296, 116] width 6 height 6
radio input "true"
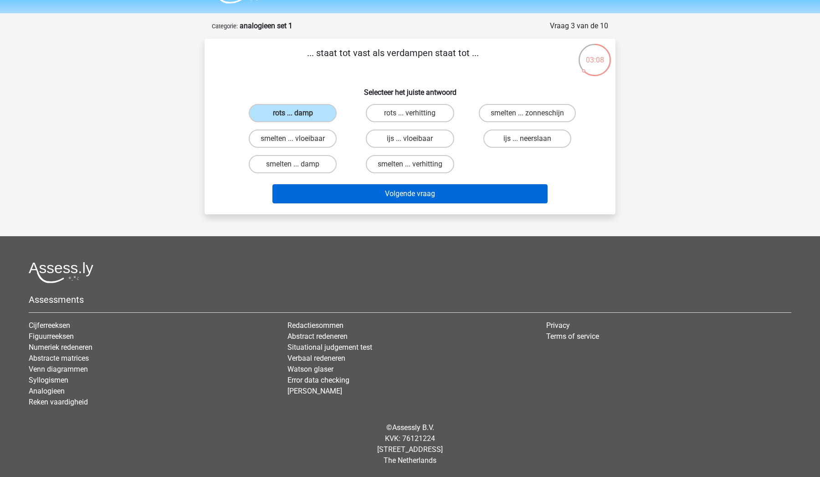
click at [484, 191] on button "Volgende vraag" at bounding box center [411, 193] width 276 height 19
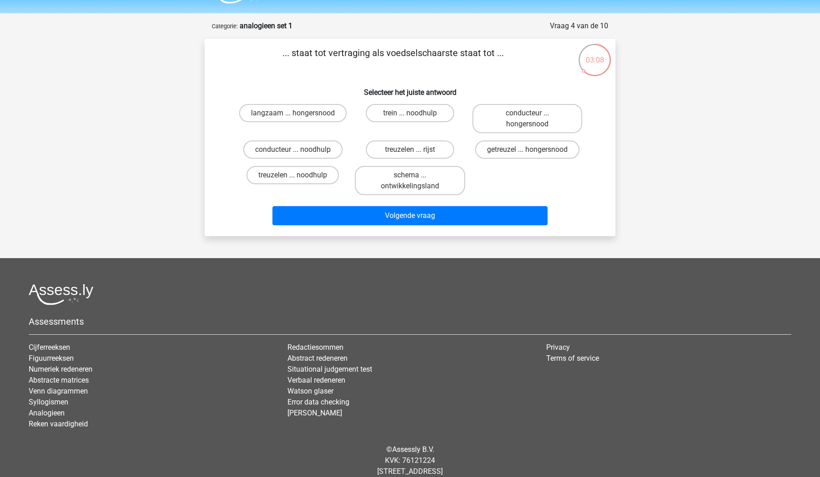
scroll to position [46, 0]
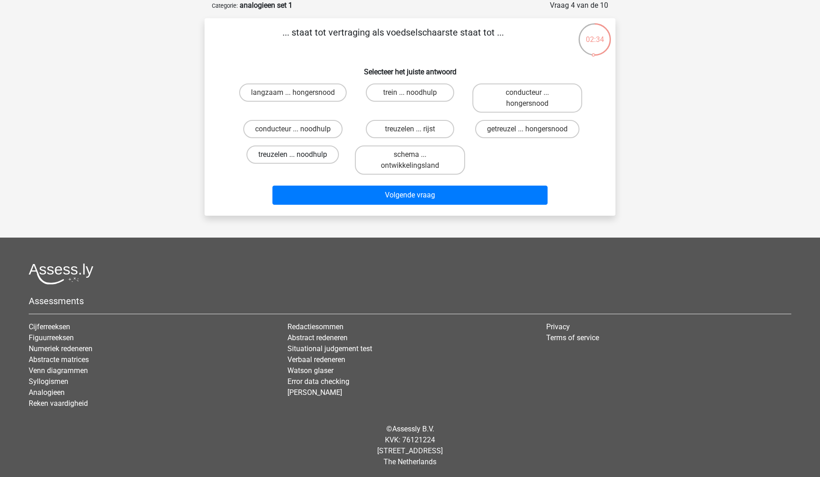
click at [322, 158] on label "treuzelen ... noodhulp" at bounding box center [293, 154] width 93 height 18
click at [299, 158] on input "treuzelen ... noodhulp" at bounding box center [296, 158] width 6 height 6
radio input "true"
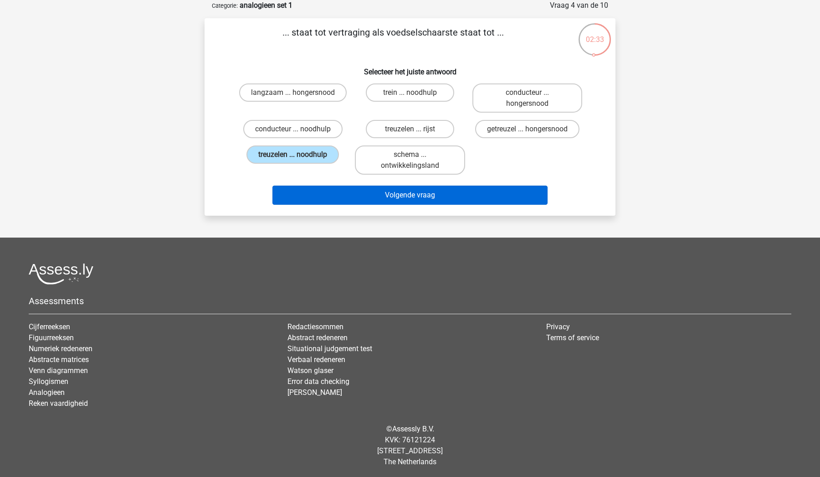
click at [385, 191] on button "Volgende vraag" at bounding box center [411, 195] width 276 height 19
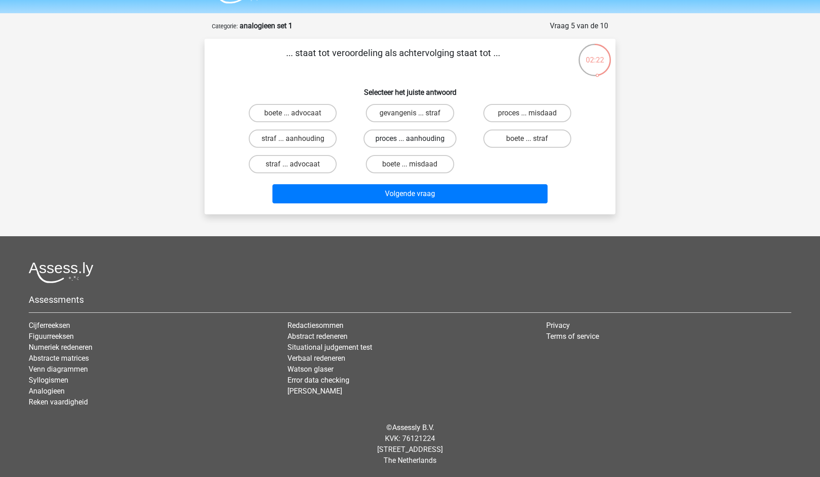
click at [388, 141] on label "proces ... aanhouding" at bounding box center [410, 138] width 93 height 18
click at [410, 141] on input "proces ... aanhouding" at bounding box center [413, 142] width 6 height 6
radio input "true"
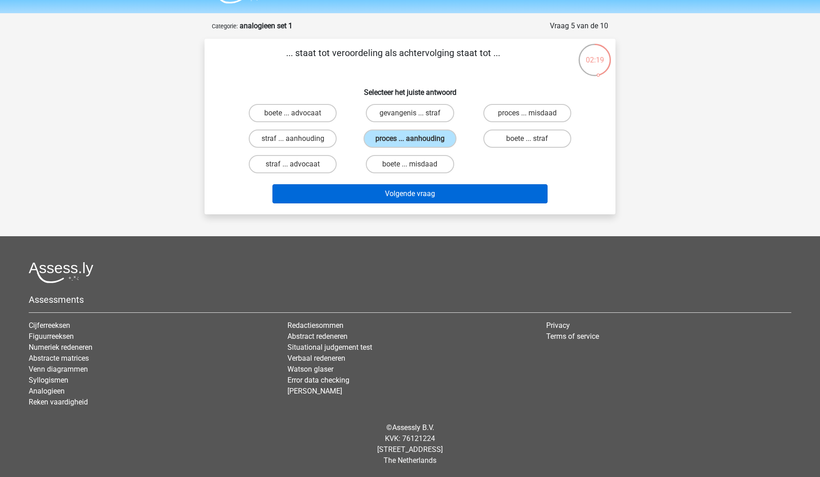
click at [403, 193] on button "Volgende vraag" at bounding box center [411, 193] width 276 height 19
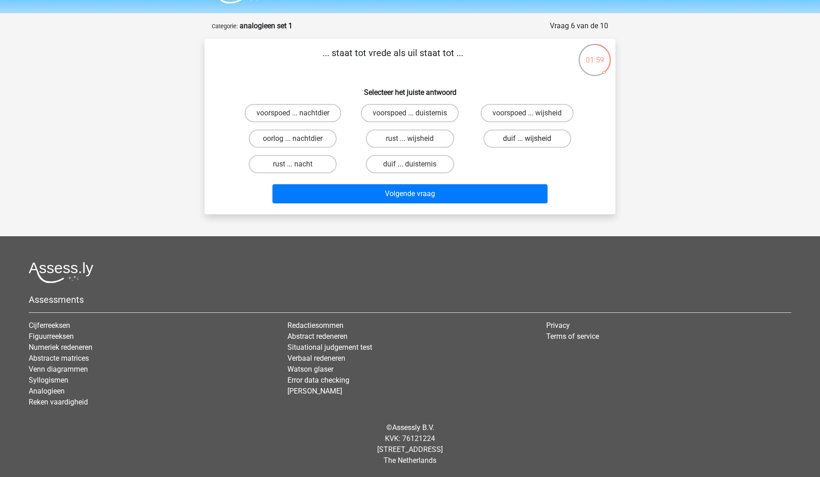
click at [506, 139] on label "duif ... wijsheid" at bounding box center [528, 138] width 88 height 18
click at [527, 139] on input "duif ... wijsheid" at bounding box center [530, 142] width 6 height 6
radio input "true"
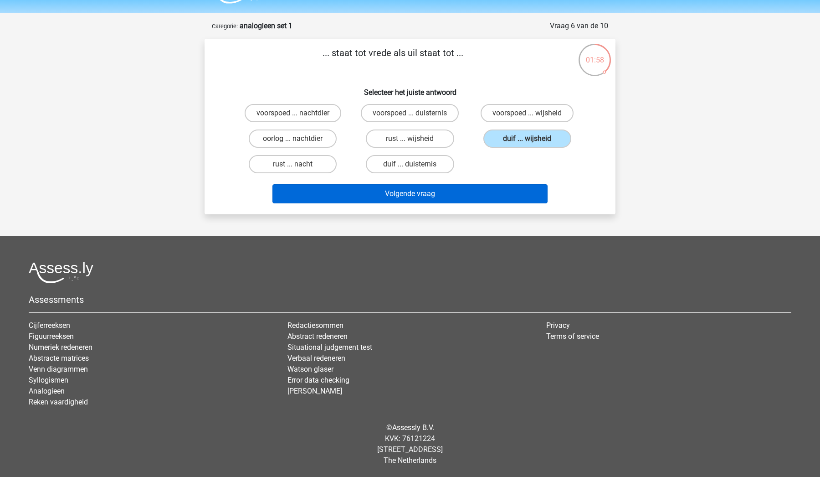
click at [490, 194] on button "Volgende vraag" at bounding box center [411, 193] width 276 height 19
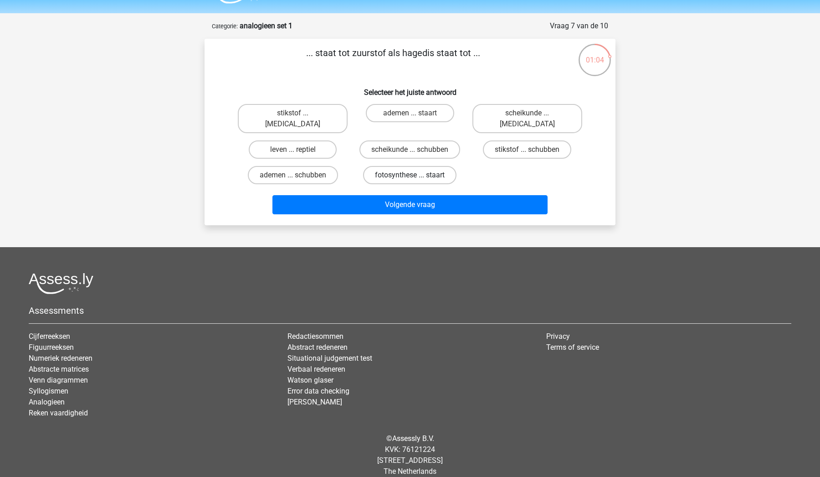
click at [409, 166] on label "fotosynthese ... staart" at bounding box center [409, 175] width 93 height 18
click at [410, 175] on input "fotosynthese ... staart" at bounding box center [413, 178] width 6 height 6
radio input "true"
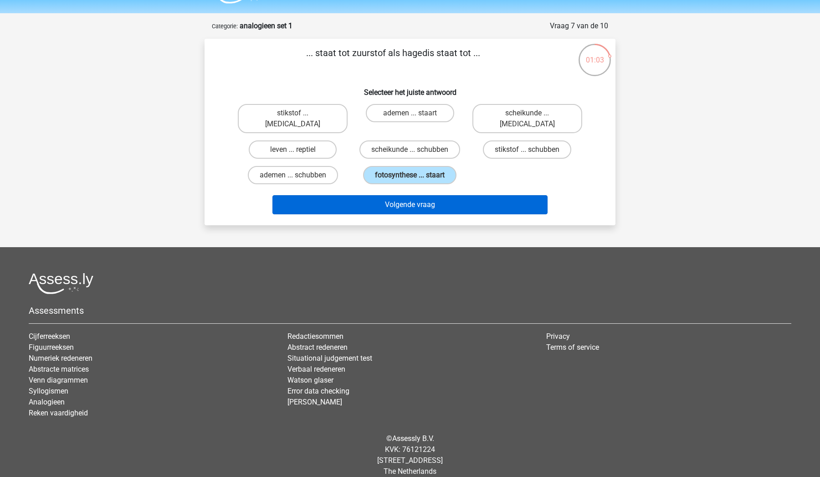
click at [412, 195] on button "Volgende vraag" at bounding box center [411, 204] width 276 height 19
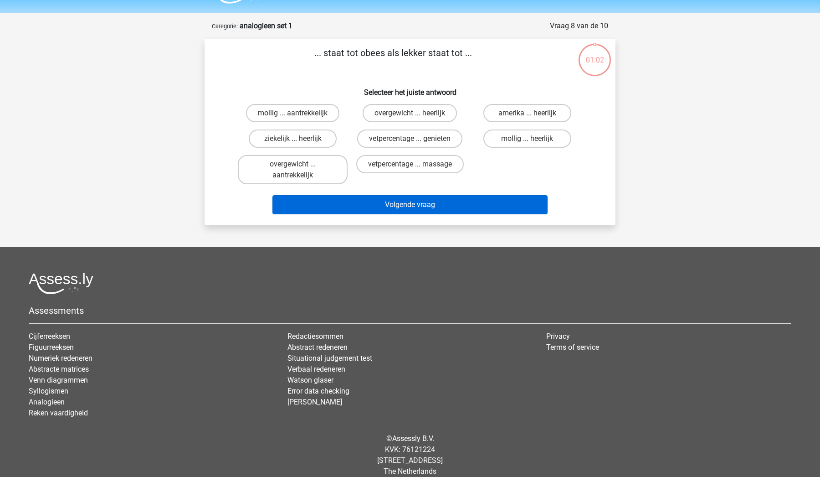
scroll to position [36, 0]
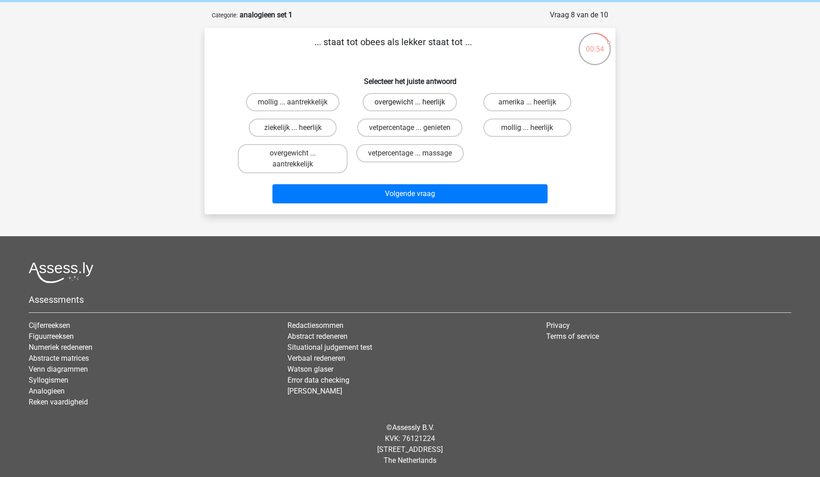
click at [396, 104] on label "overgewicht ... heerlijk" at bounding box center [410, 102] width 94 height 18
click at [410, 104] on input "overgewicht ... heerlijk" at bounding box center [413, 105] width 6 height 6
radio input "true"
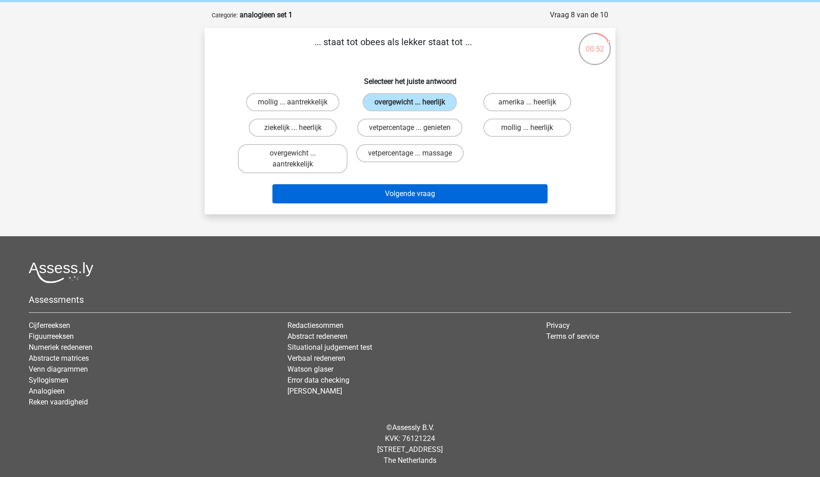
click at [411, 188] on button "Volgende vraag" at bounding box center [411, 193] width 276 height 19
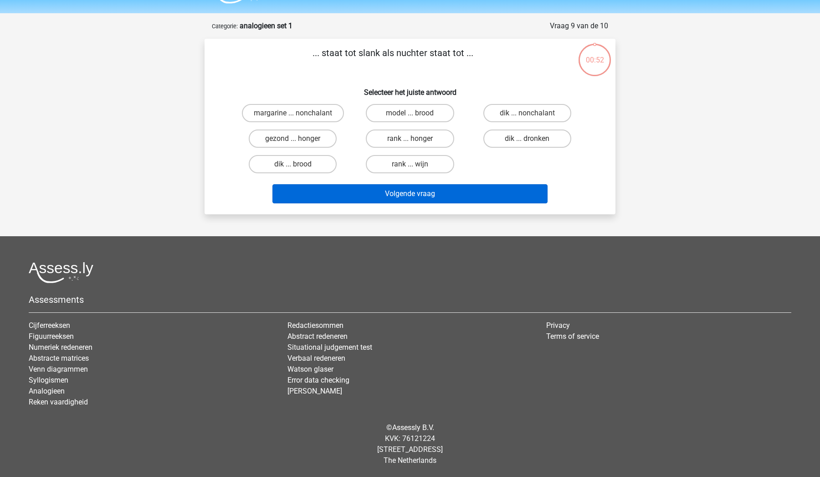
scroll to position [25, 0]
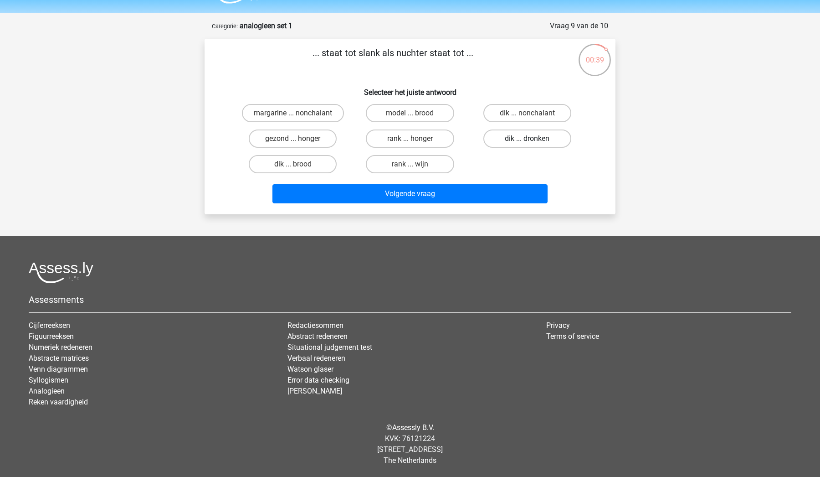
click at [515, 140] on label "dik ... dronken" at bounding box center [528, 138] width 88 height 18
click at [527, 140] on input "dik ... dronken" at bounding box center [530, 142] width 6 height 6
radio input "true"
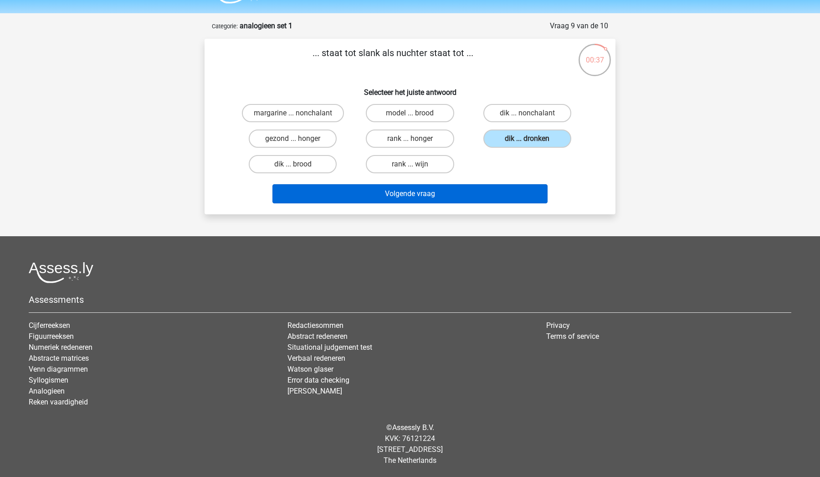
click at [480, 196] on button "Volgende vraag" at bounding box center [411, 193] width 276 height 19
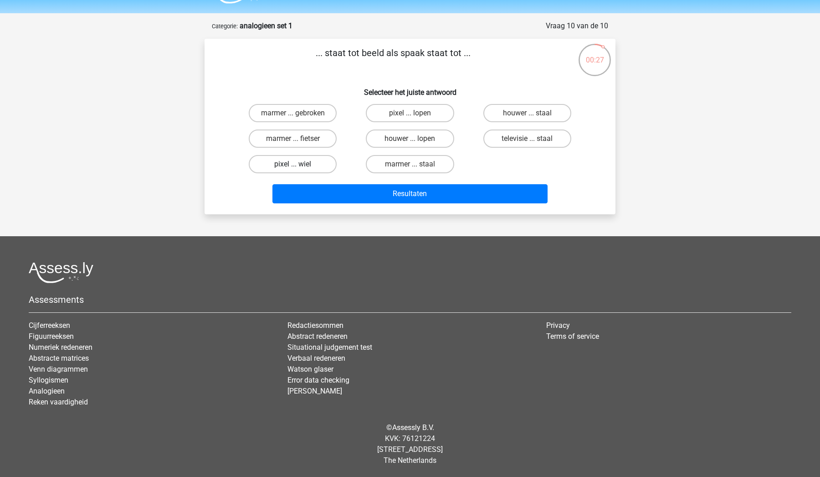
click at [326, 166] on label "pixel ... wiel" at bounding box center [293, 164] width 88 height 18
click at [299, 166] on input "pixel ... wiel" at bounding box center [296, 167] width 6 height 6
radio input "true"
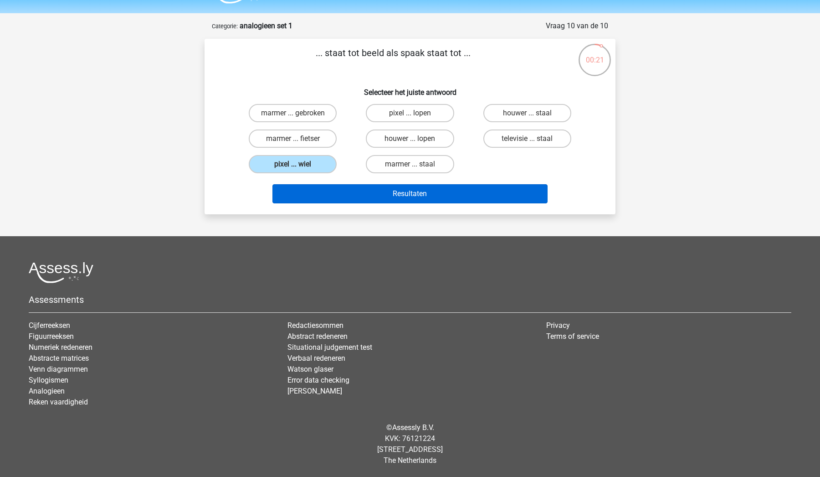
click at [397, 199] on button "Resultaten" at bounding box center [411, 193] width 276 height 19
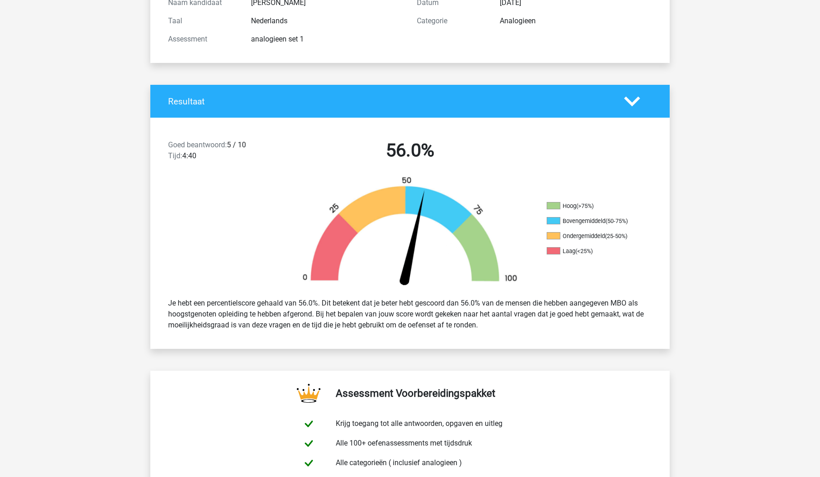
scroll to position [113, 0]
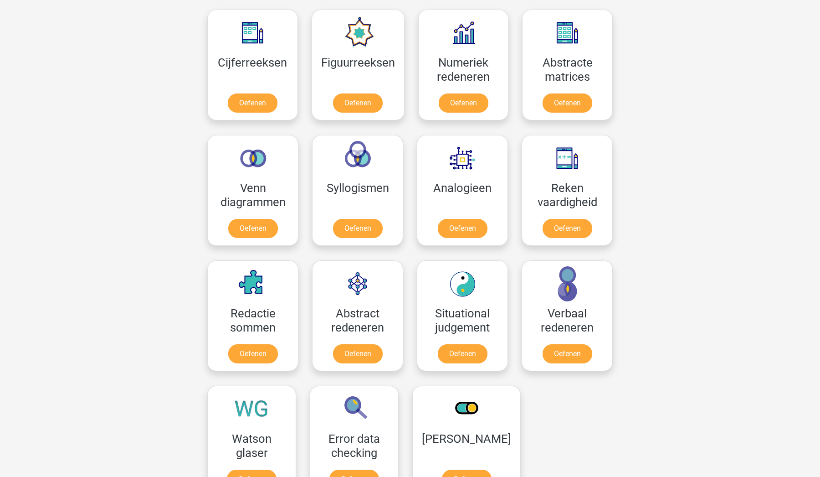
scroll to position [421, 0]
